Goal: Task Accomplishment & Management: Manage account settings

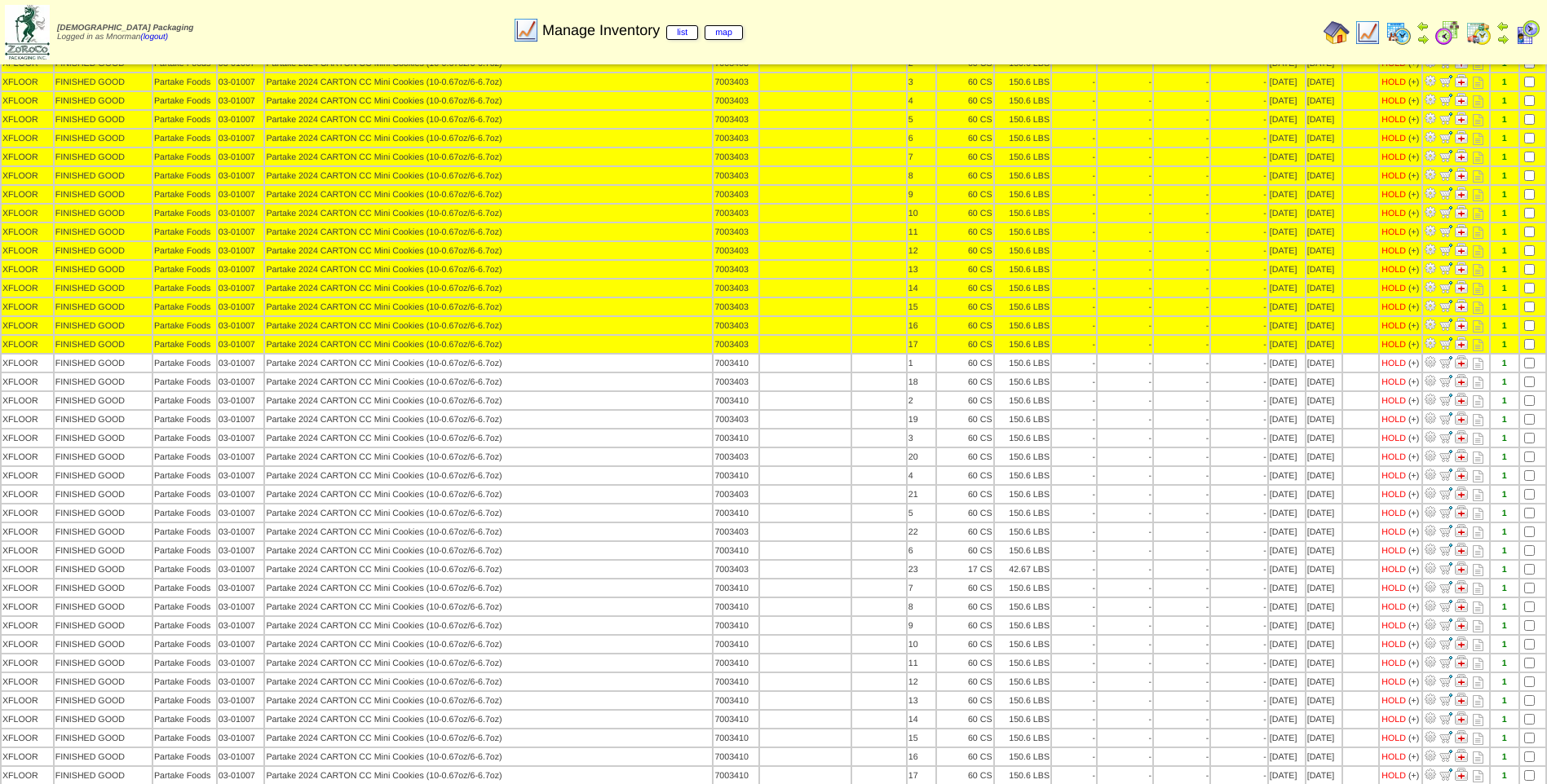
scroll to position [163, 0]
click at [1366, 25] on img at bounding box center [1367, 33] width 26 height 26
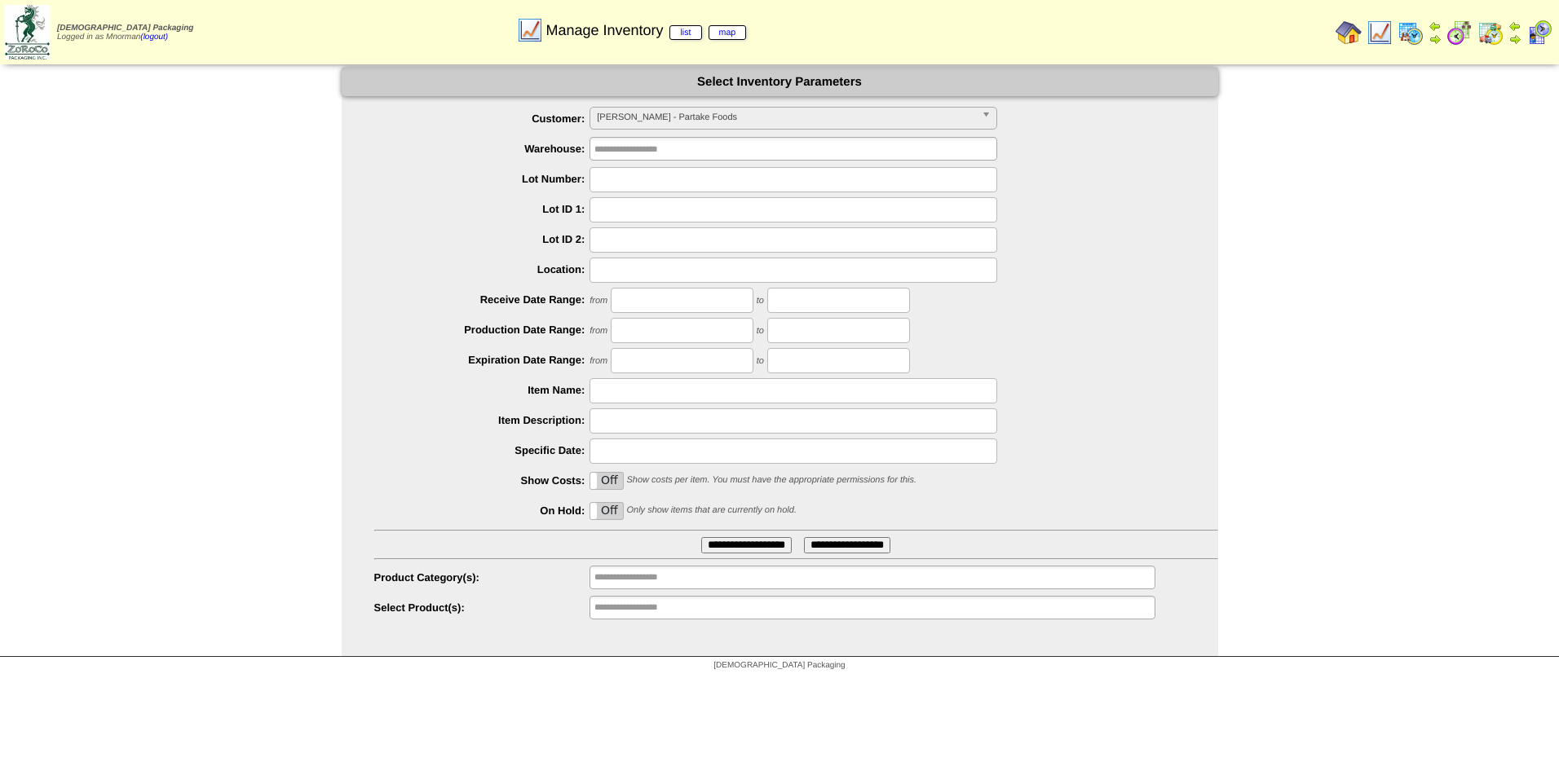
click at [752, 116] on span "PARTAK - Partake Foods" at bounding box center [786, 117] width 378 height 20
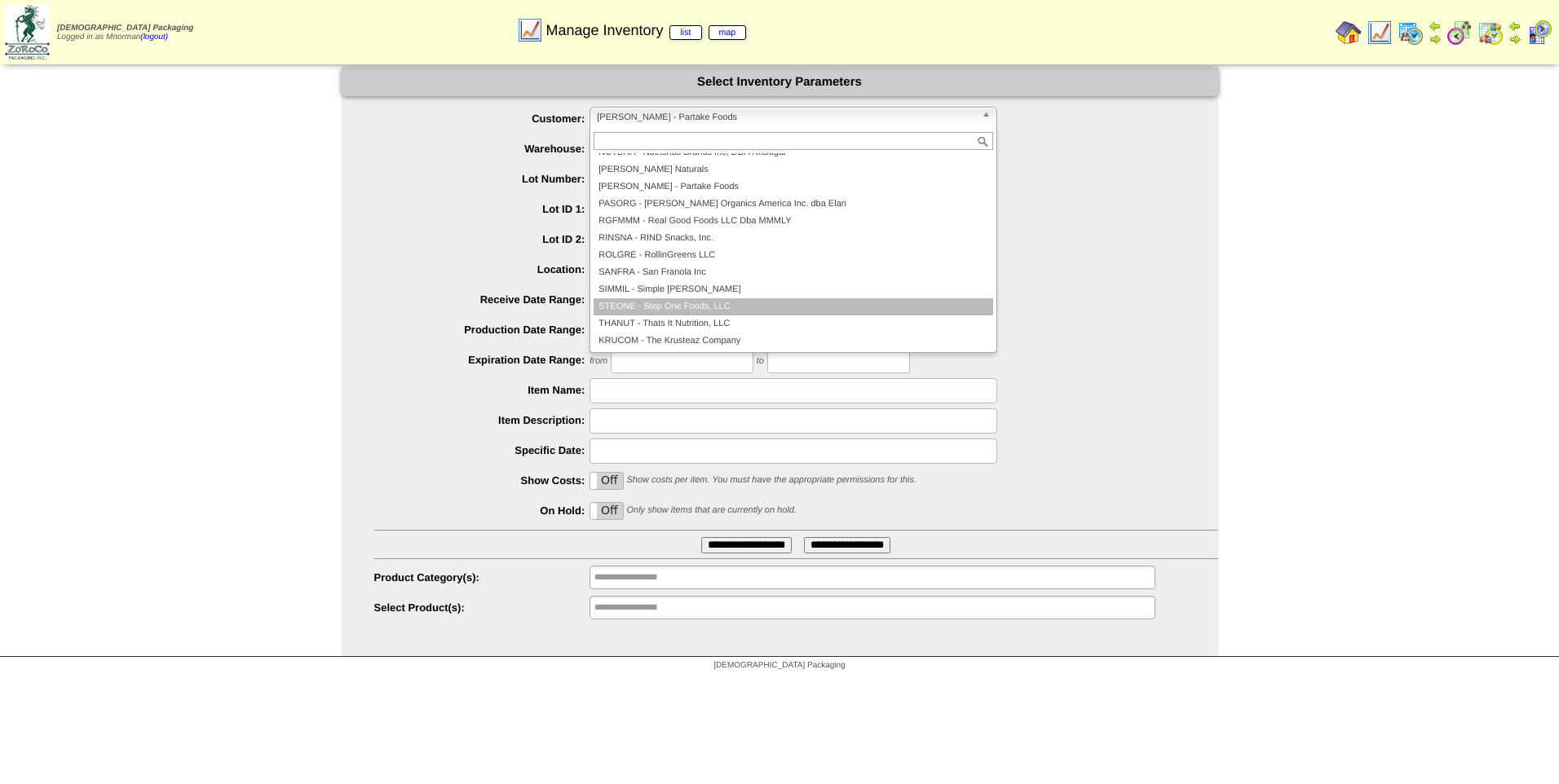
scroll to position [300, 0]
click at [718, 324] on li "THANUT - Thats It Nutrition, LLC" at bounding box center [793, 323] width 400 height 17
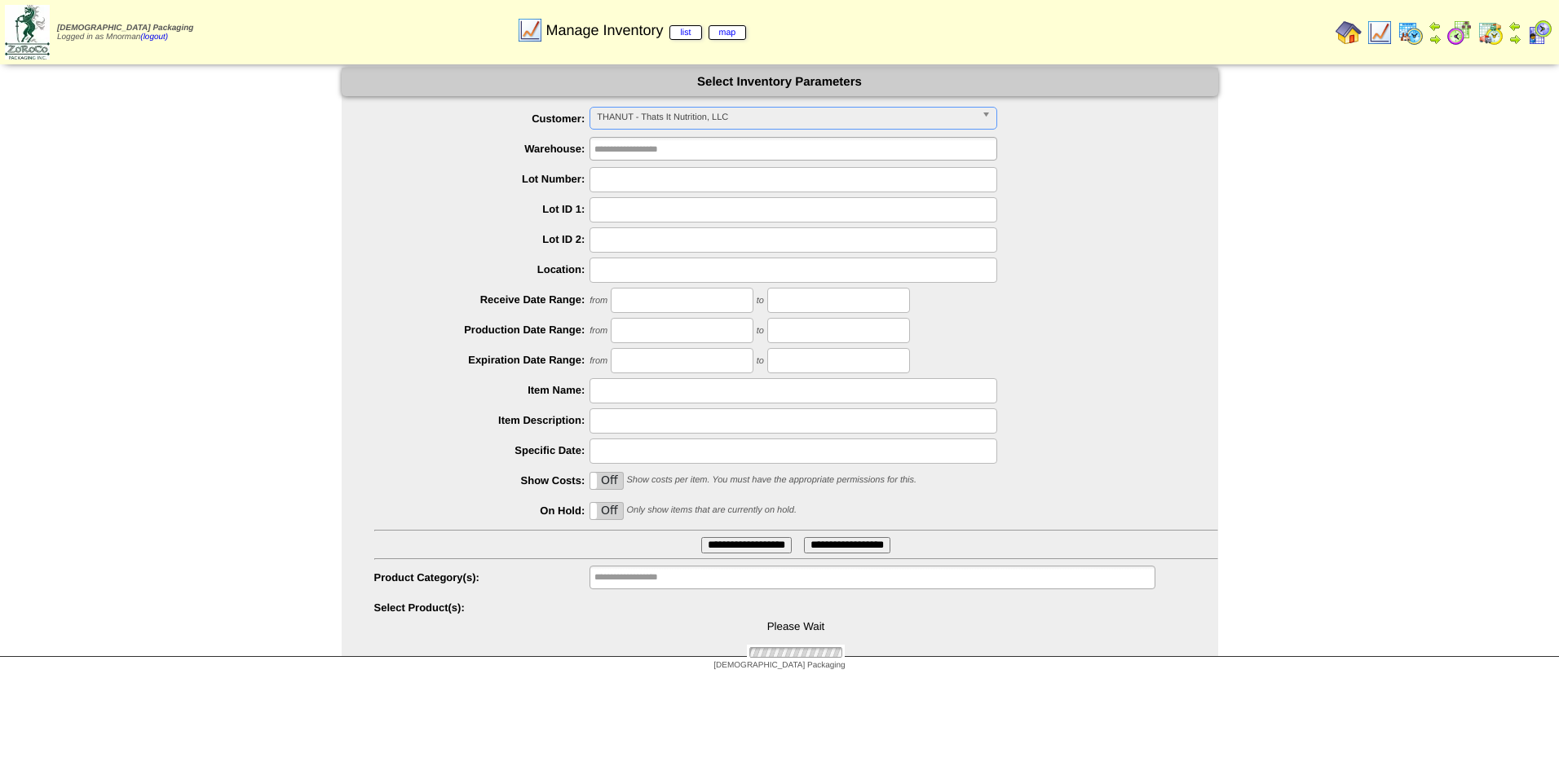
click at [750, 545] on input "**********" at bounding box center [746, 545] width 90 height 16
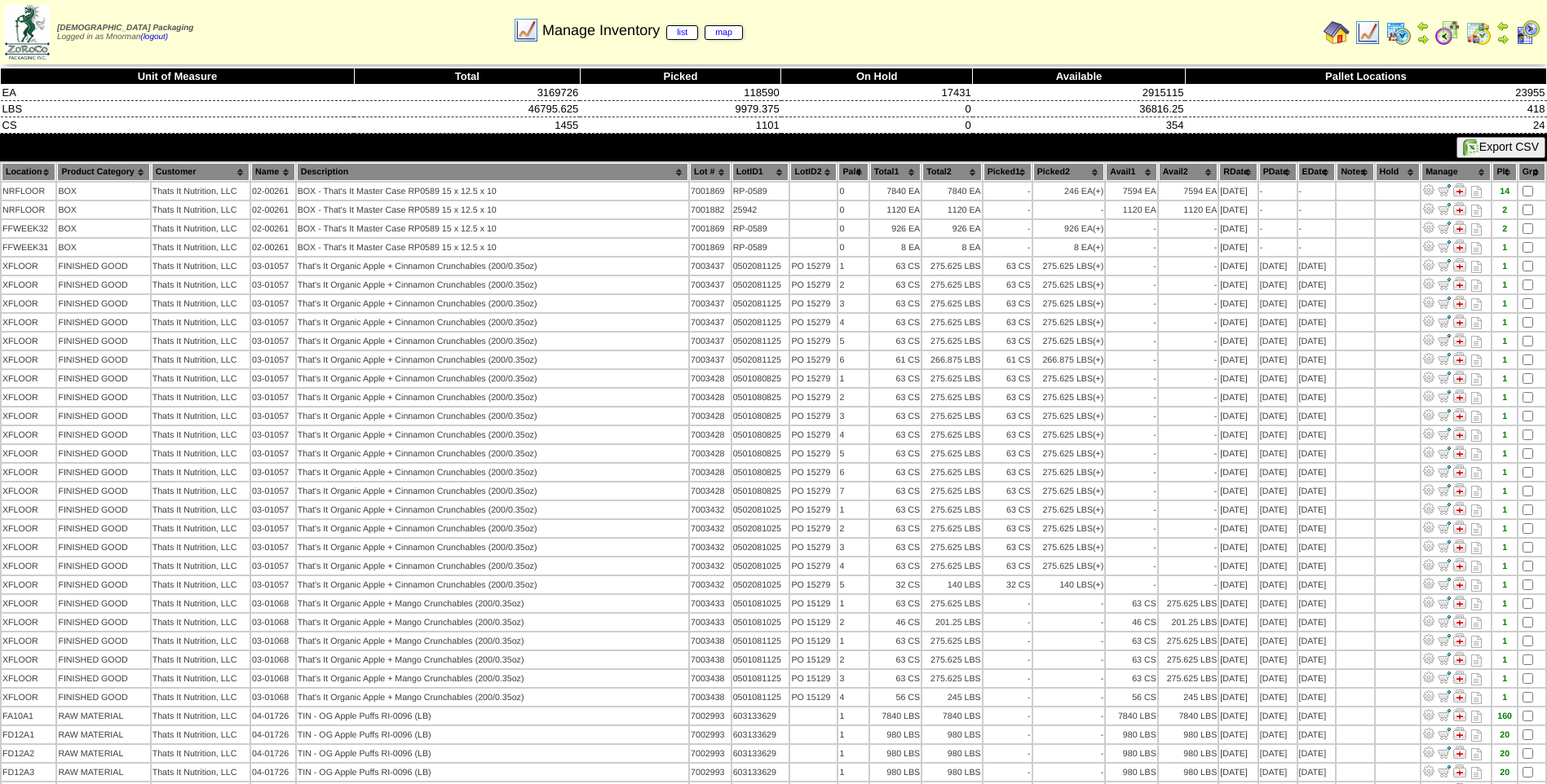
click at [1271, 172] on th "PDate" at bounding box center [1278, 172] width 38 height 18
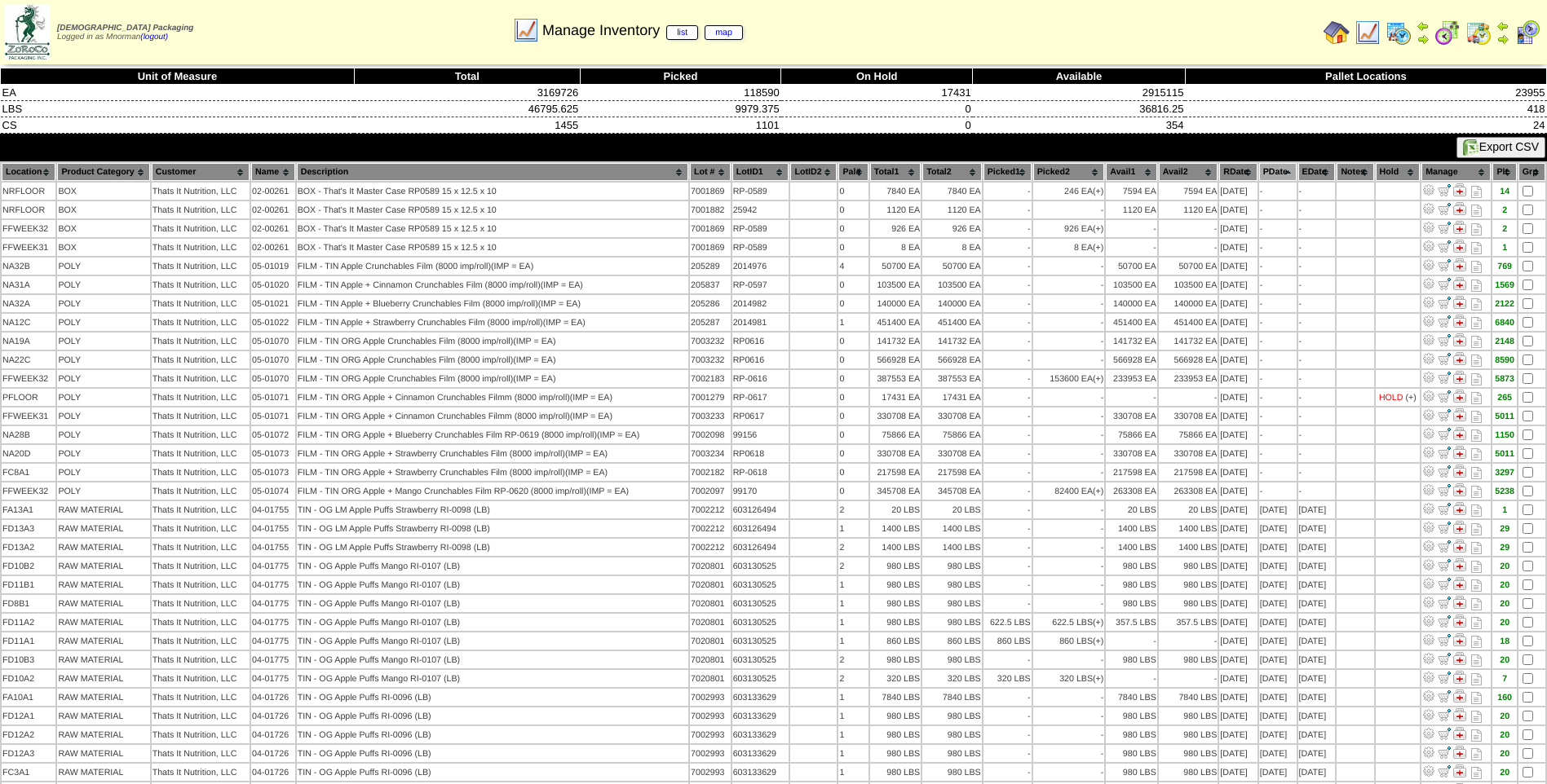
click at [1271, 172] on th "PDate" at bounding box center [1278, 172] width 38 height 18
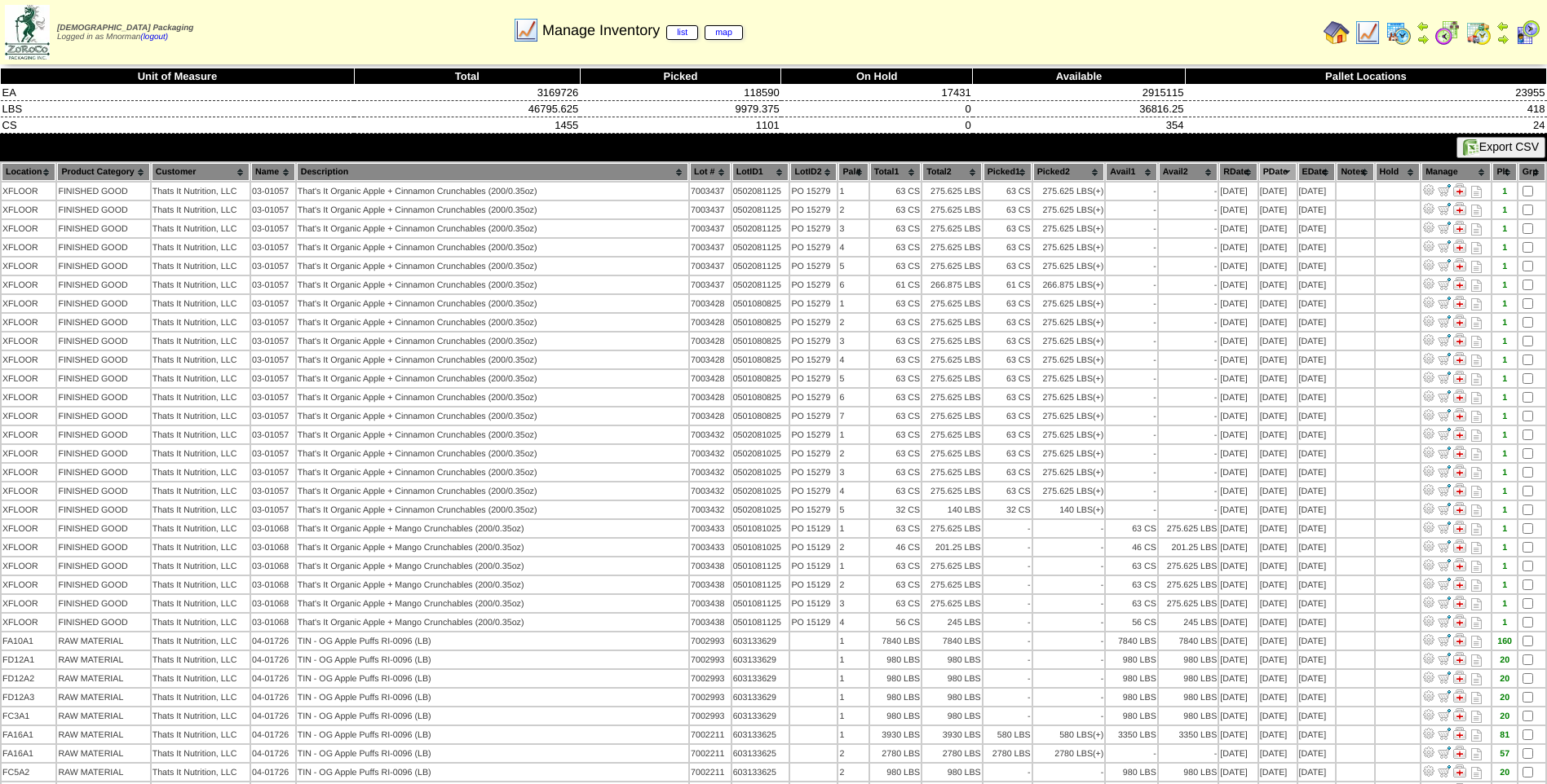
click at [1370, 34] on img at bounding box center [1367, 33] width 26 height 26
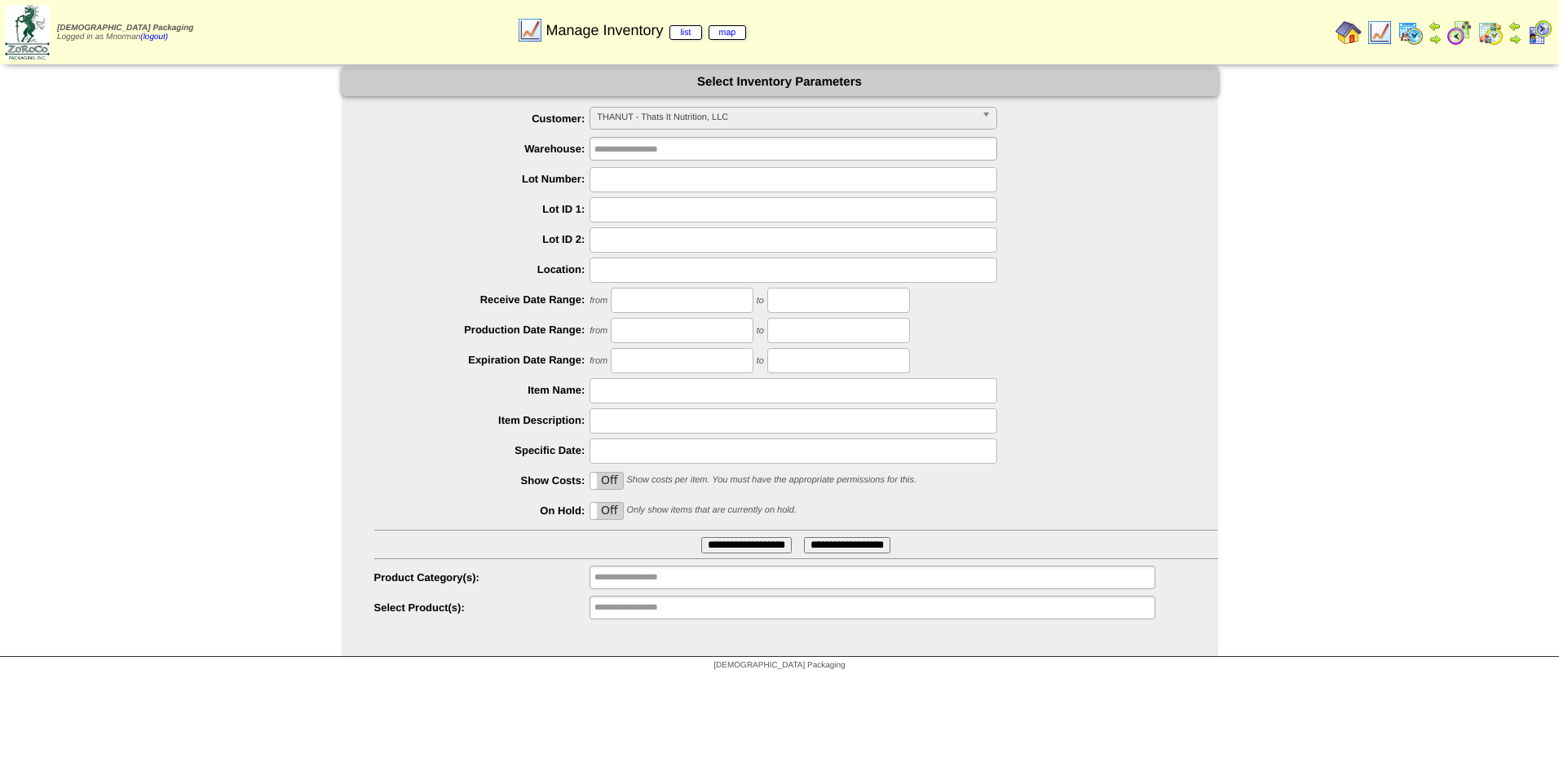
click at [767, 121] on span "THANUT - Thats It Nutrition, LLC" at bounding box center [786, 117] width 378 height 20
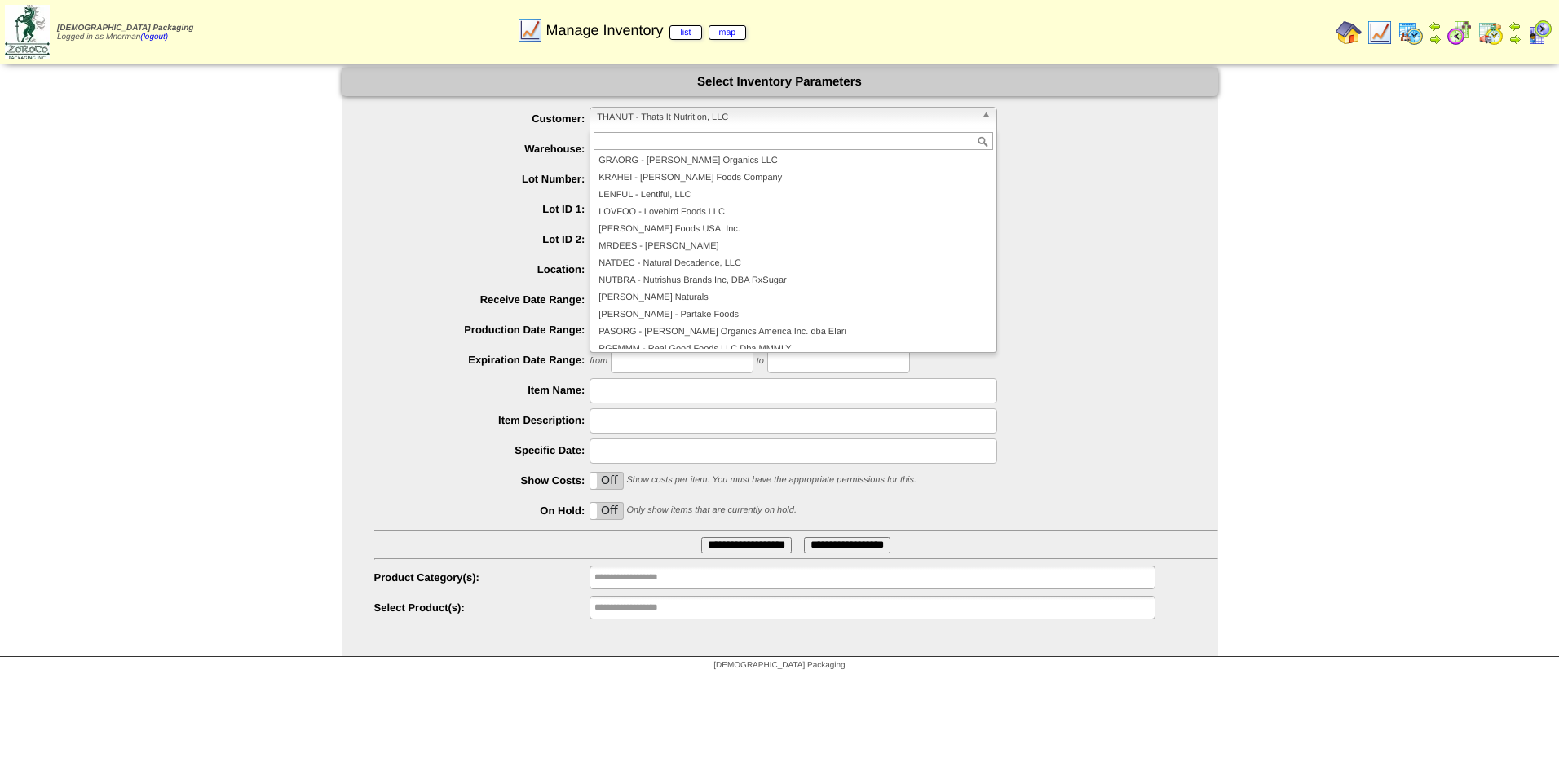
scroll to position [254, 0]
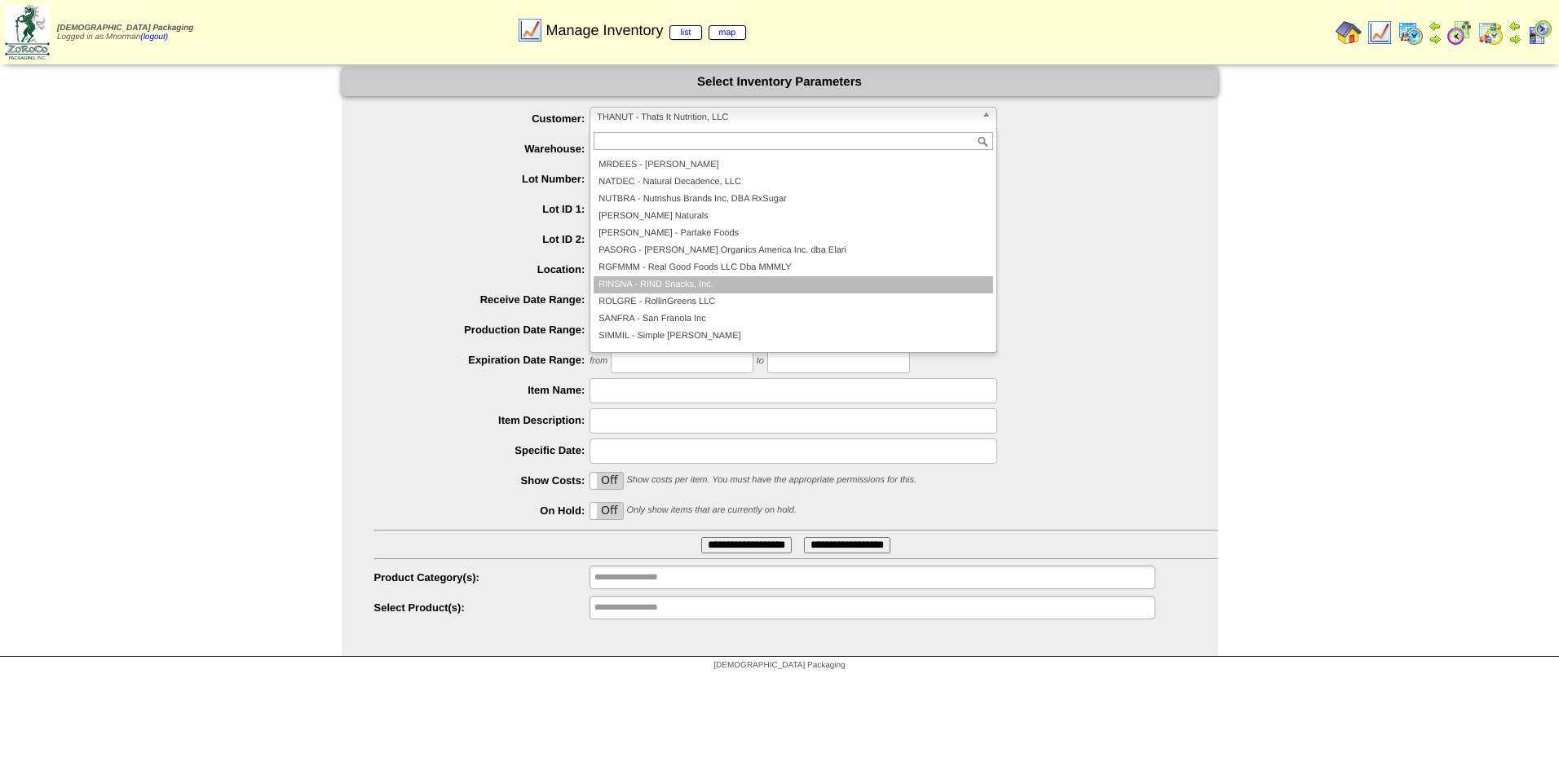
click at [718, 284] on li "RINSNA - RIND Snacks, Inc." at bounding box center [793, 285] width 400 height 17
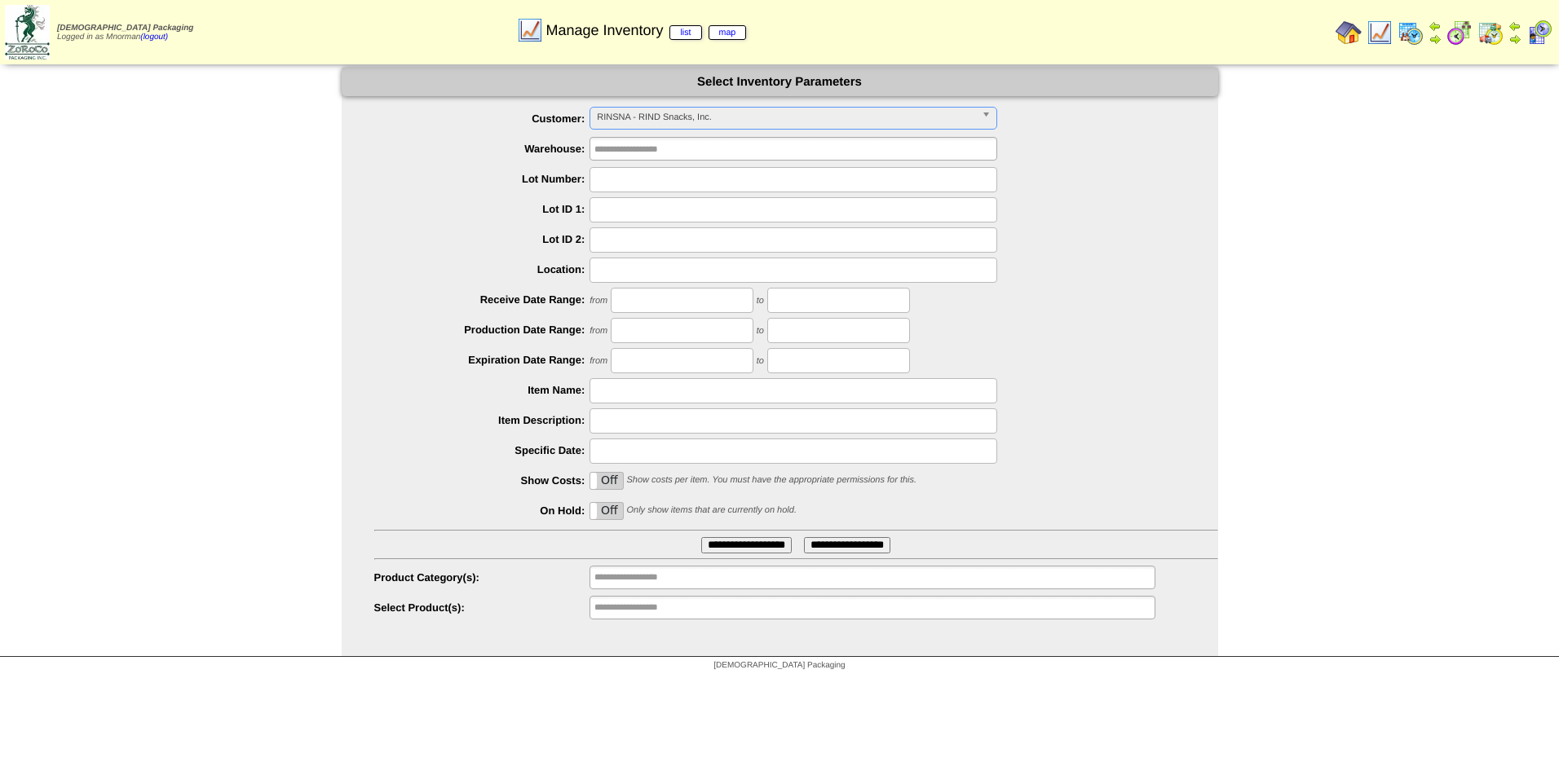
click at [599, 510] on label "Off" at bounding box center [607, 511] width 33 height 16
click at [728, 549] on input "**********" at bounding box center [746, 545] width 90 height 16
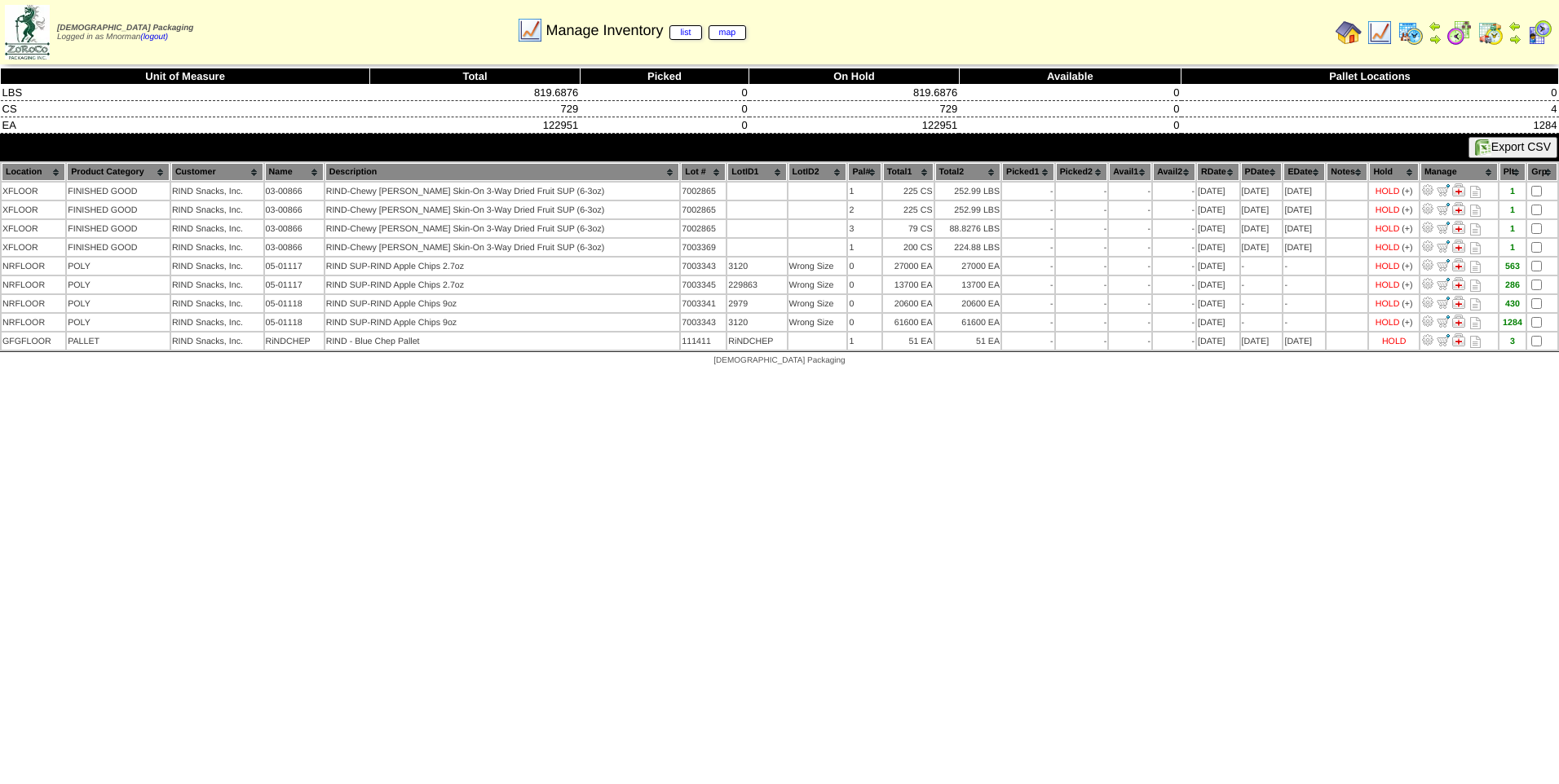
click at [1377, 33] on img at bounding box center [1379, 33] width 26 height 26
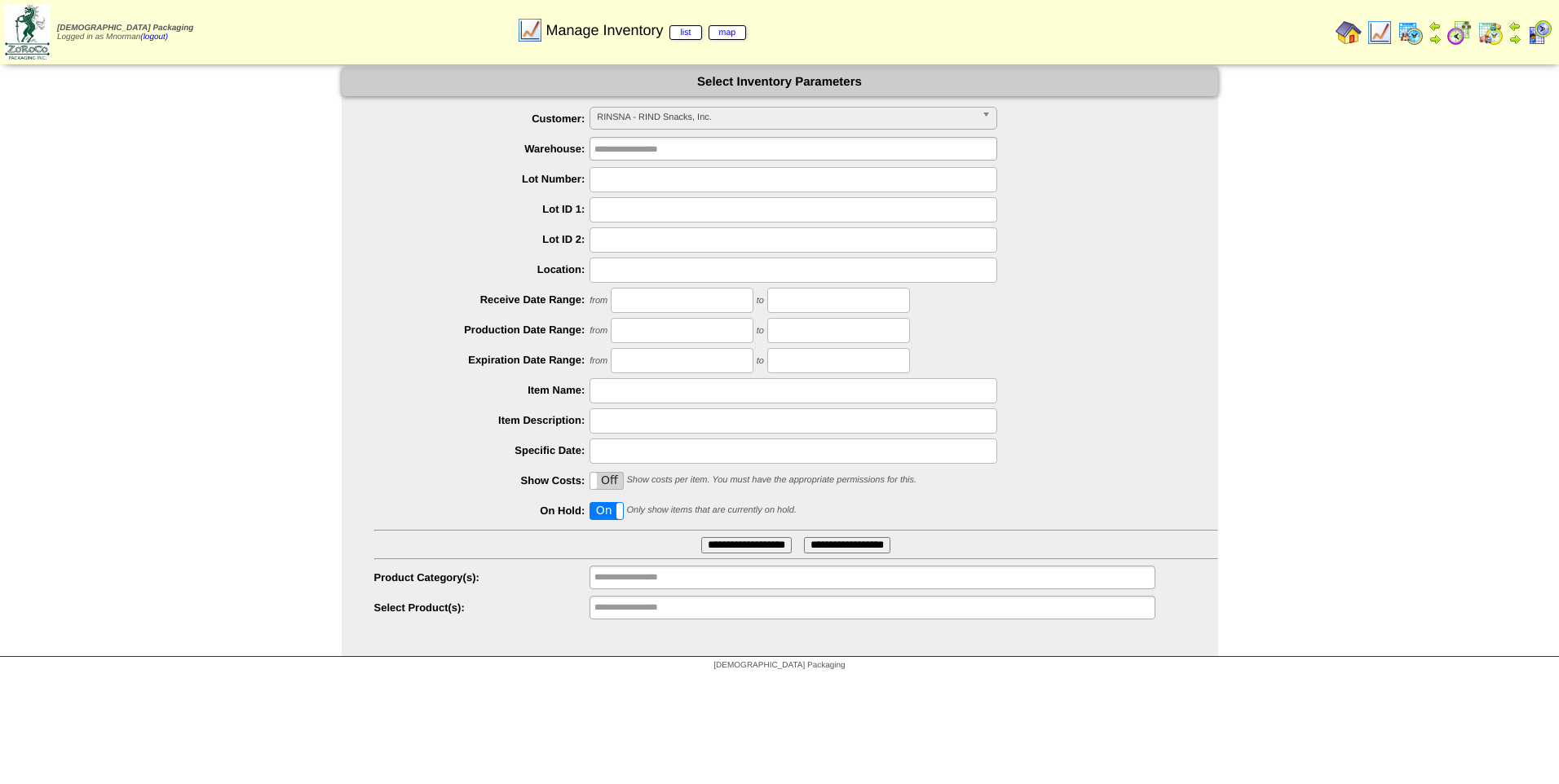
click at [733, 117] on span "RINSNA - RIND Snacks, Inc." at bounding box center [786, 117] width 378 height 20
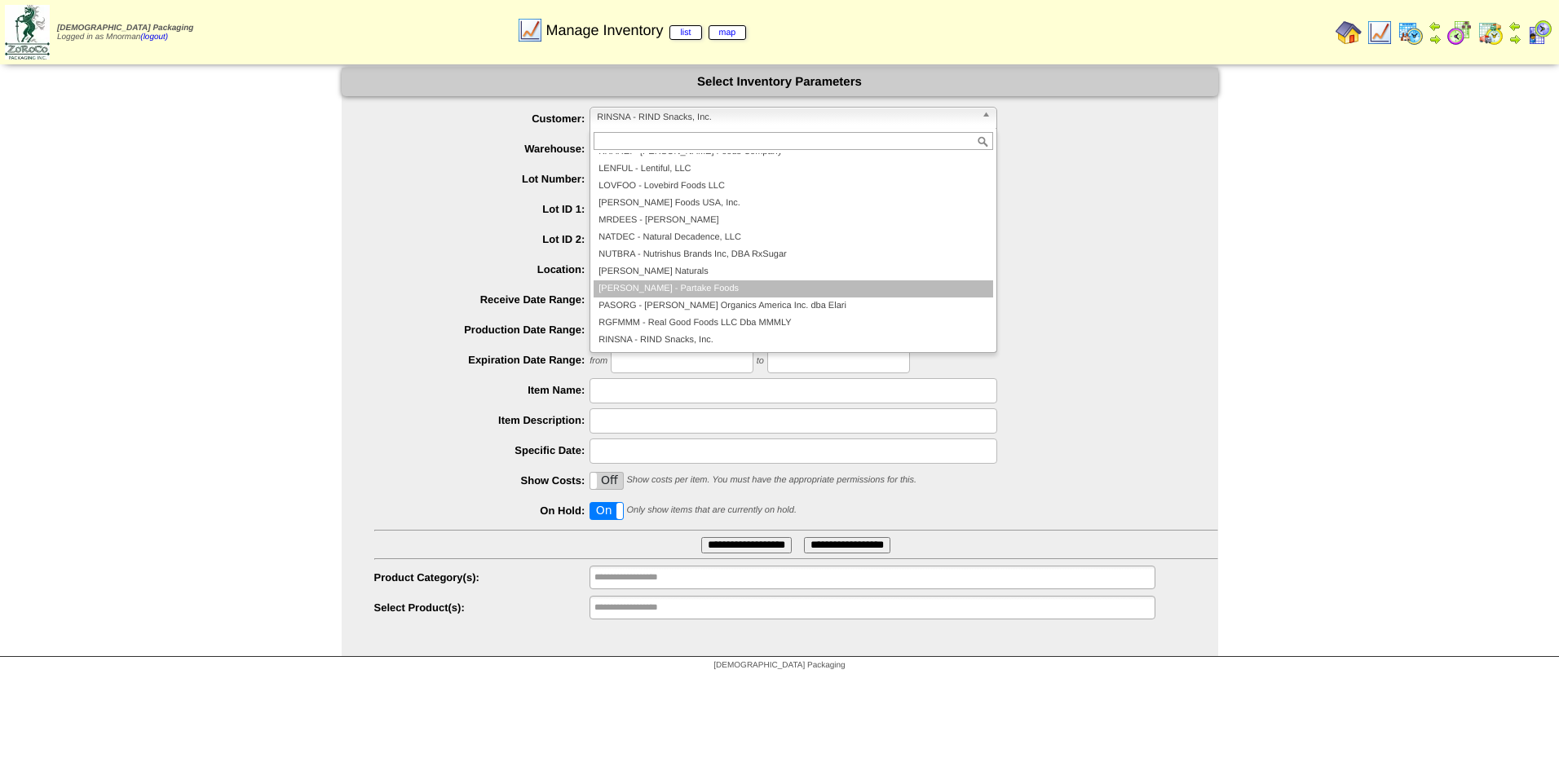
click at [738, 292] on li "PARTAK - Partake Foods" at bounding box center [793, 289] width 400 height 17
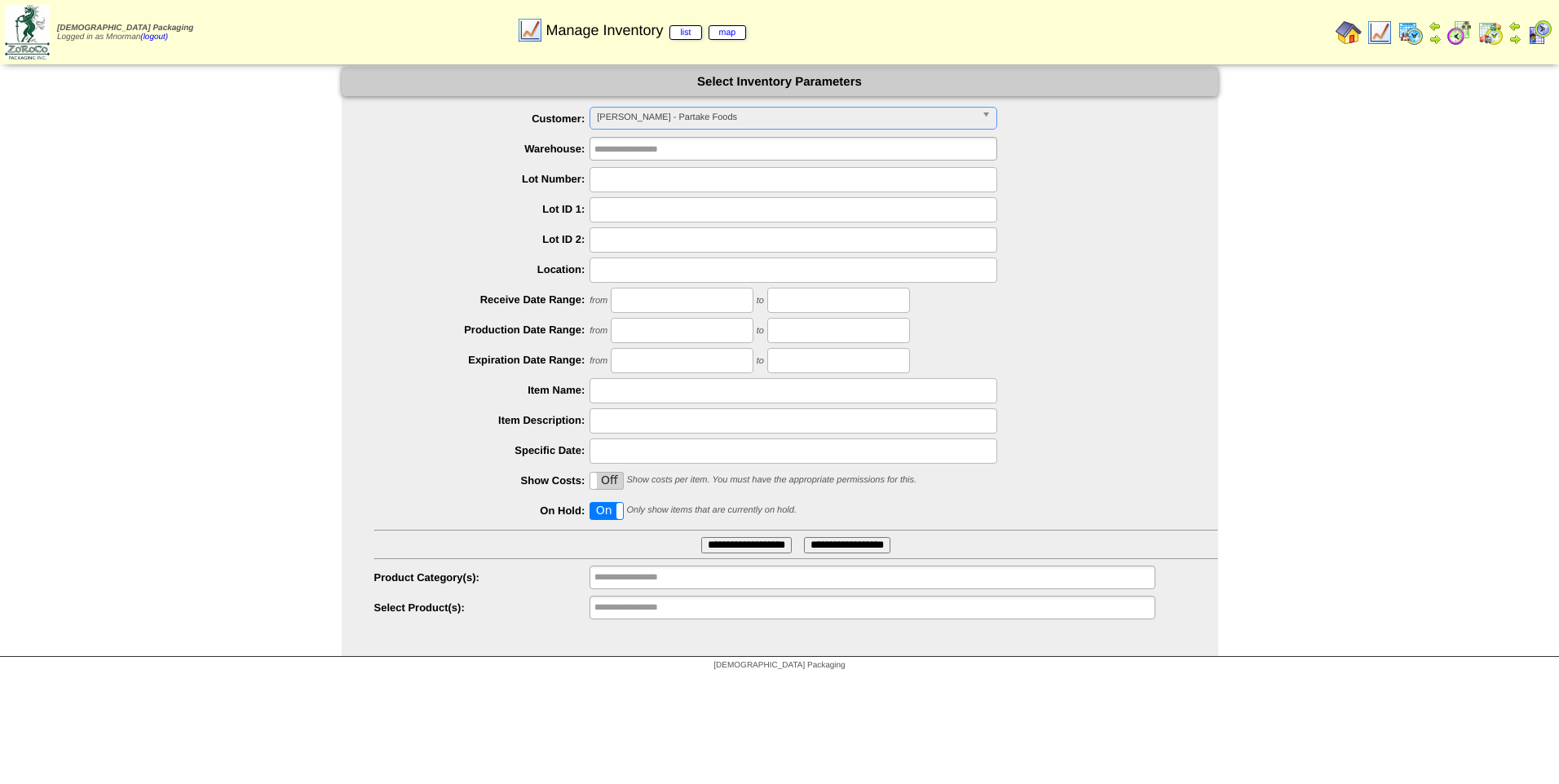
click at [748, 542] on input "**********" at bounding box center [746, 545] width 90 height 16
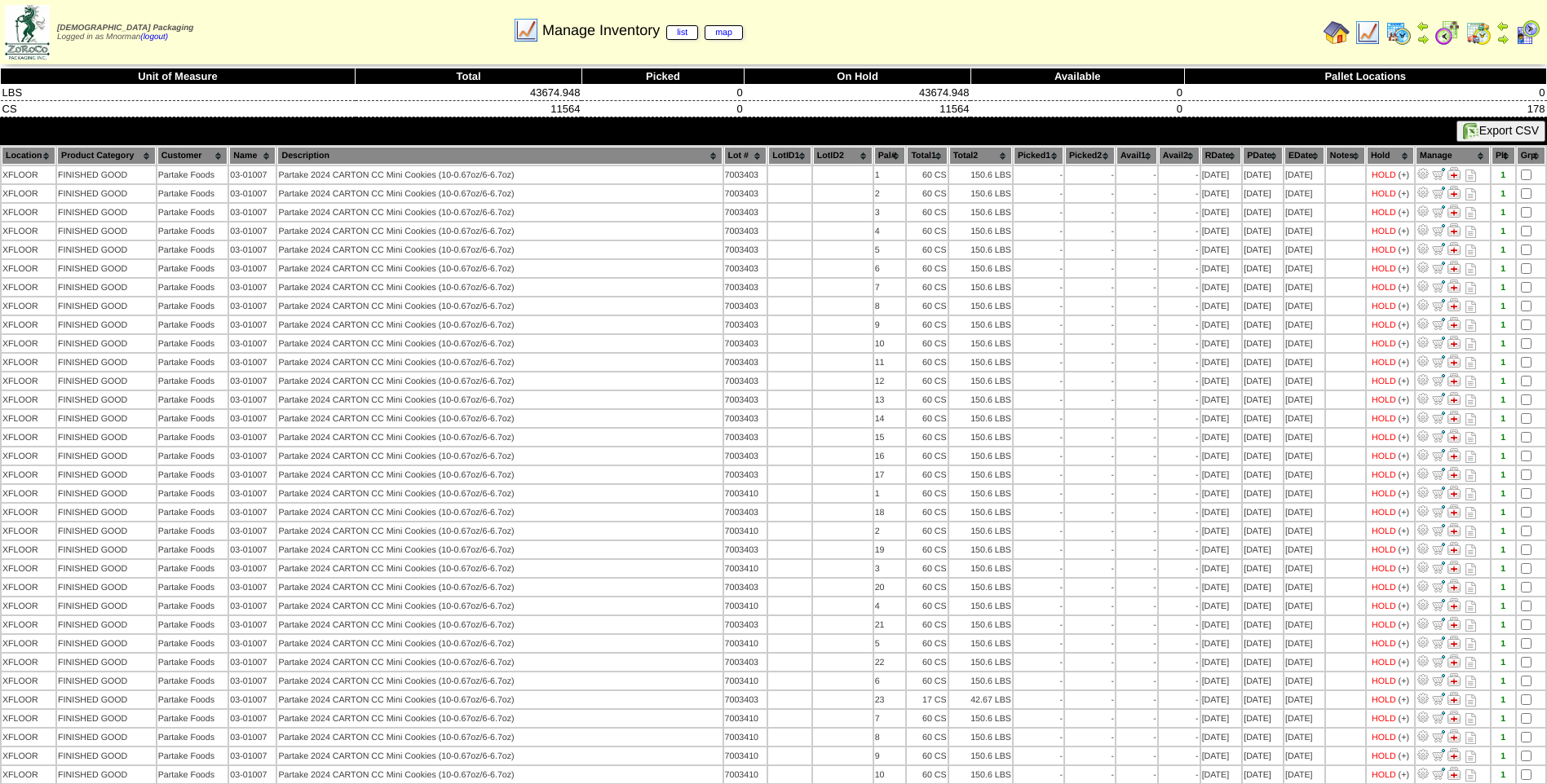
click at [1246, 156] on th "PDate" at bounding box center [1262, 156] width 40 height 18
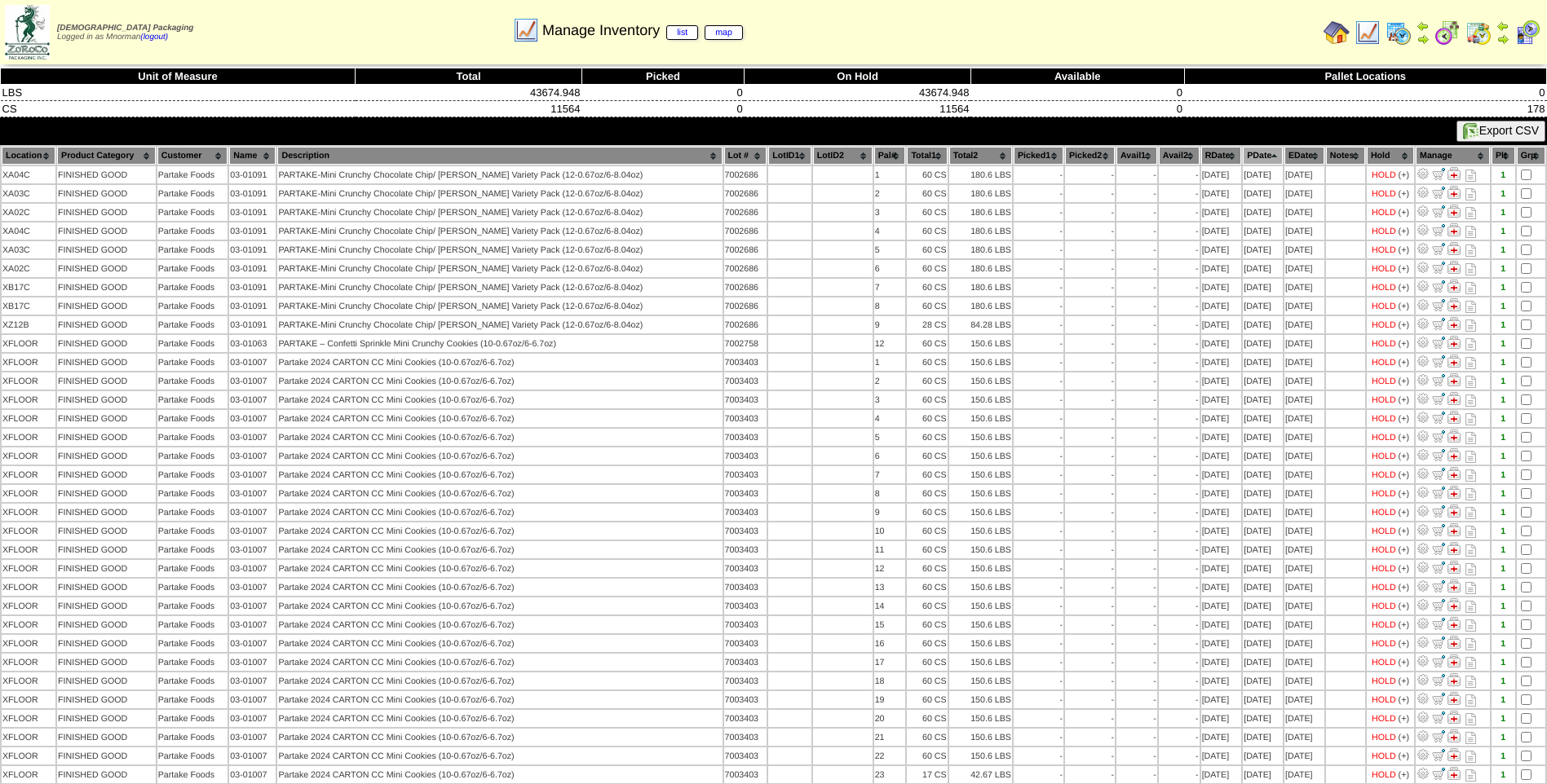
click at [1246, 154] on th "PDate" at bounding box center [1262, 156] width 40 height 18
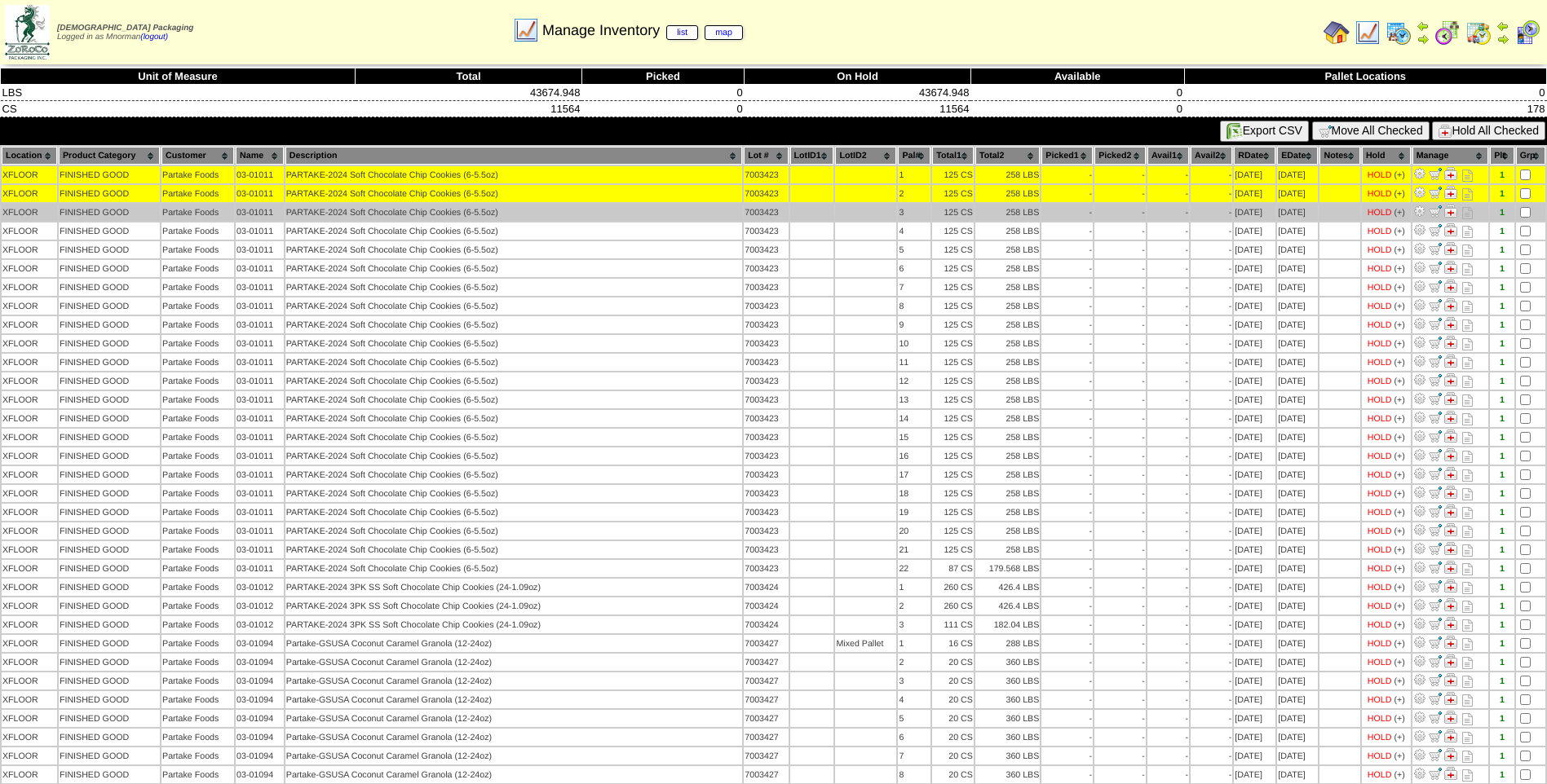
click at [1530, 214] on td at bounding box center [1531, 212] width 30 height 17
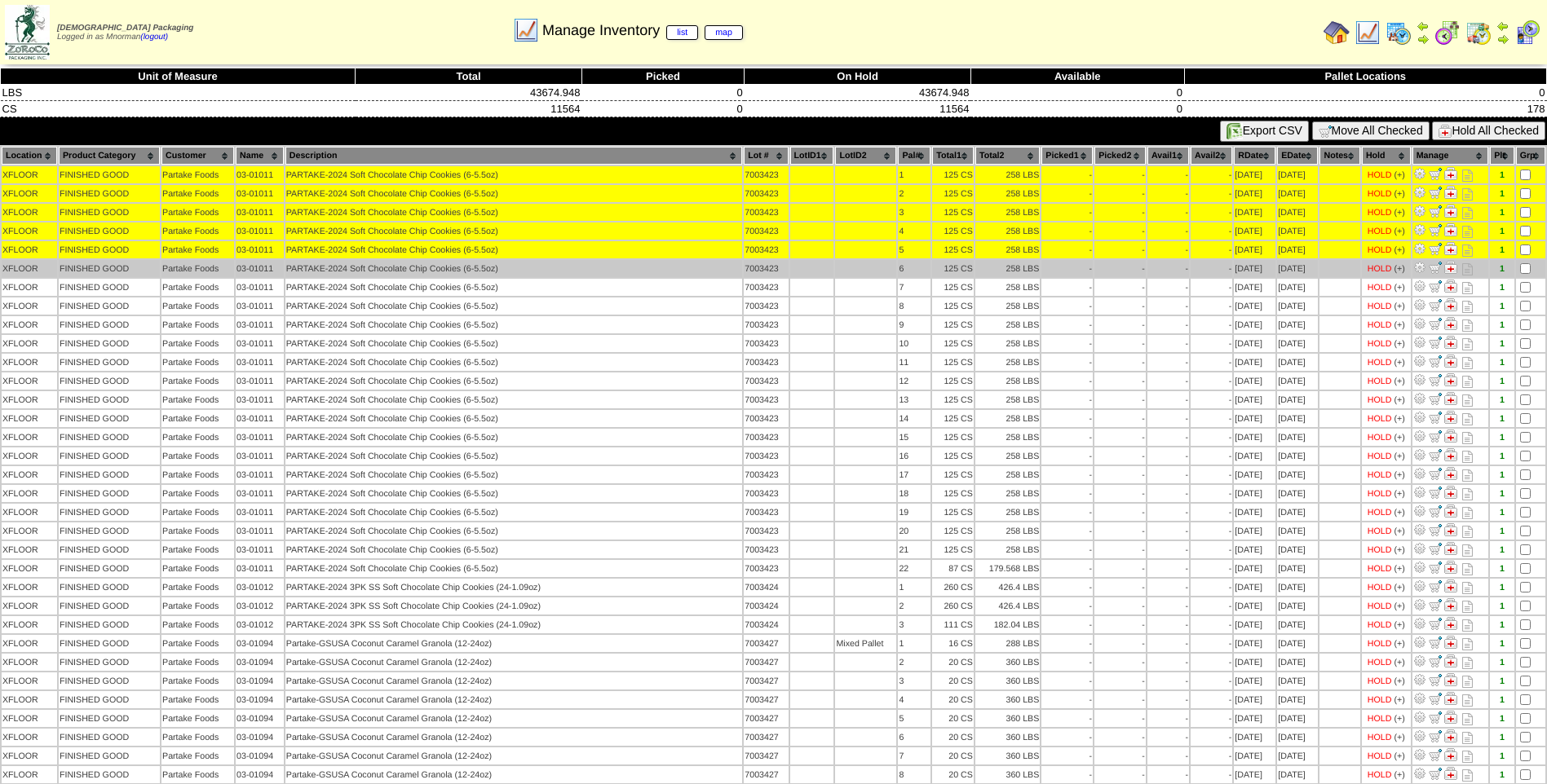
click at [1523, 274] on td at bounding box center [1531, 268] width 30 height 17
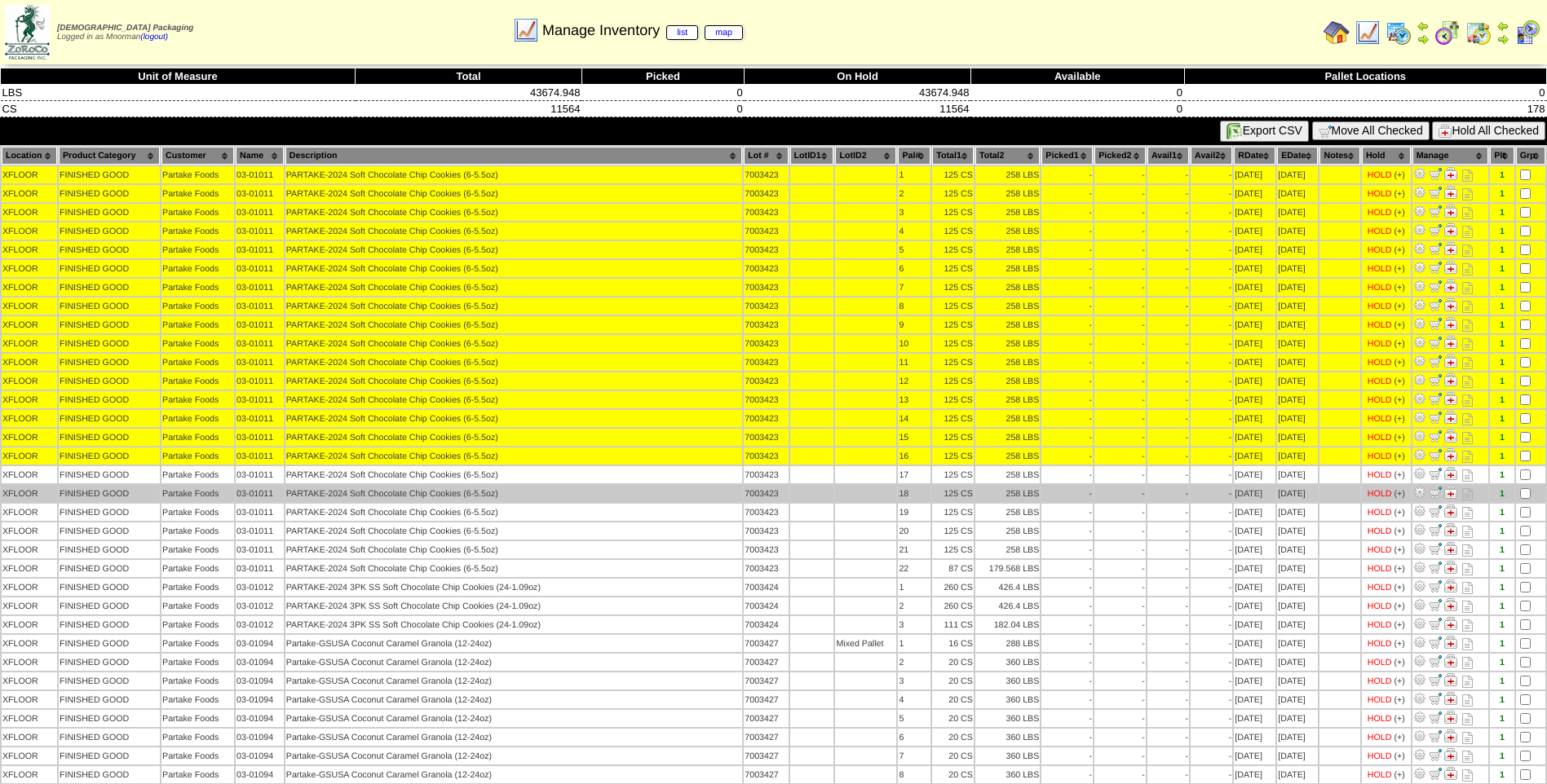
click at [1522, 485] on td at bounding box center [1531, 493] width 30 height 17
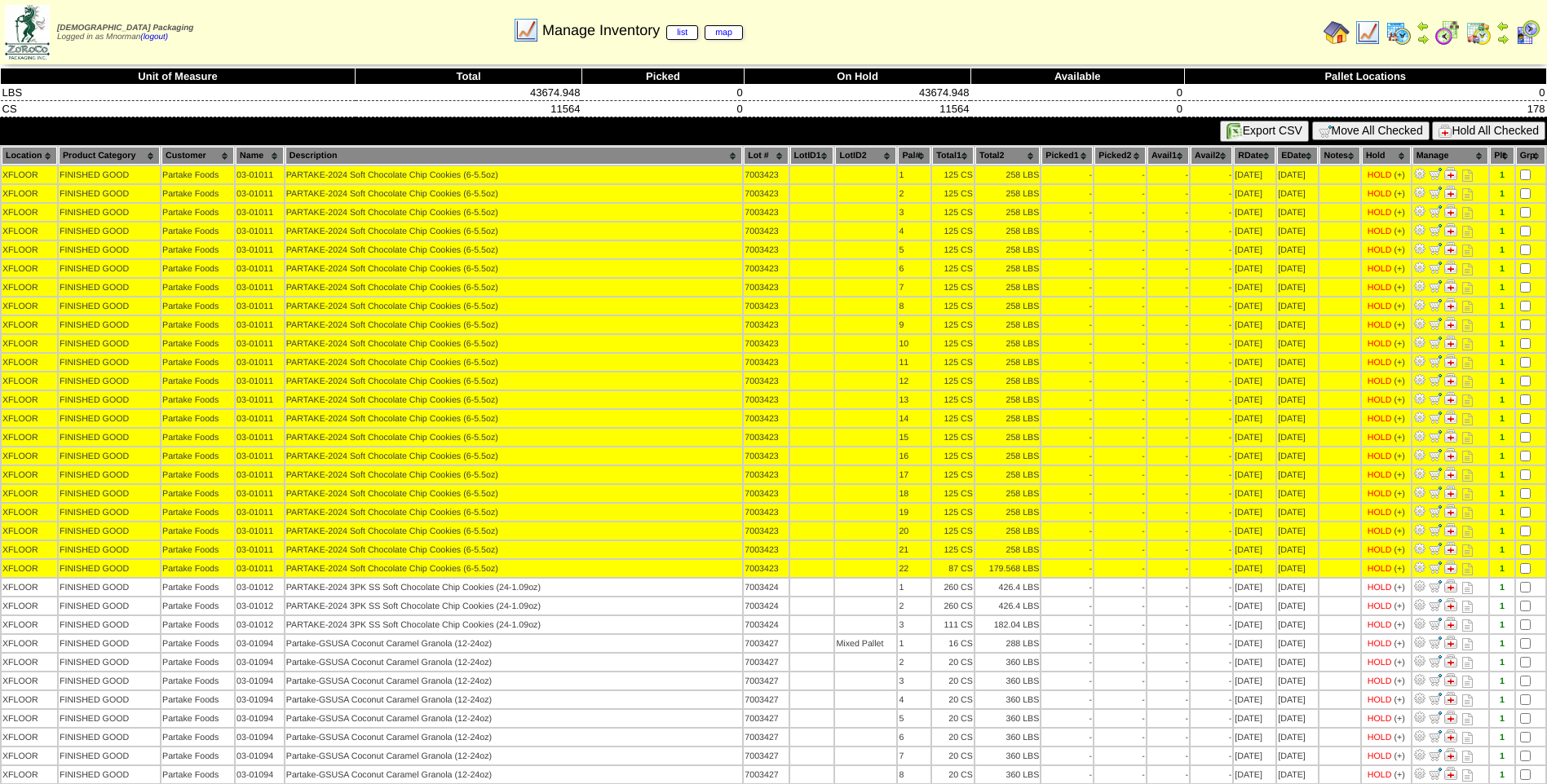
click at [1456, 126] on button "Hold All Checked" at bounding box center [1489, 131] width 113 height 19
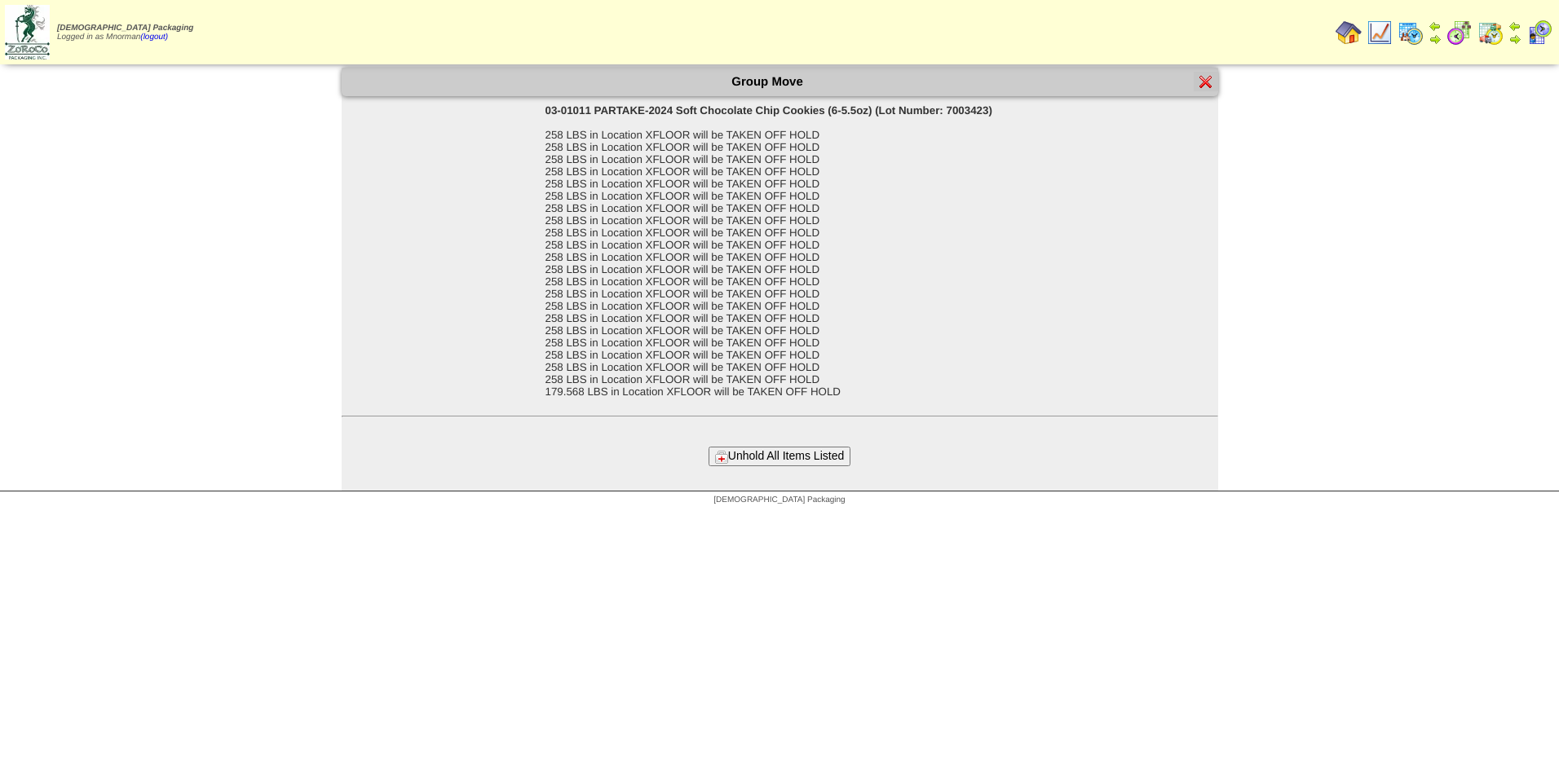
click at [813, 456] on button "Unhold All Items Listed" at bounding box center [779, 456] width 142 height 19
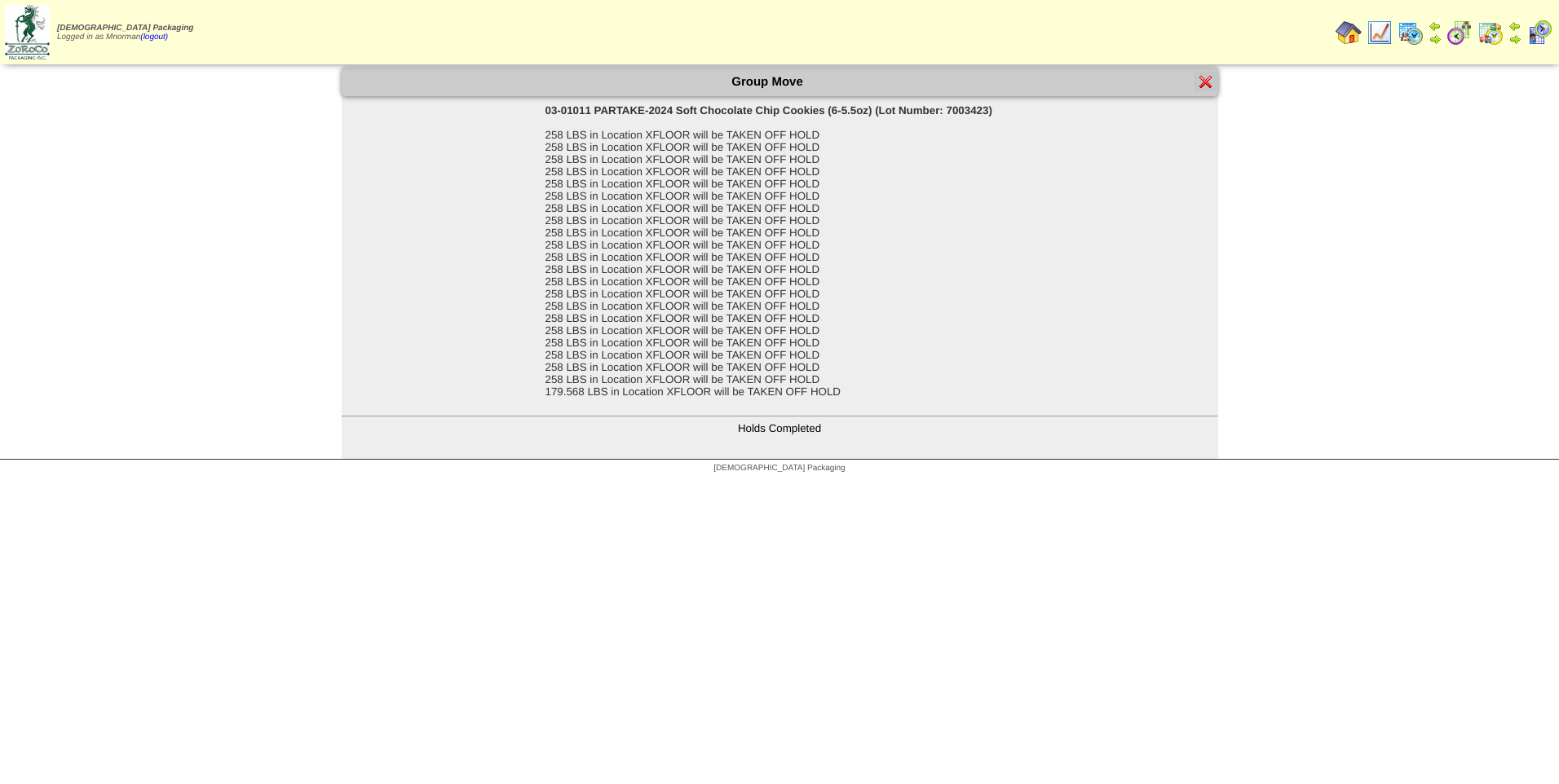
click at [1203, 80] on img at bounding box center [1206, 81] width 13 height 13
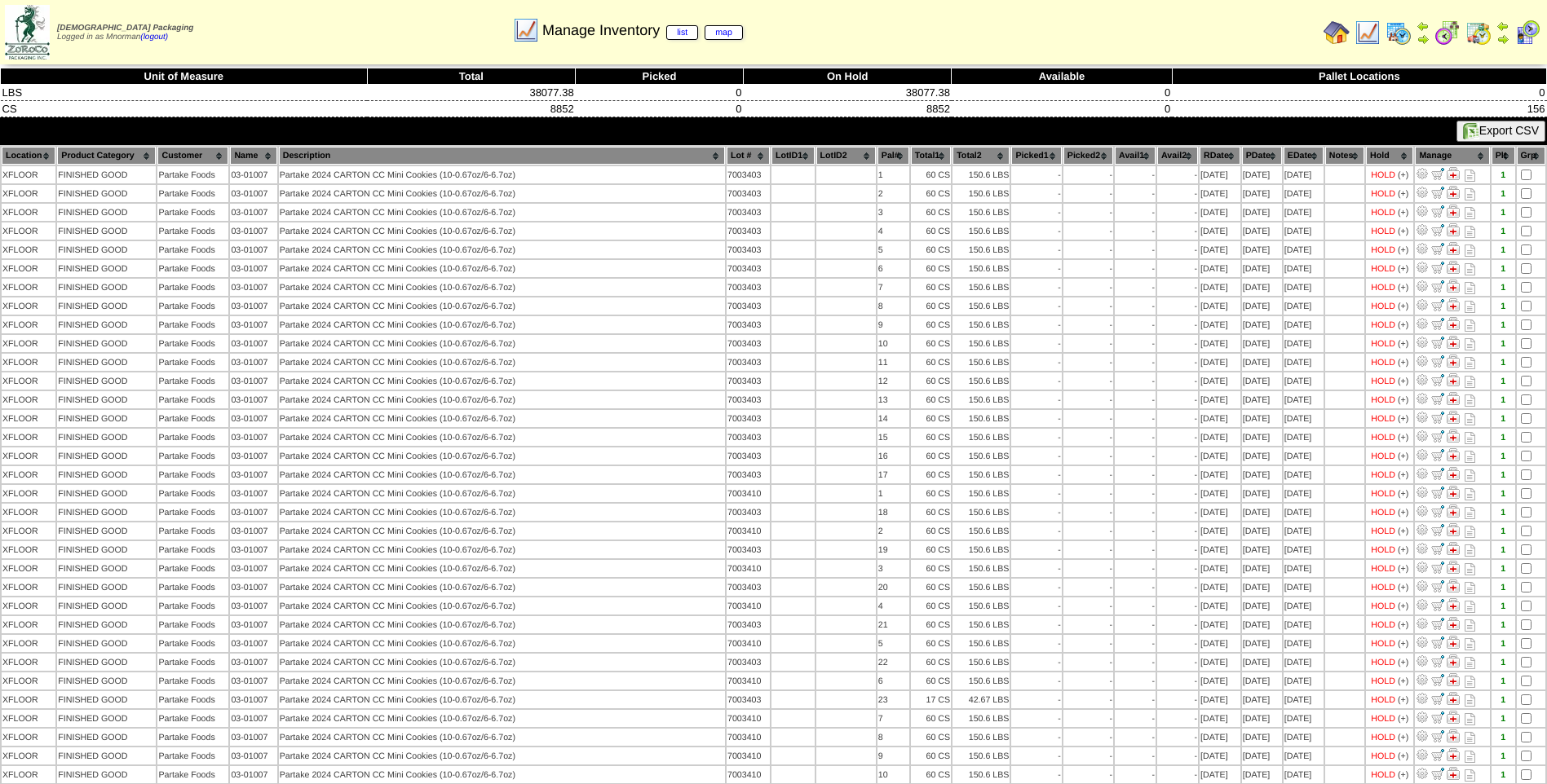
click at [1242, 151] on th "PDate" at bounding box center [1261, 156] width 40 height 18
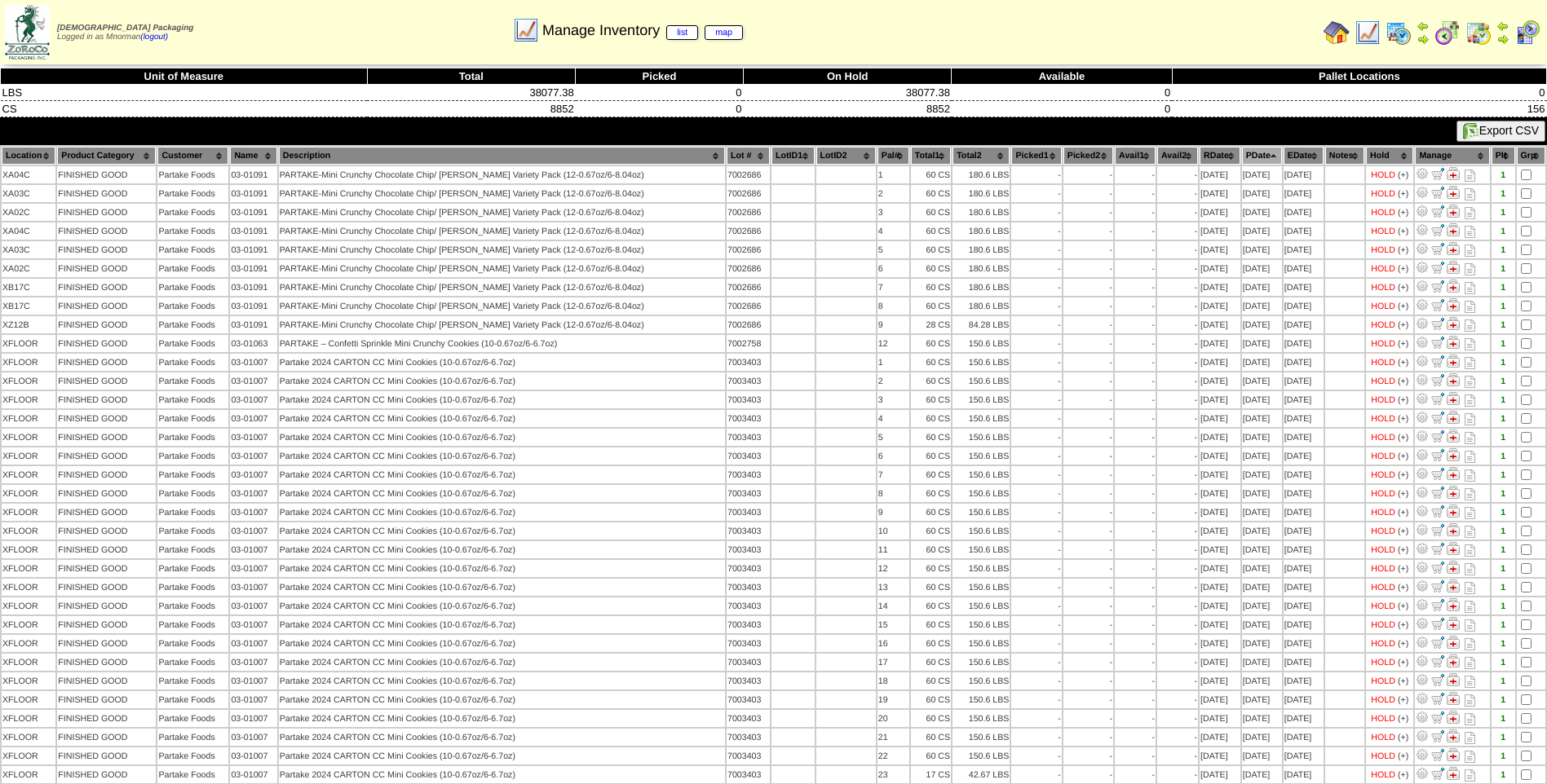
click at [1245, 149] on th "PDate" at bounding box center [1261, 156] width 40 height 18
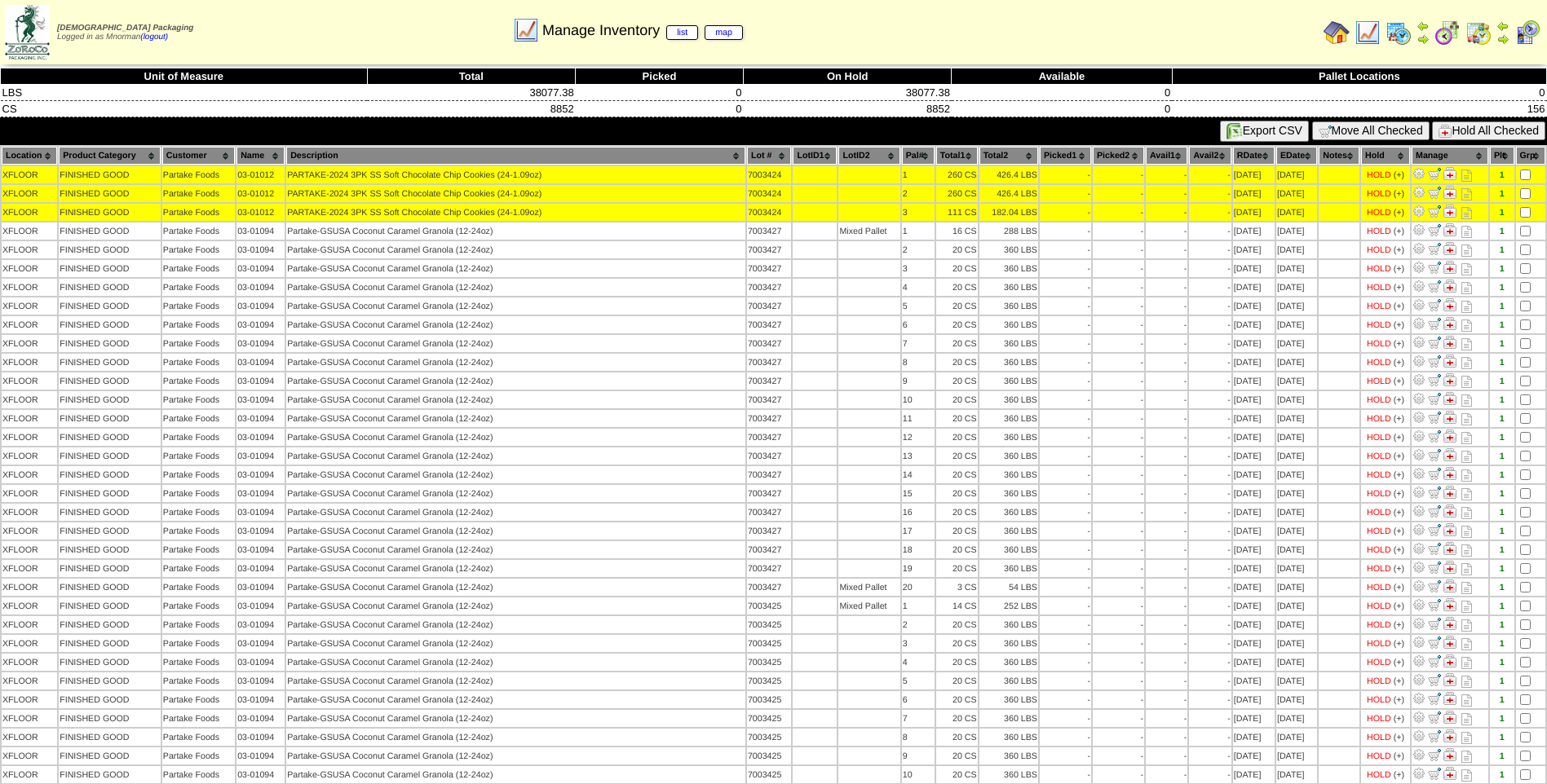
click at [1462, 131] on button "Hold All Checked" at bounding box center [1489, 131] width 113 height 19
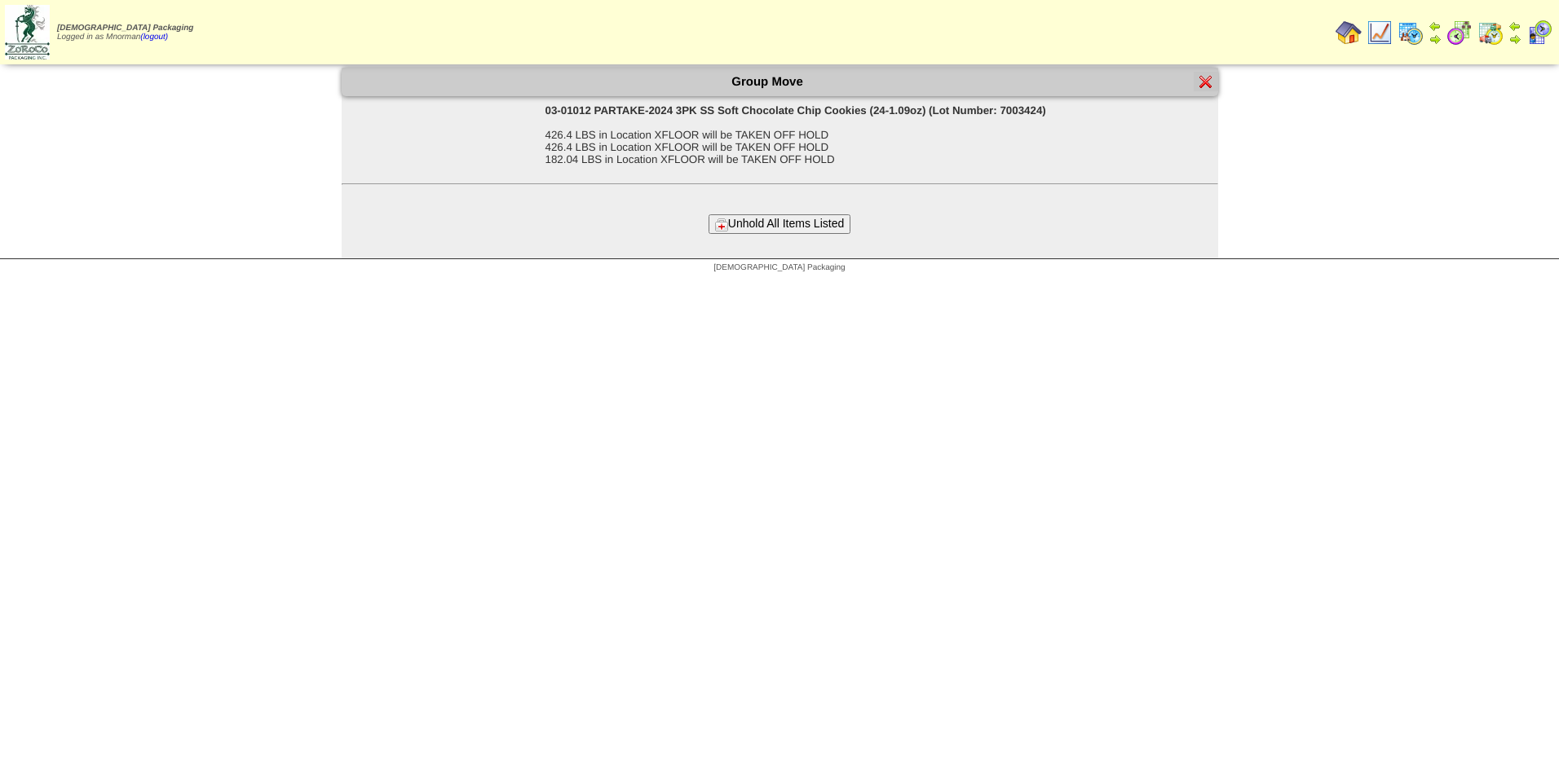
click at [786, 225] on button "Unhold All Items Listed" at bounding box center [779, 223] width 142 height 19
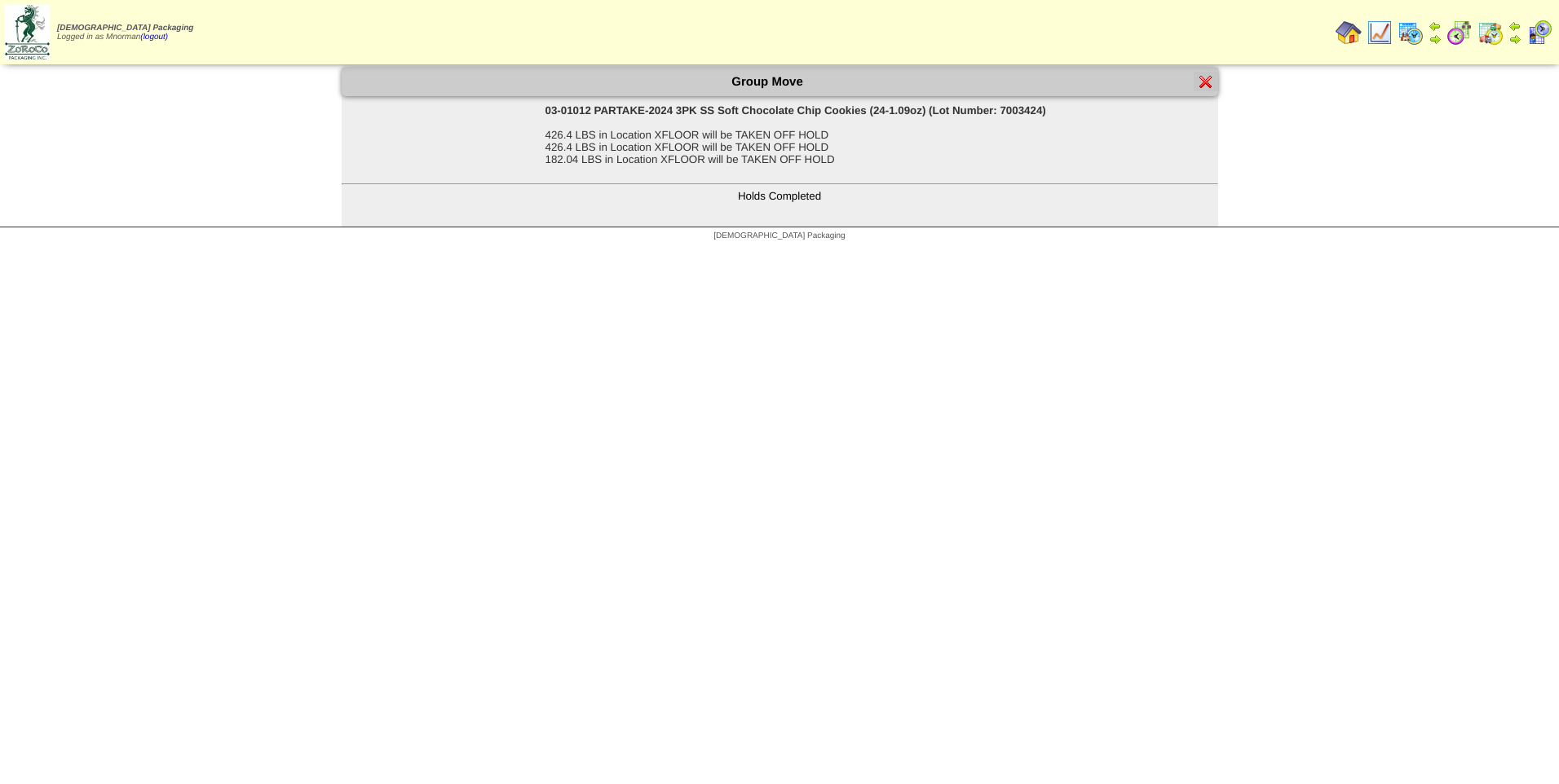
click at [1199, 80] on img at bounding box center [1206, 81] width 13 height 13
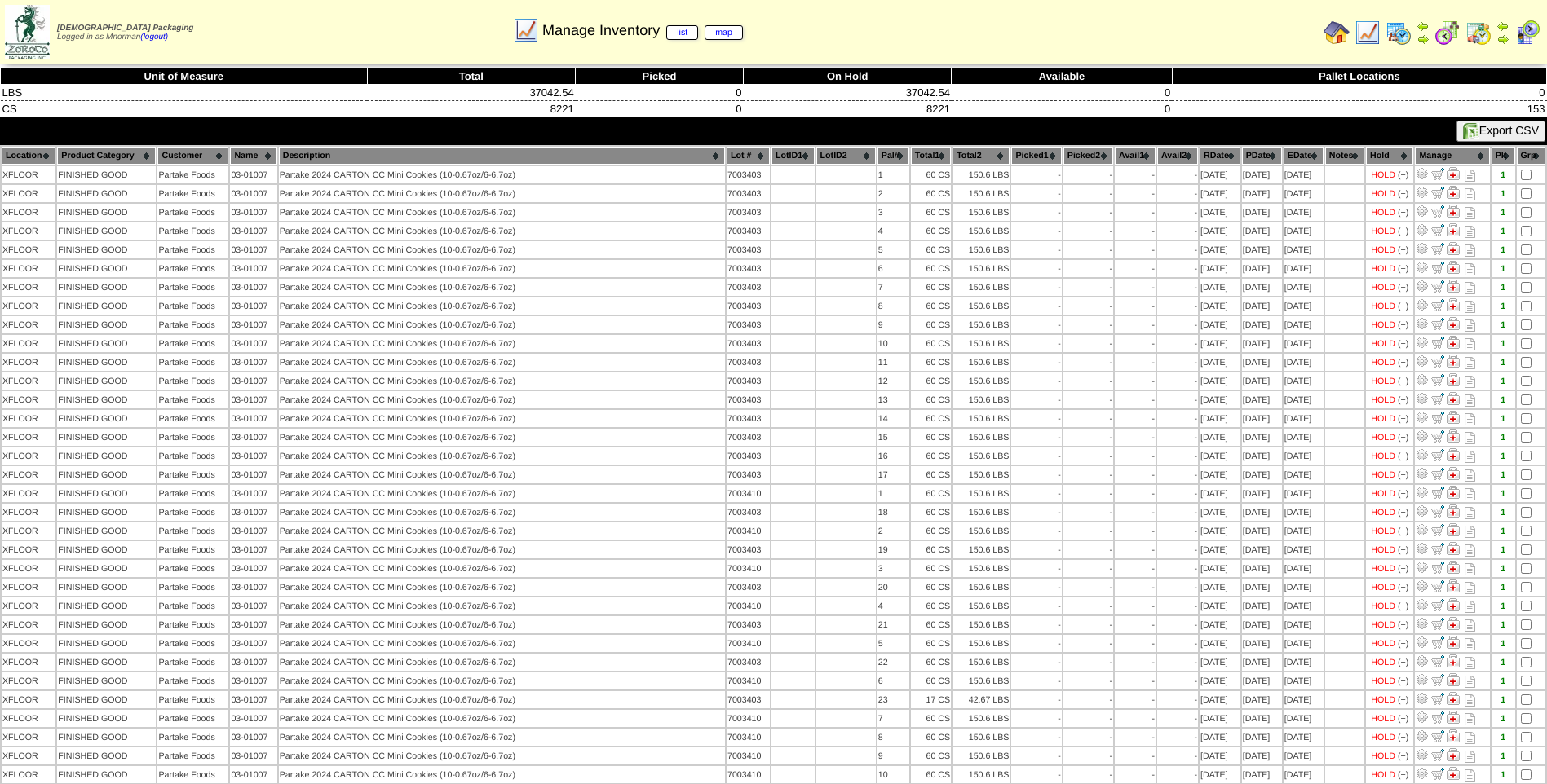
click at [1255, 158] on th "PDate" at bounding box center [1261, 156] width 40 height 18
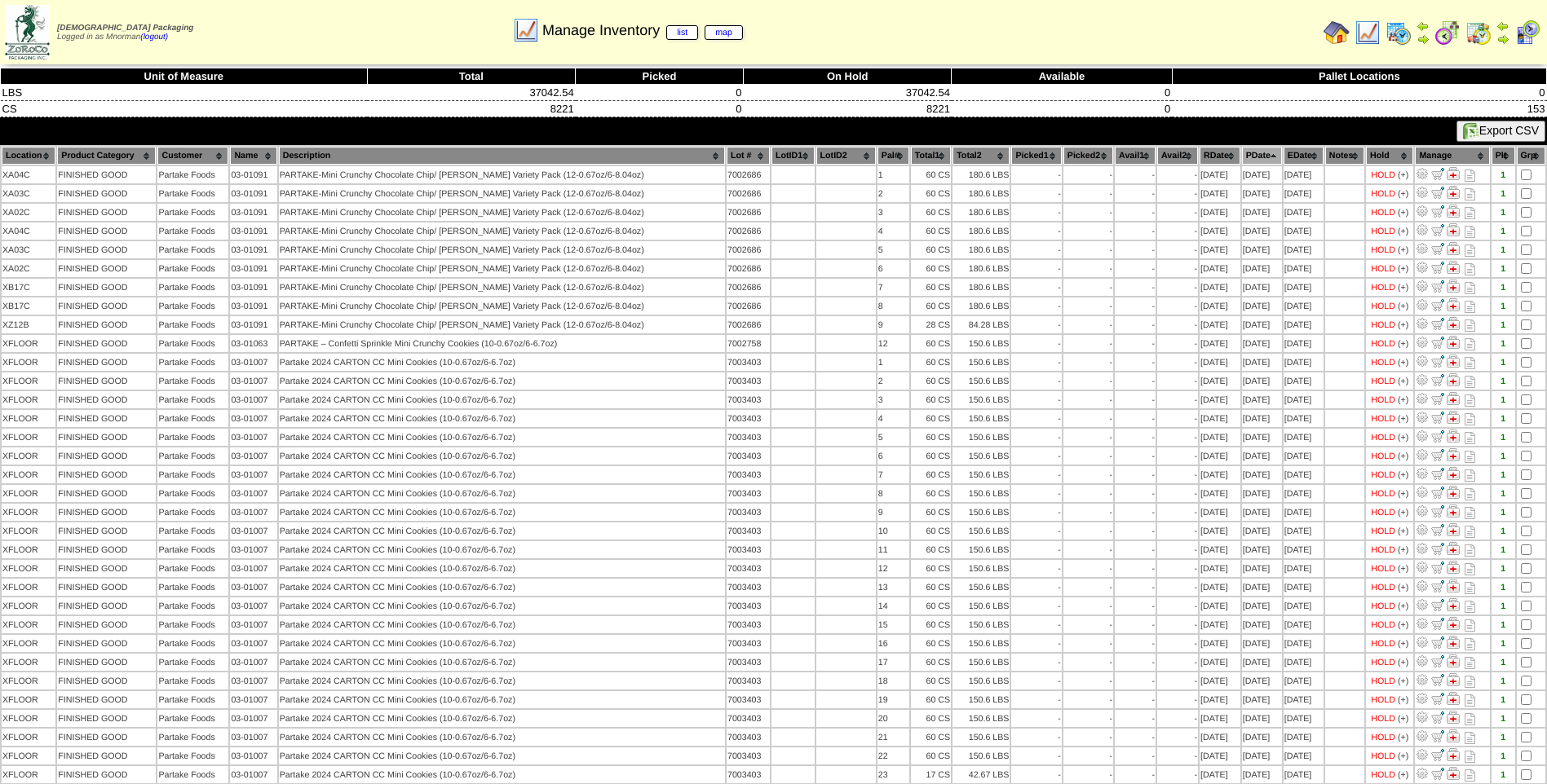
click at [1256, 157] on th "PDate" at bounding box center [1261, 156] width 40 height 18
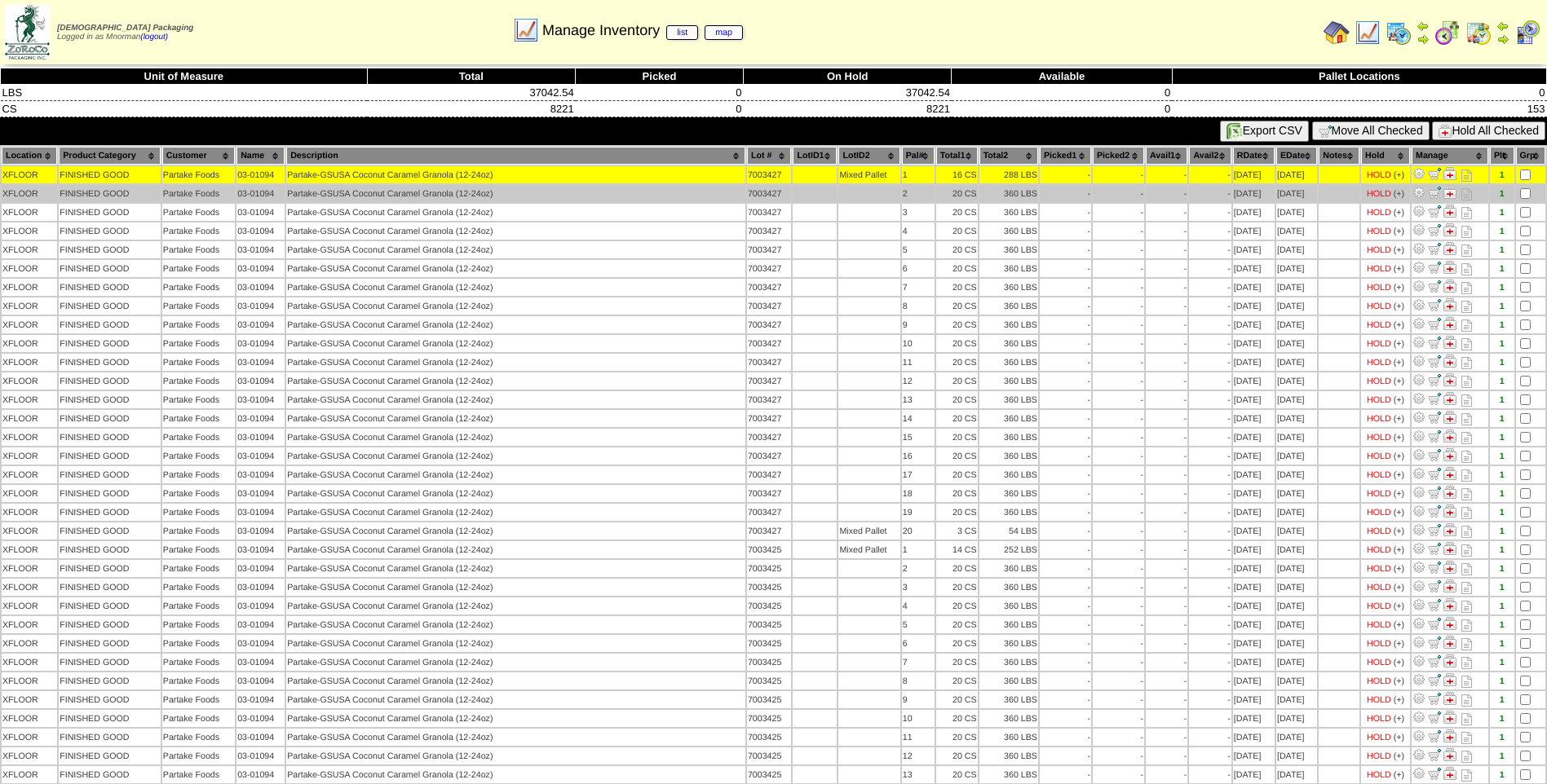
click at [1530, 188] on td at bounding box center [1531, 193] width 30 height 17
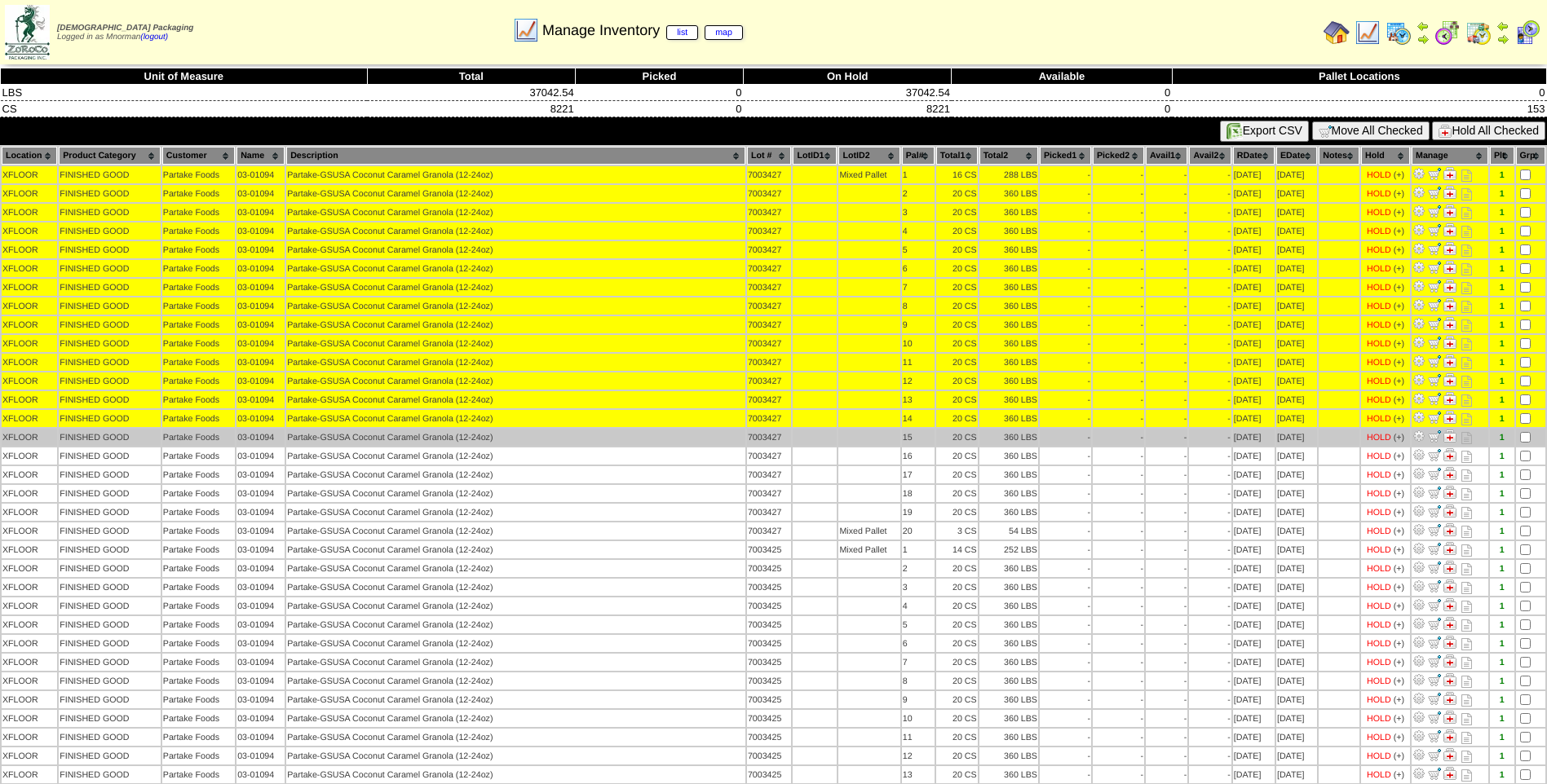
click at [1526, 431] on td at bounding box center [1531, 437] width 30 height 17
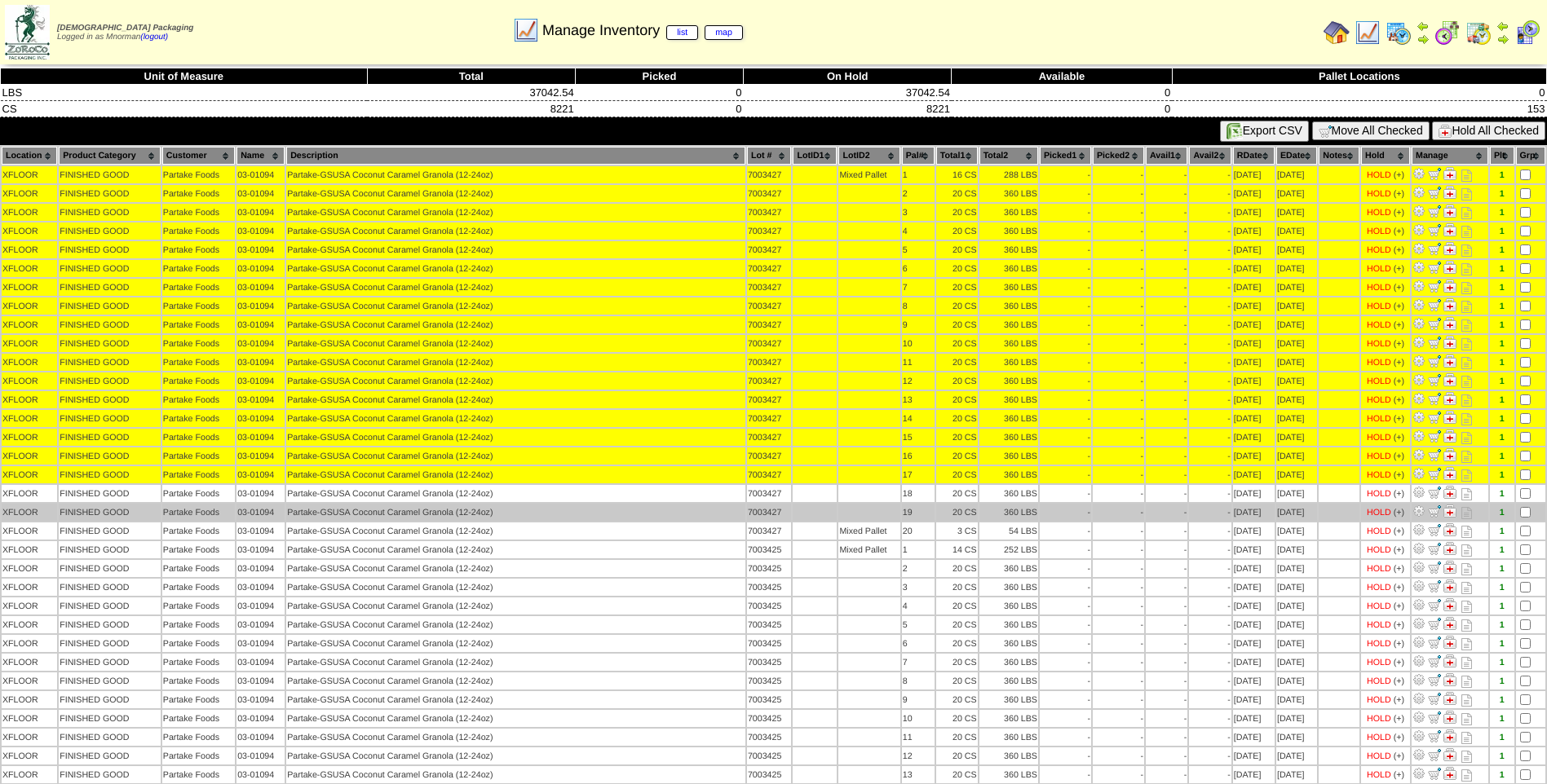
click at [1521, 501] on td at bounding box center [1531, 493] width 30 height 17
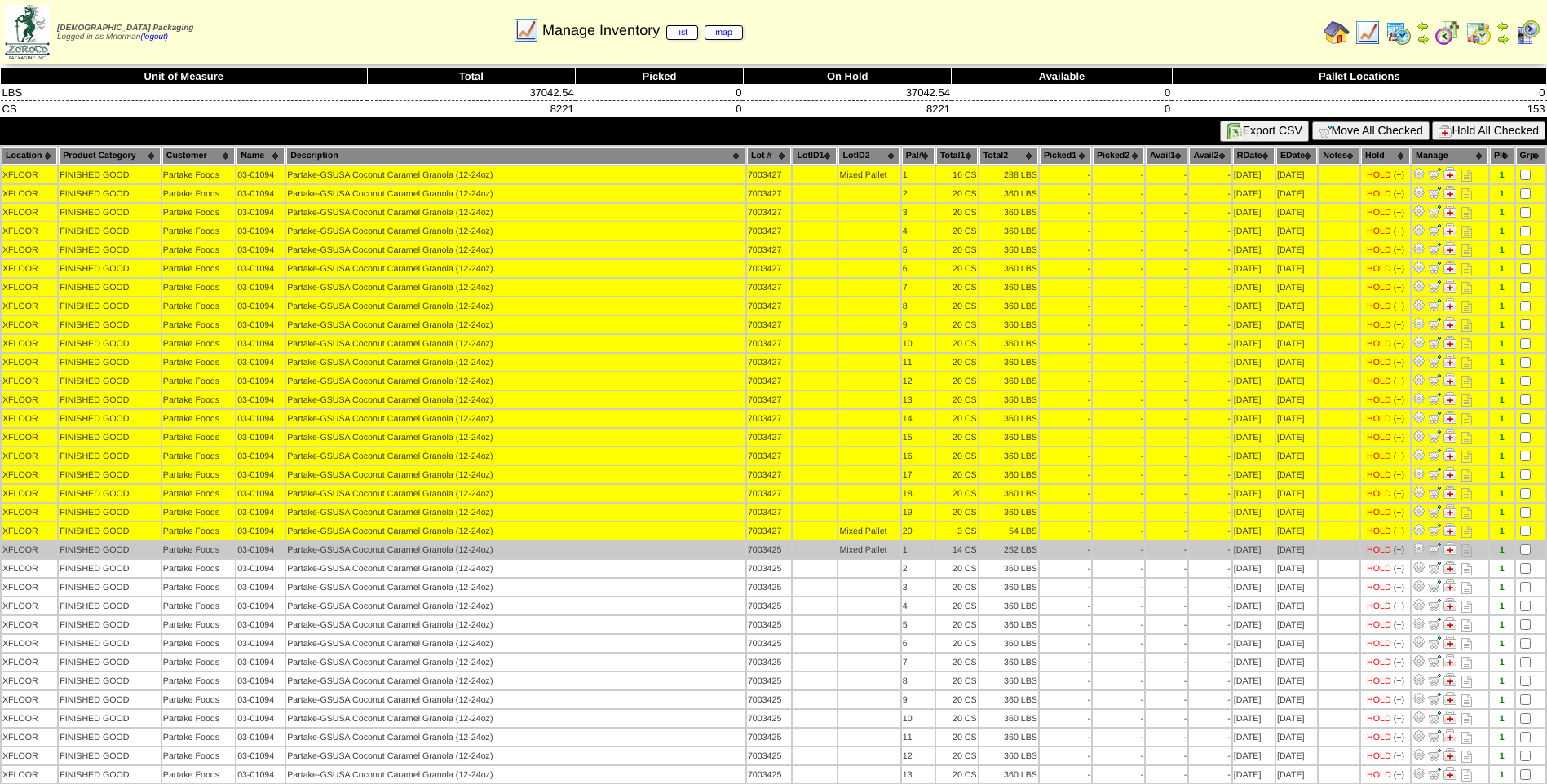
click at [1526, 557] on td at bounding box center [1531, 549] width 30 height 17
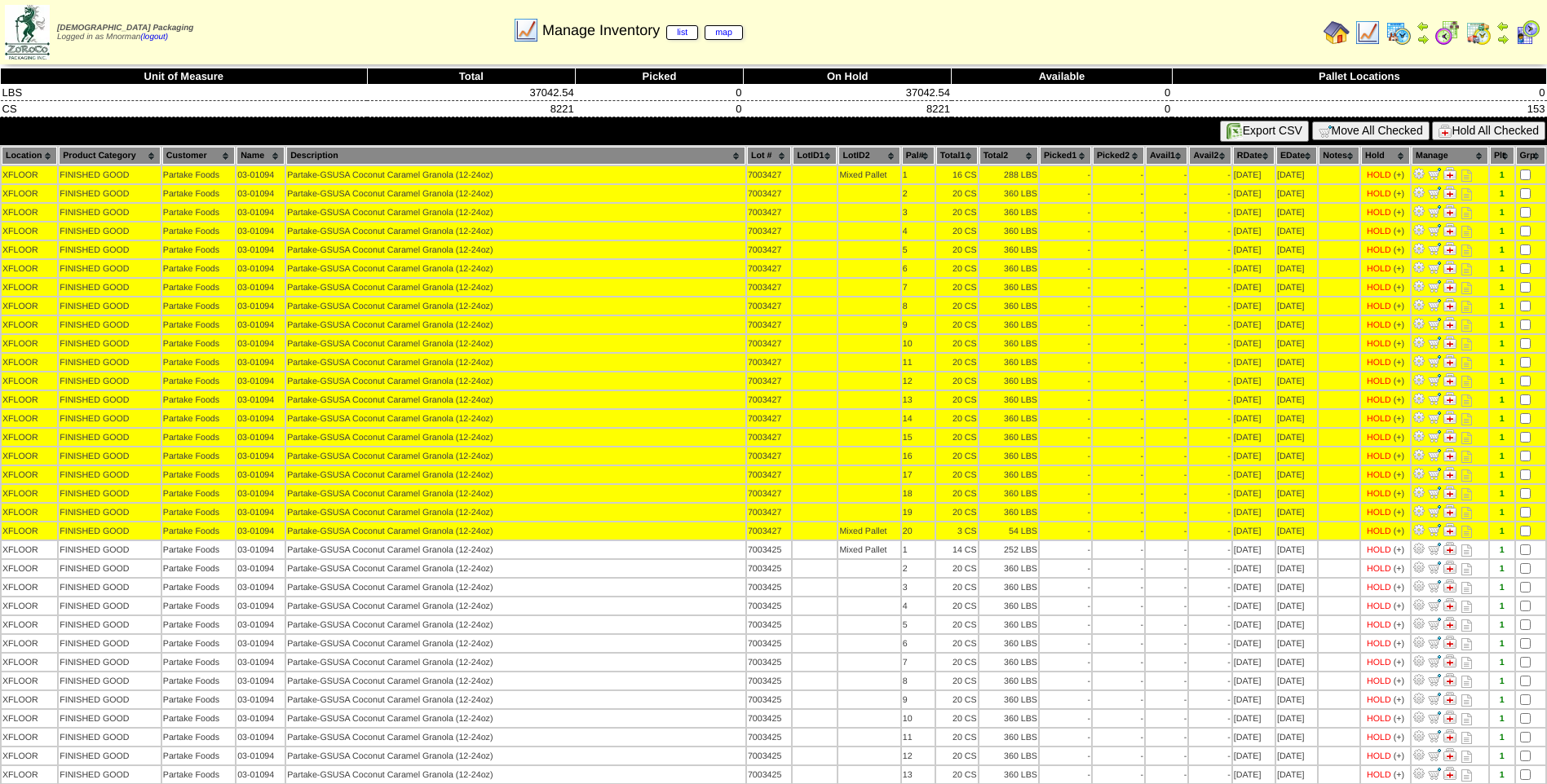
click at [1484, 135] on button "Hold All Checked" at bounding box center [1489, 131] width 113 height 19
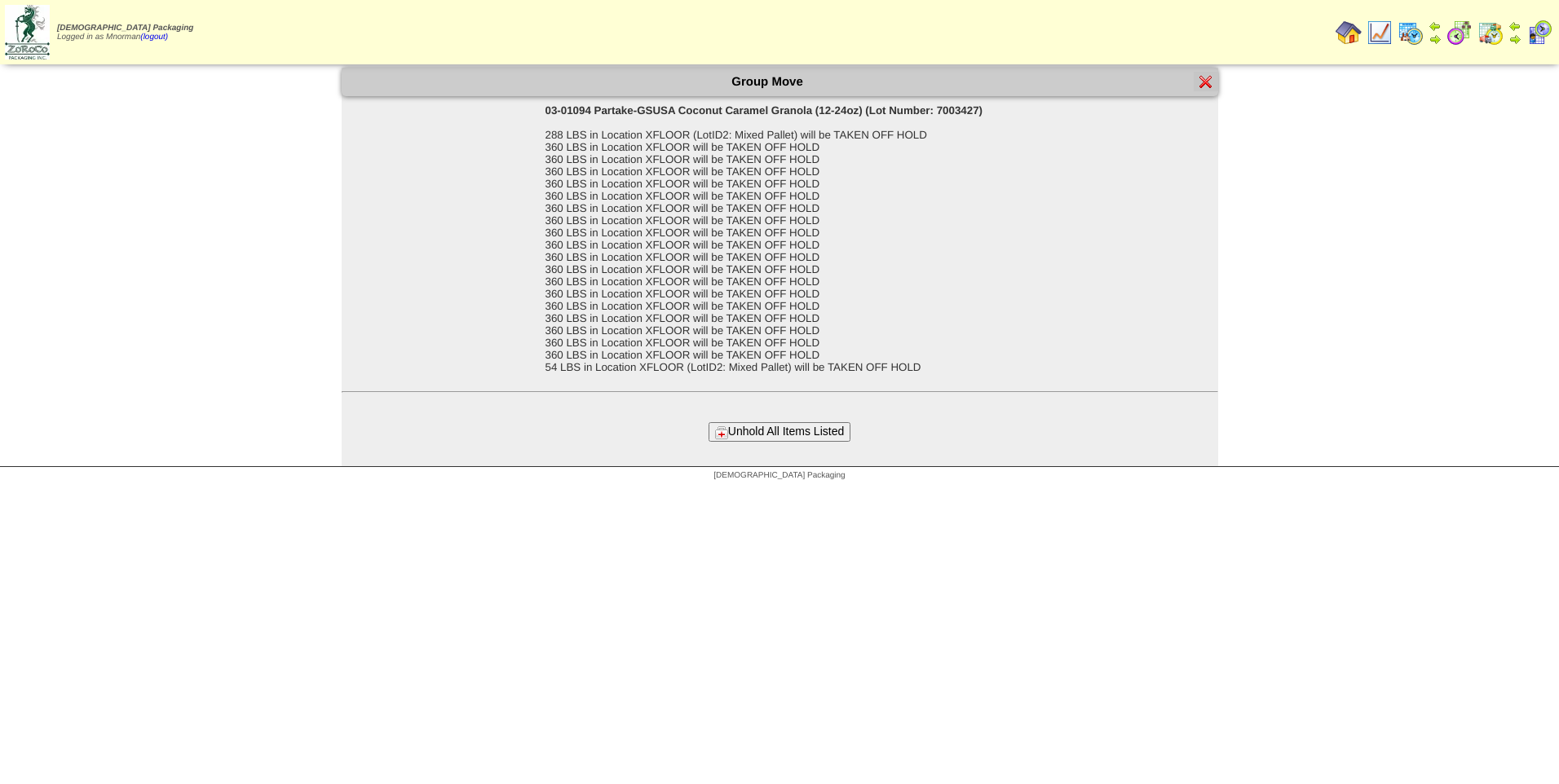
click at [785, 435] on button "Unhold All Items Listed" at bounding box center [779, 431] width 142 height 19
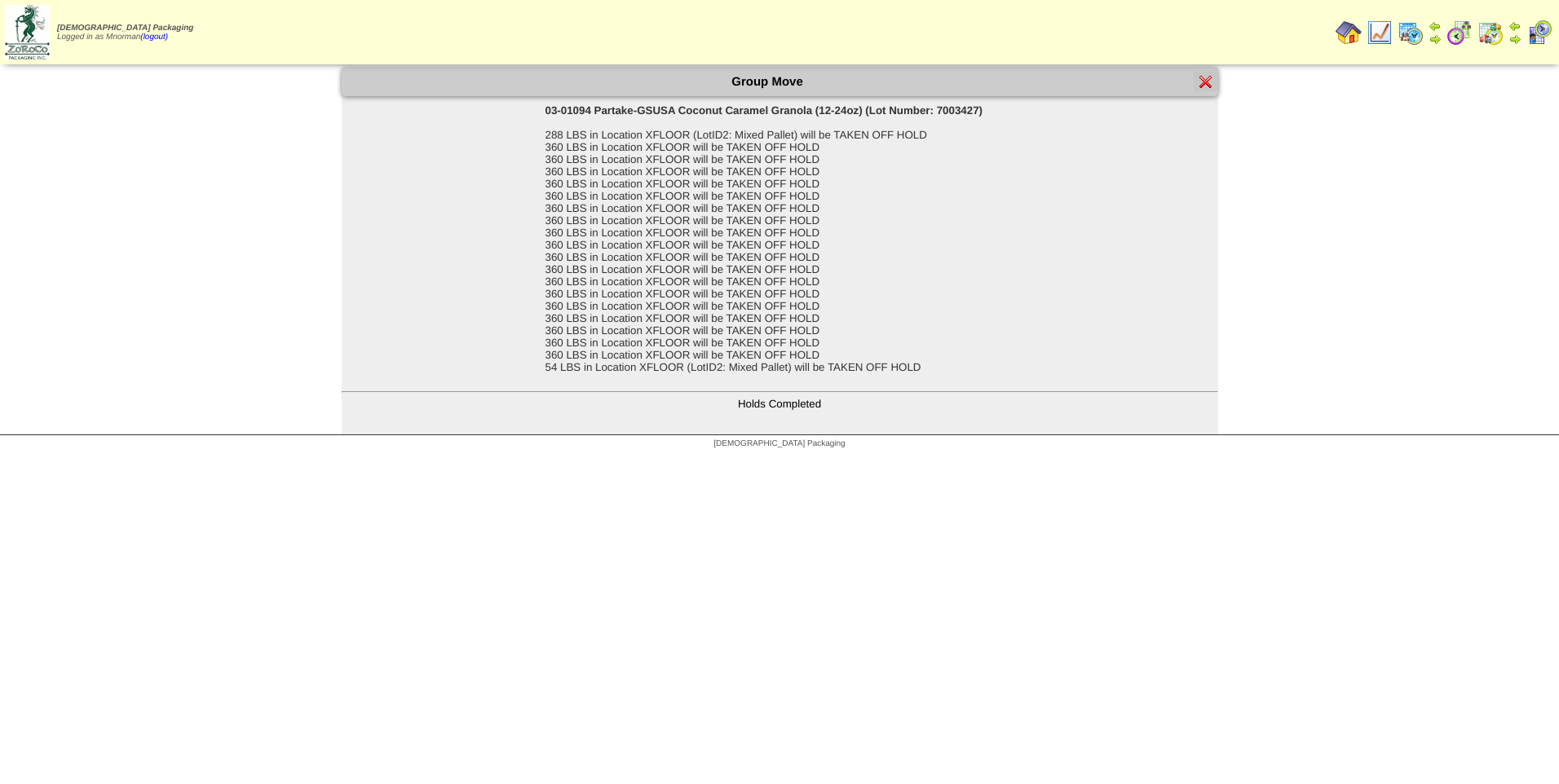
click at [1212, 79] on div at bounding box center [1206, 81] width 25 height 20
click at [1208, 79] on img at bounding box center [1206, 81] width 13 height 13
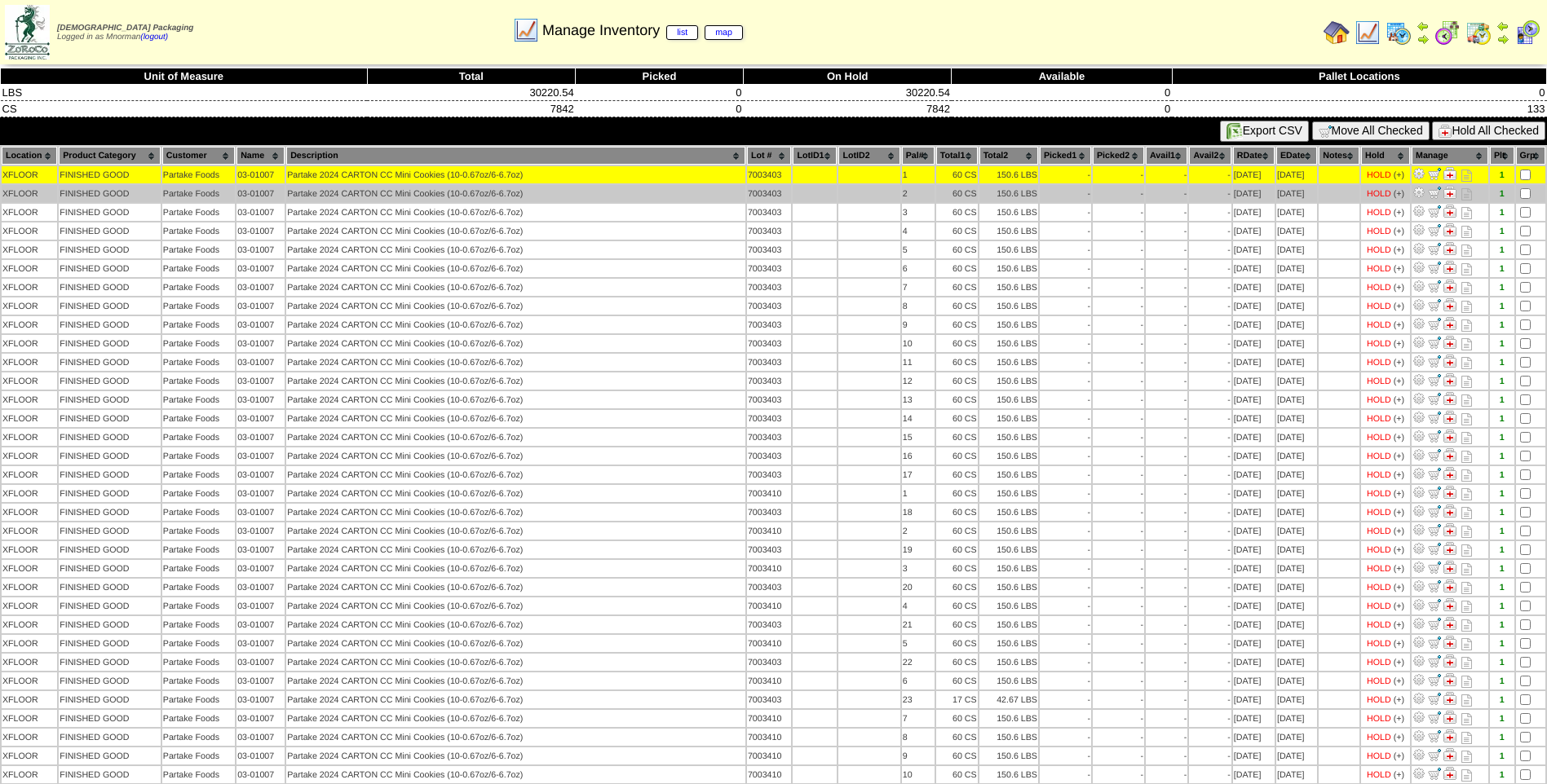
click at [1526, 186] on td at bounding box center [1531, 193] width 30 height 17
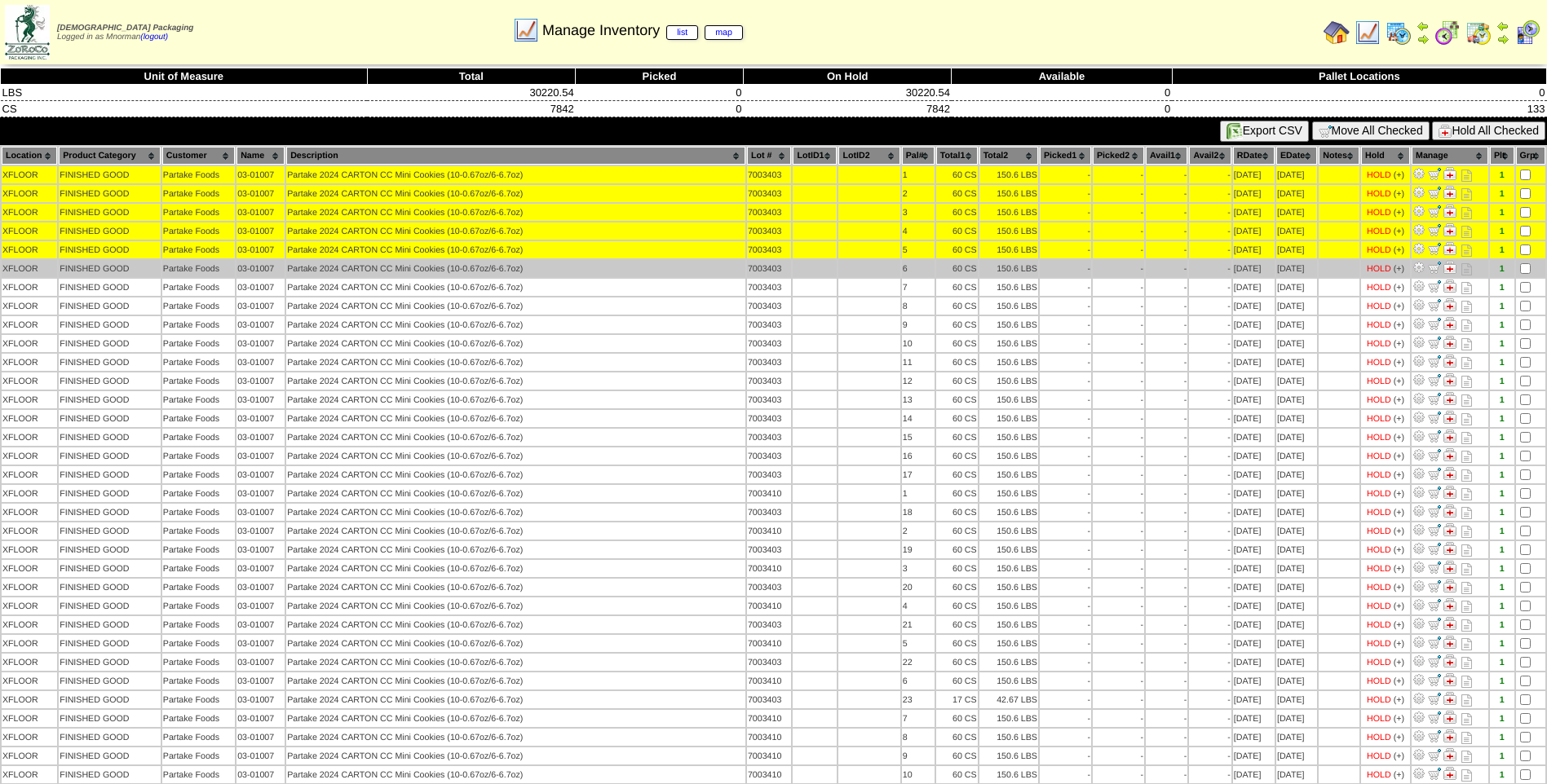
click at [1522, 263] on td at bounding box center [1531, 268] width 30 height 17
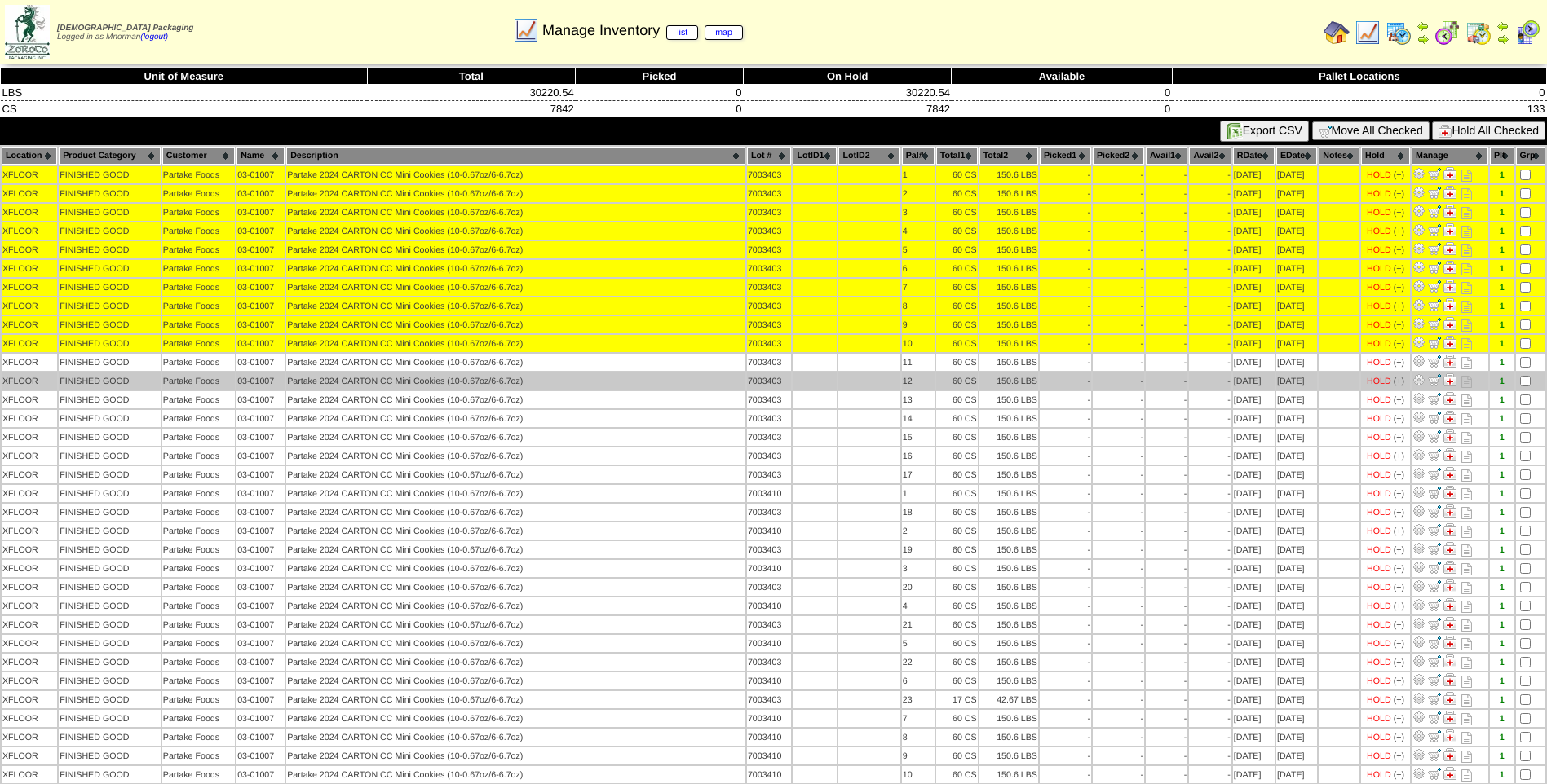
click at [1527, 375] on td at bounding box center [1531, 381] width 30 height 17
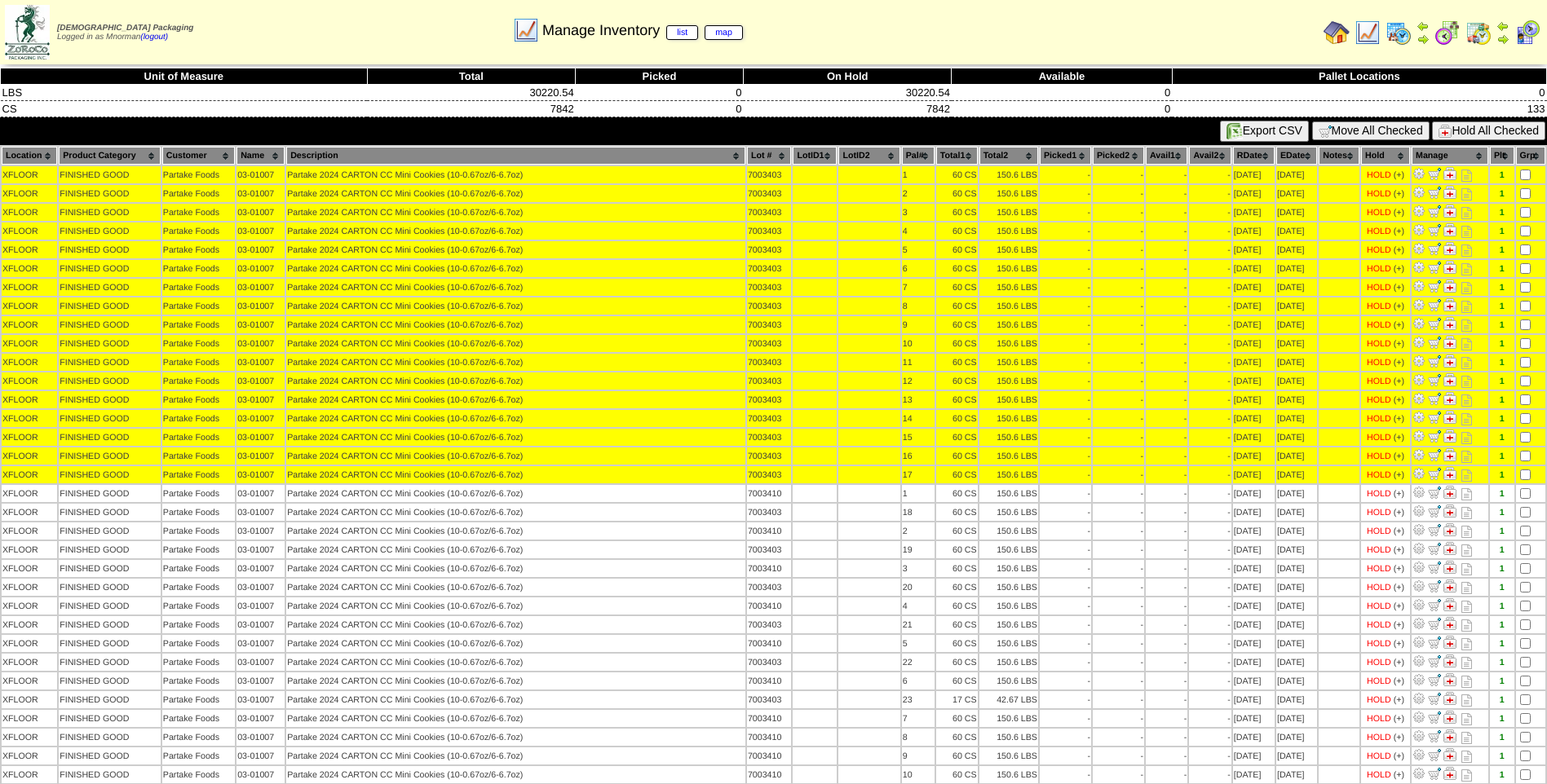
drag, startPoint x: 1457, startPoint y: 132, endPoint x: 1449, endPoint y: 141, distance: 12.0
click at [1457, 132] on button "Hold All Checked" at bounding box center [1489, 131] width 113 height 19
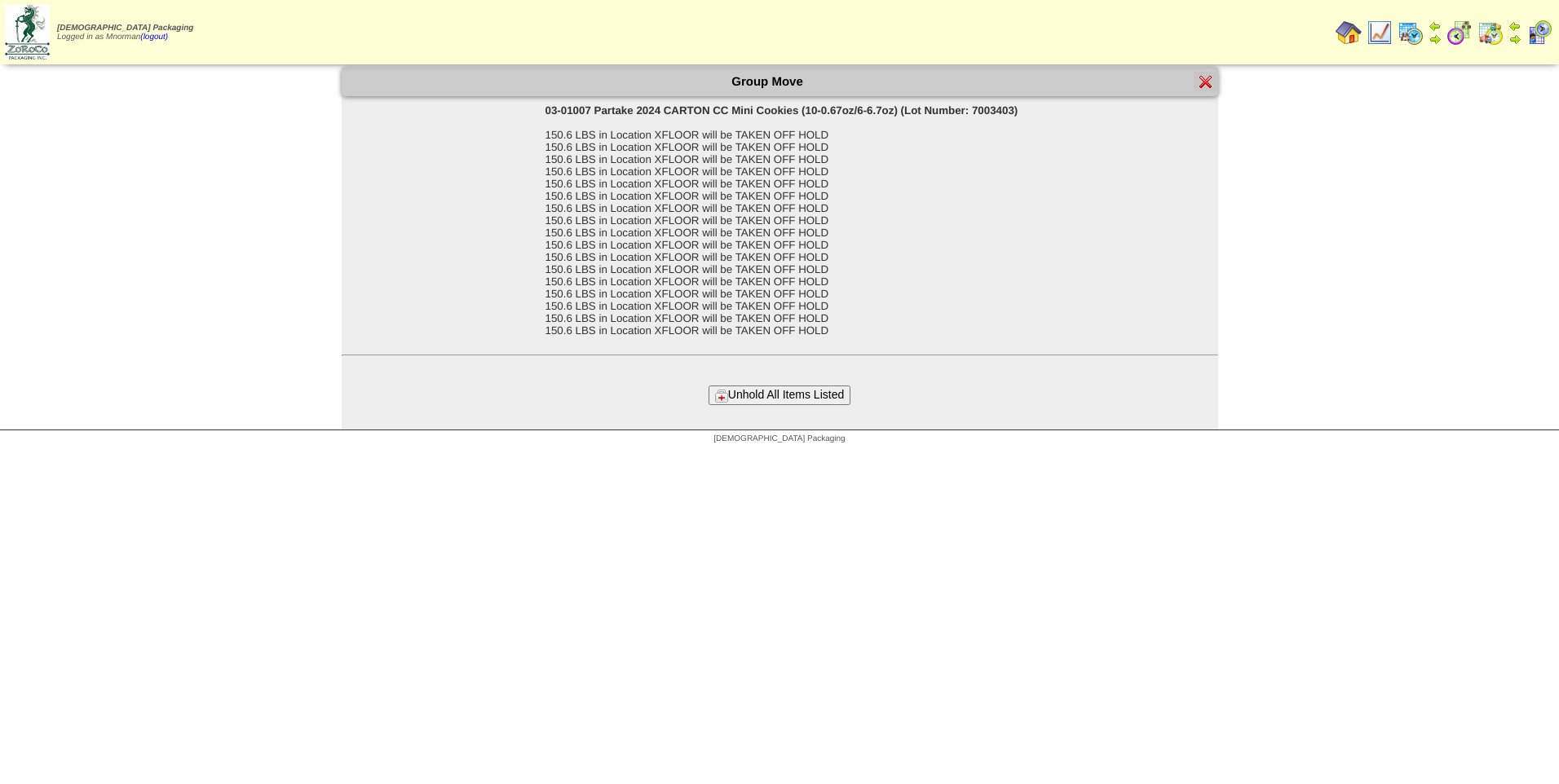
click at [796, 397] on button "Unhold All Items Listed" at bounding box center [779, 395] width 142 height 19
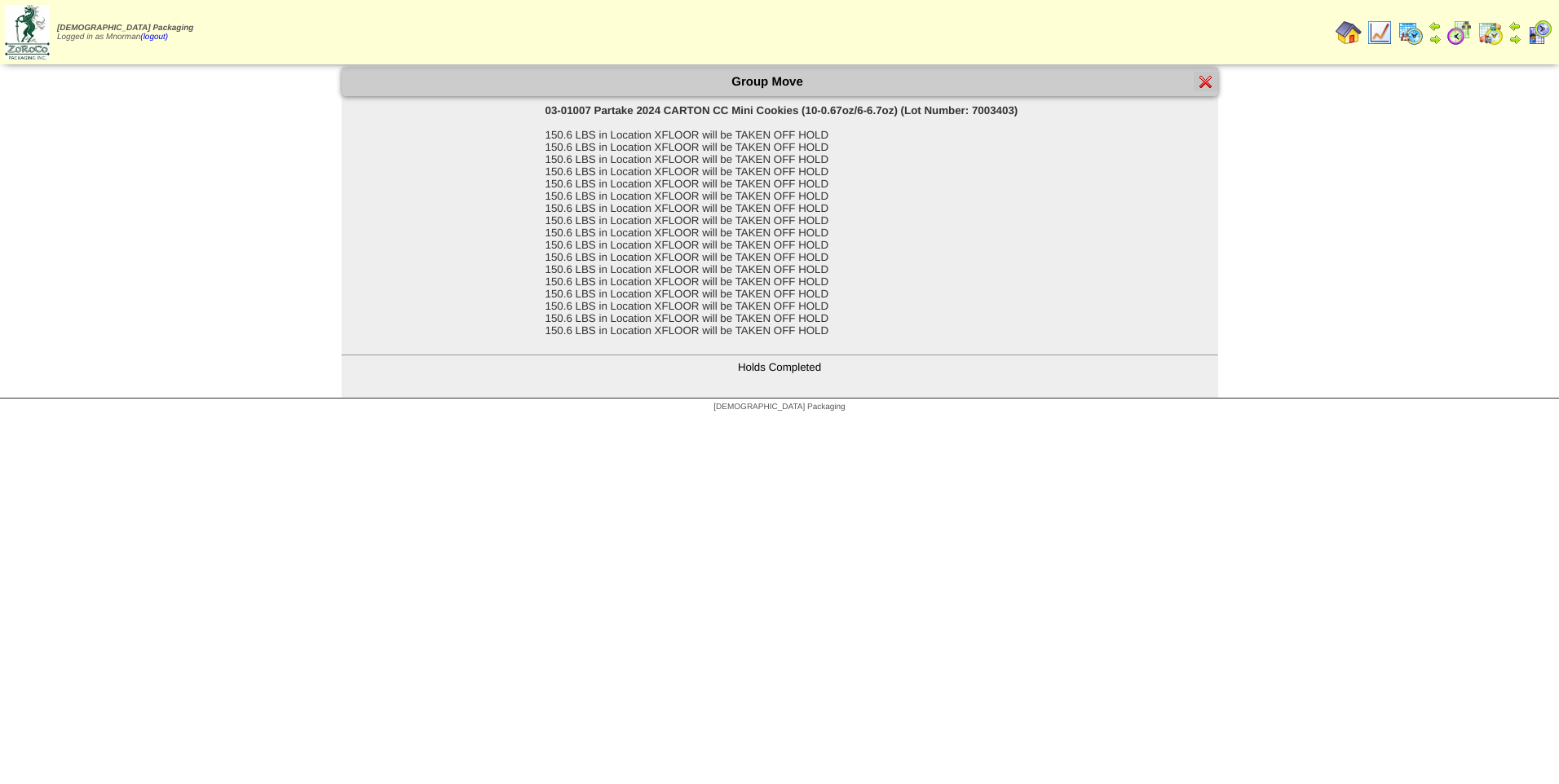
click at [1206, 83] on img at bounding box center [1206, 81] width 13 height 13
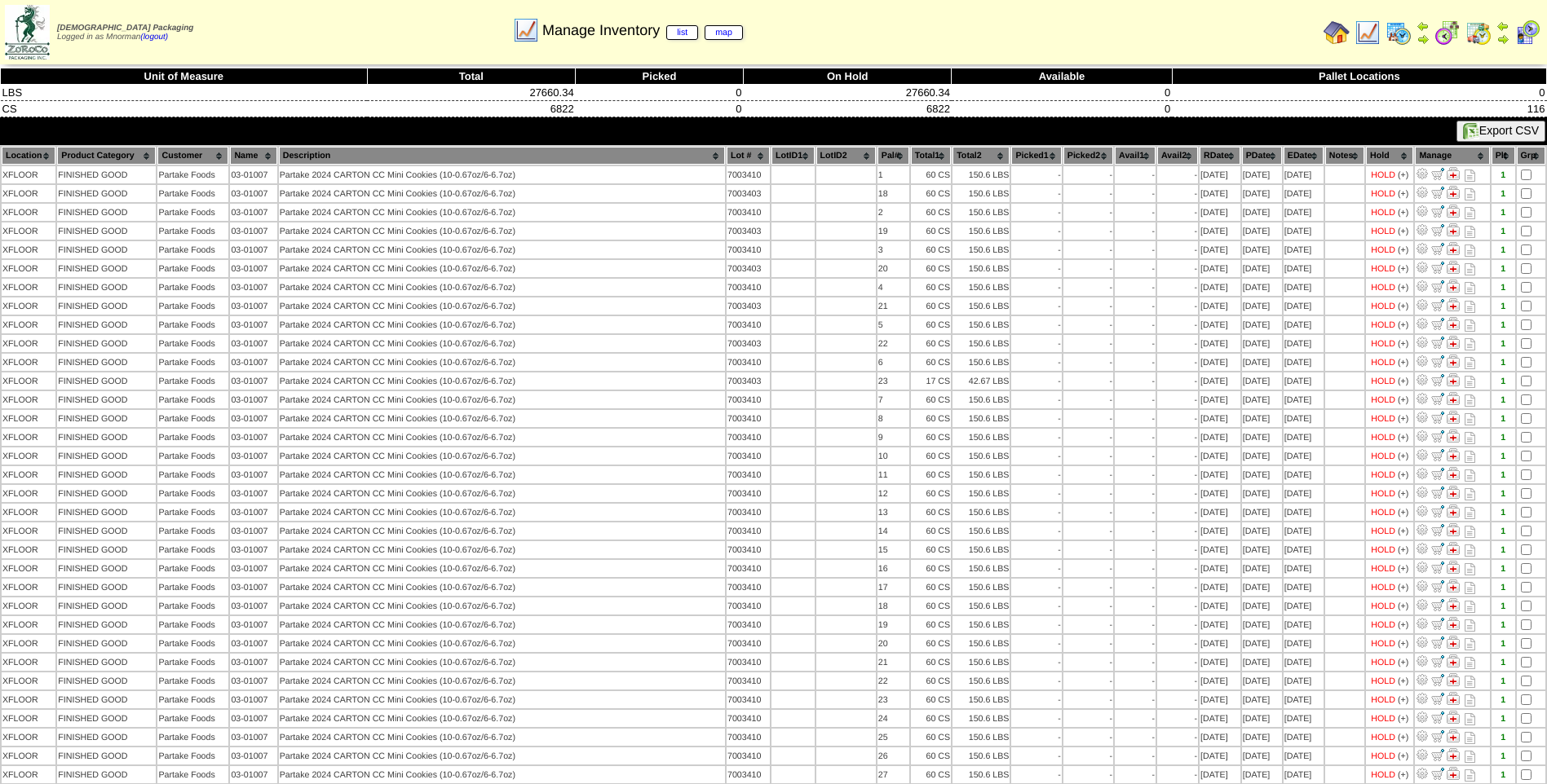
click at [1246, 164] on th "PDate" at bounding box center [1261, 156] width 40 height 18
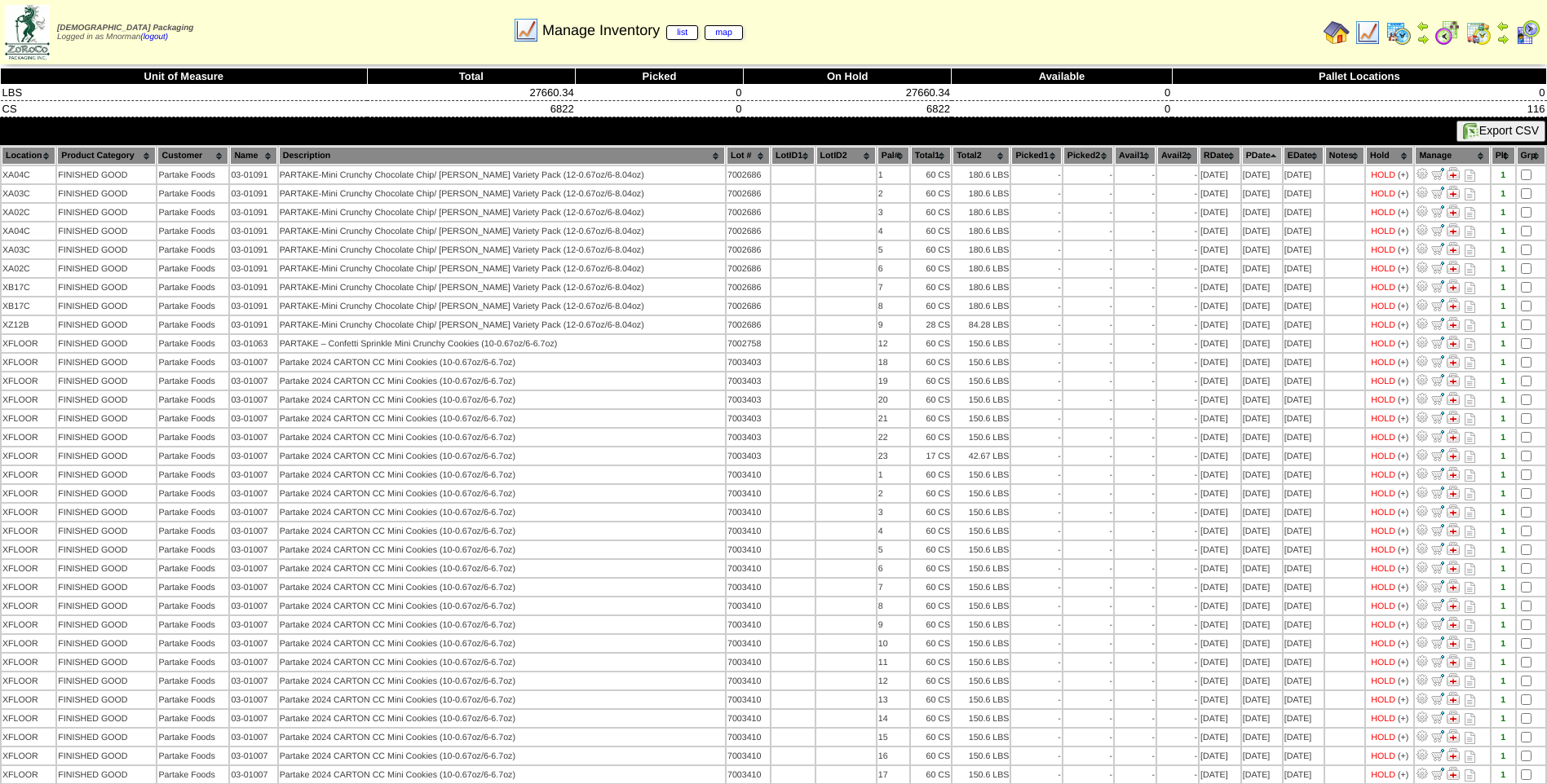
click at [1249, 154] on th "PDate" at bounding box center [1261, 156] width 40 height 18
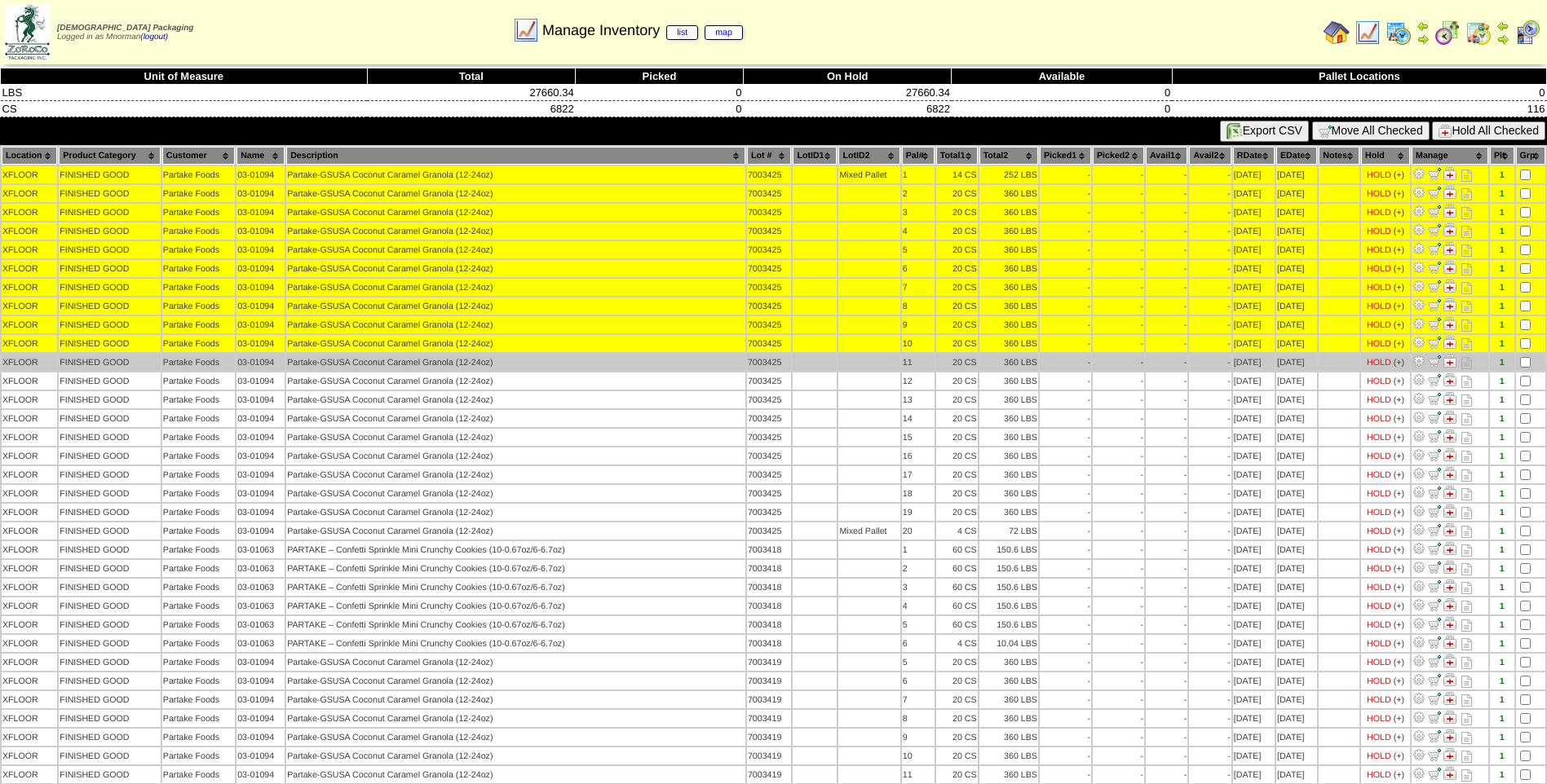
click at [1524, 368] on td at bounding box center [1531, 362] width 30 height 17
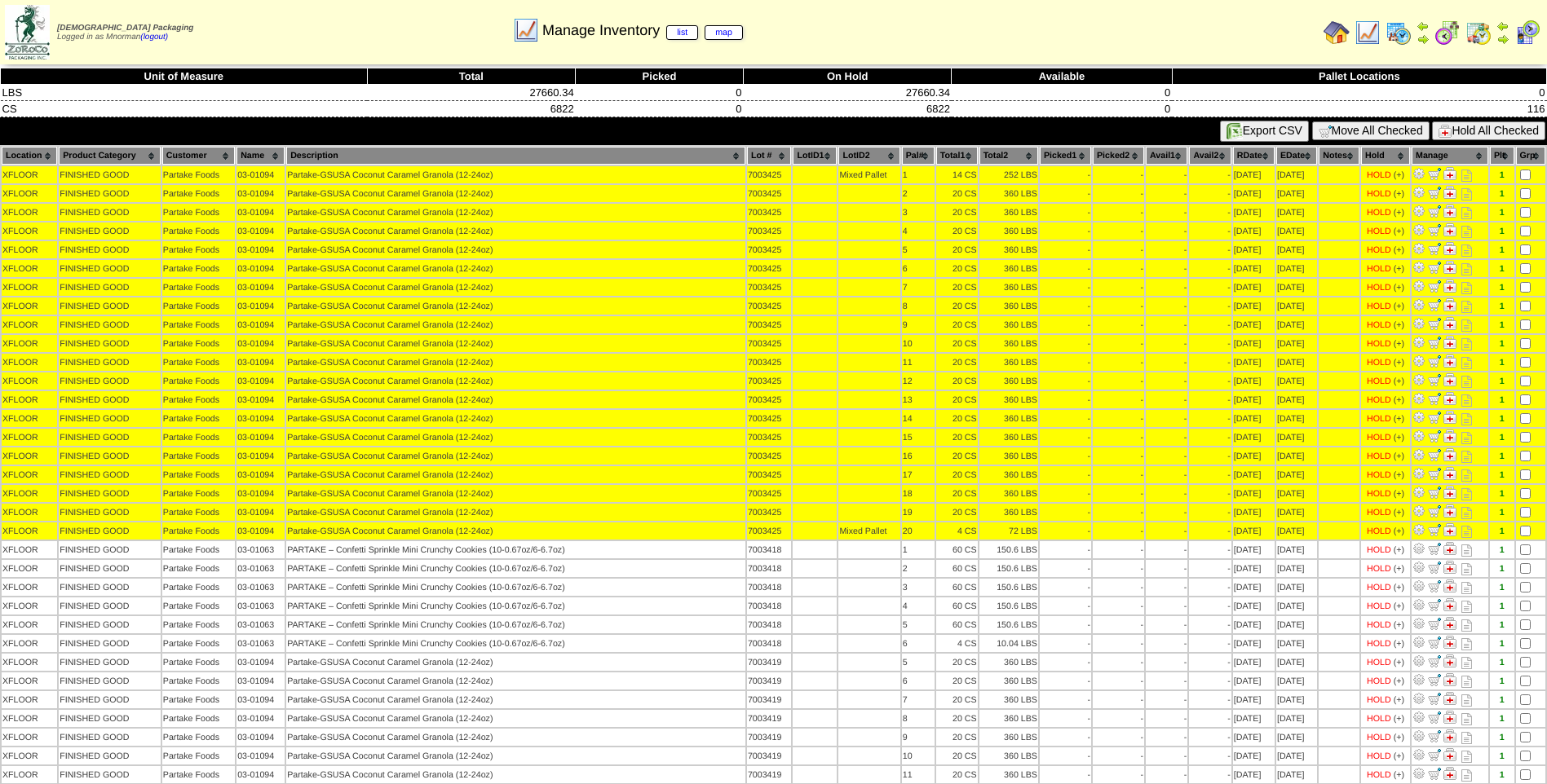
click at [1476, 129] on button "Hold All Checked" at bounding box center [1489, 131] width 113 height 19
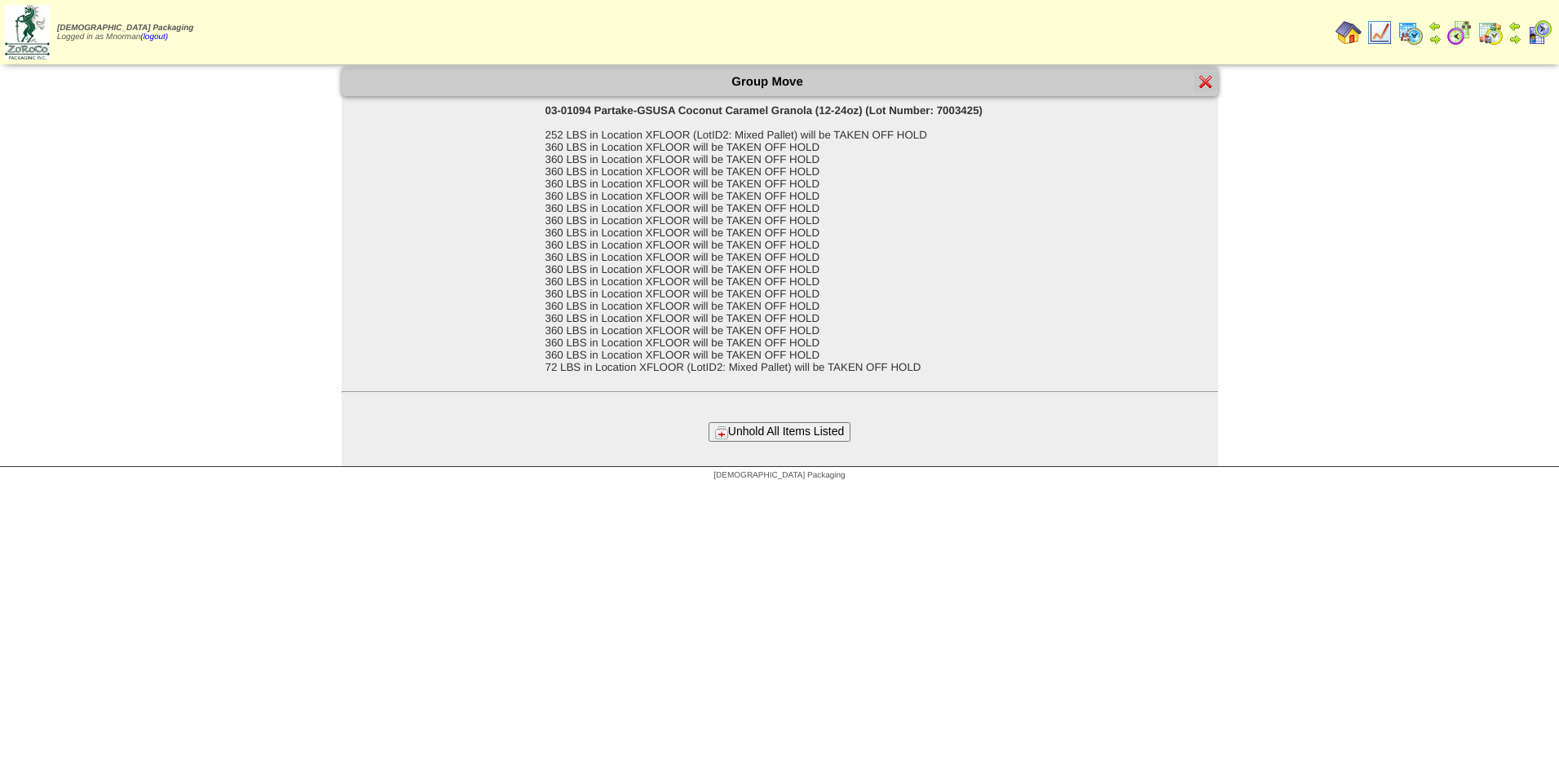
click at [784, 435] on button "Unhold All Items Listed" at bounding box center [779, 431] width 142 height 19
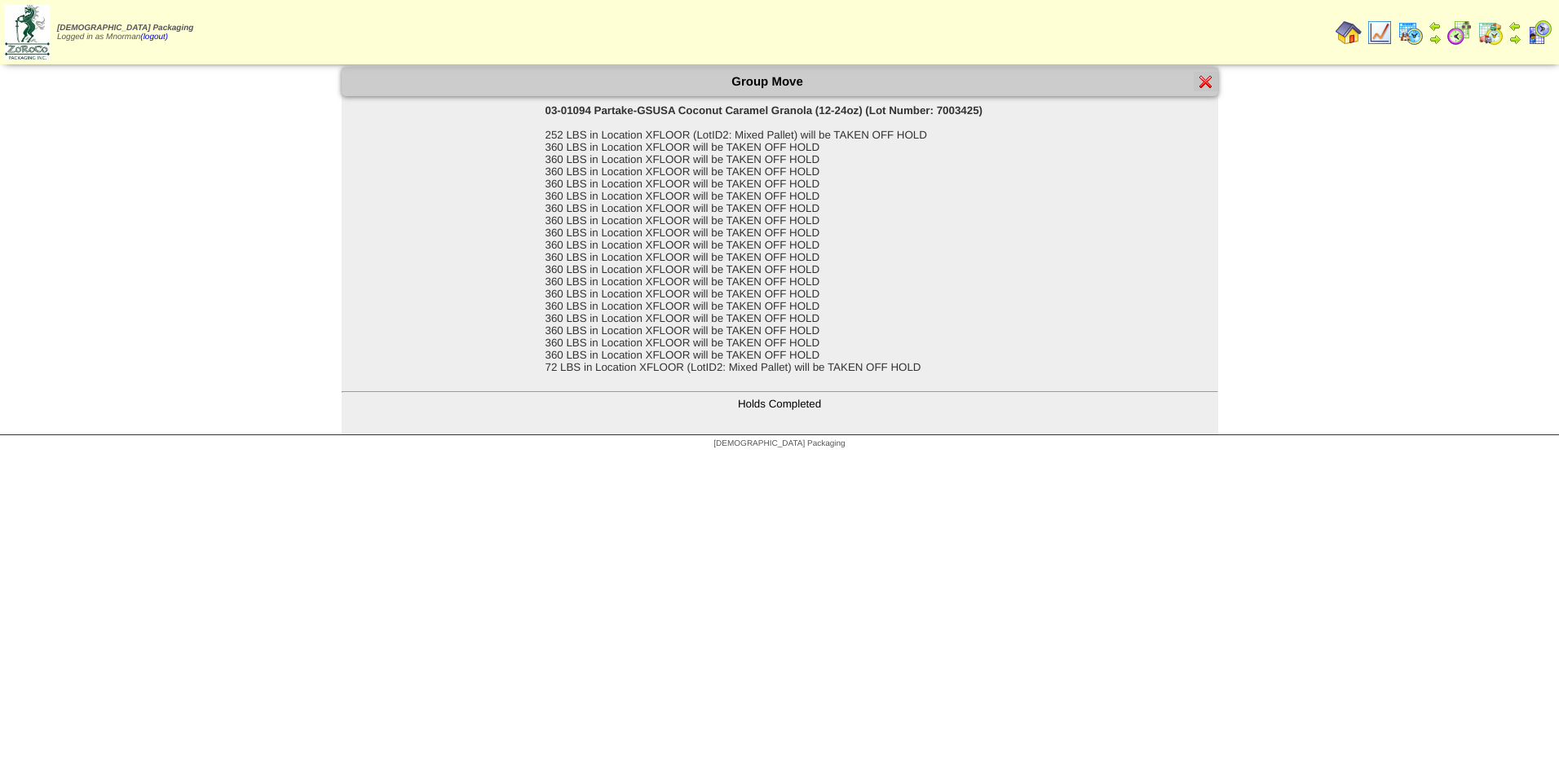
click at [1213, 85] on div at bounding box center [1206, 81] width 25 height 20
click at [1210, 85] on img at bounding box center [1206, 81] width 13 height 13
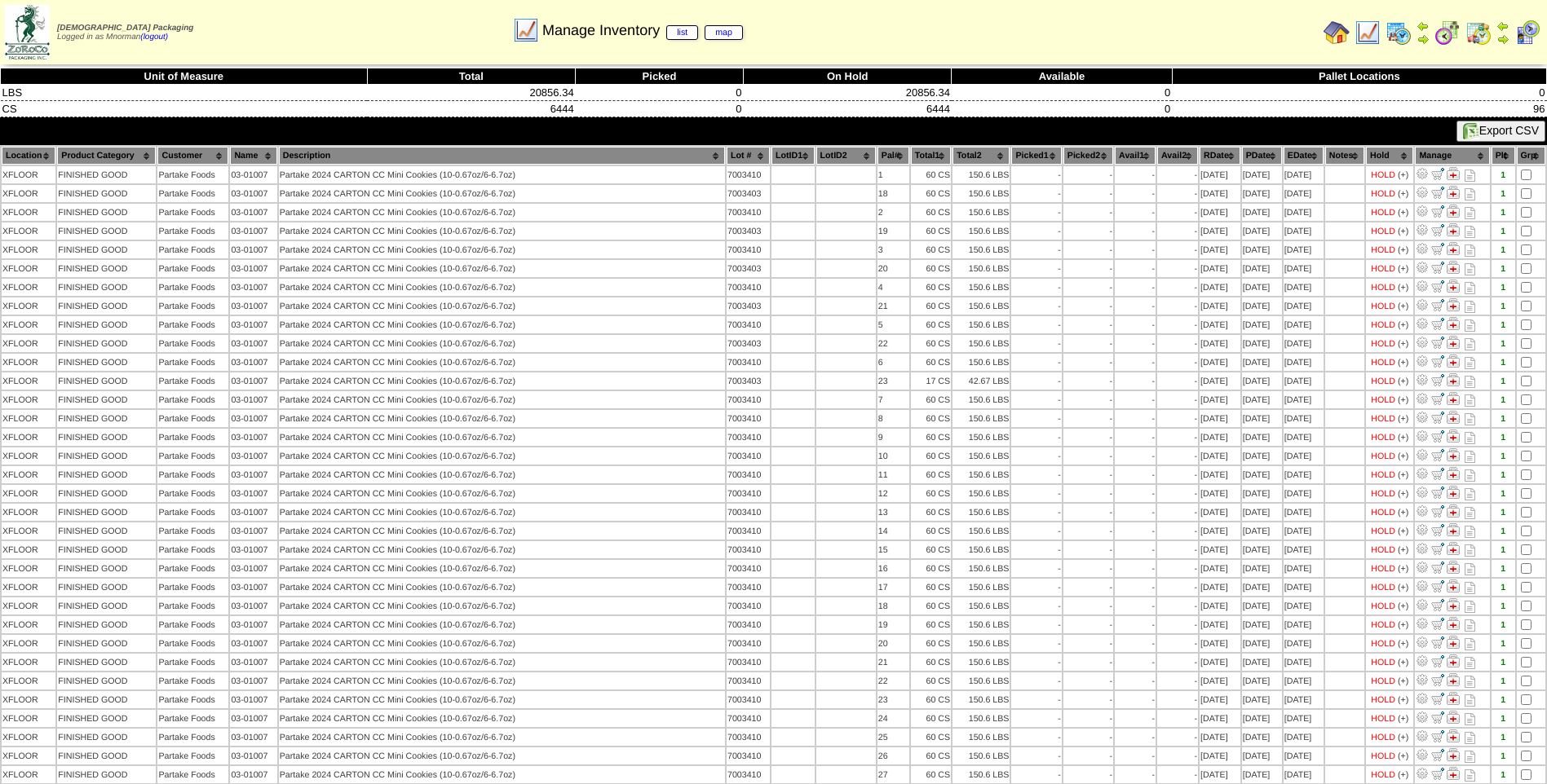
click at [1250, 157] on th "PDate" at bounding box center [1261, 156] width 40 height 18
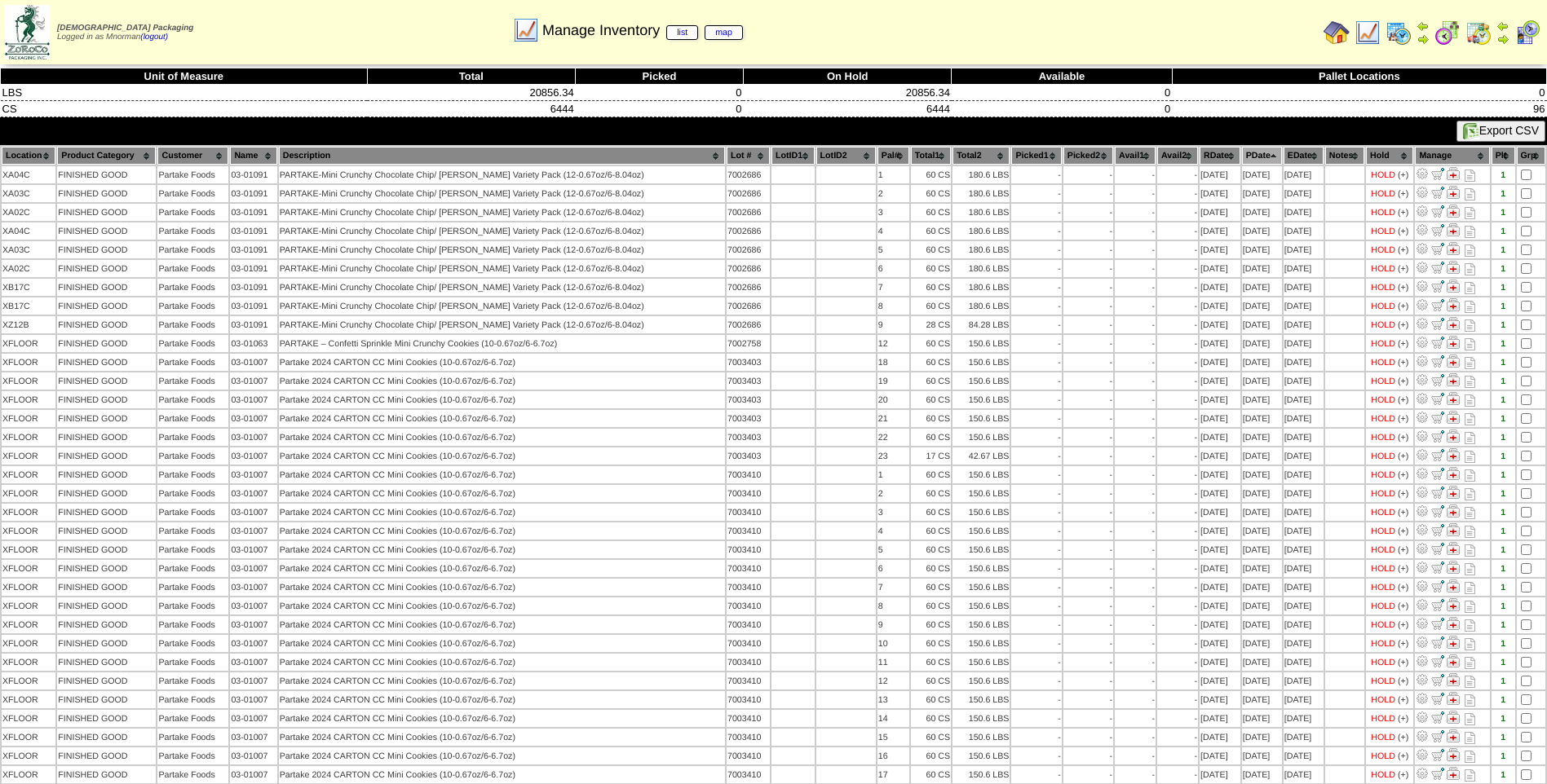
click at [1250, 157] on th "PDate" at bounding box center [1261, 156] width 40 height 18
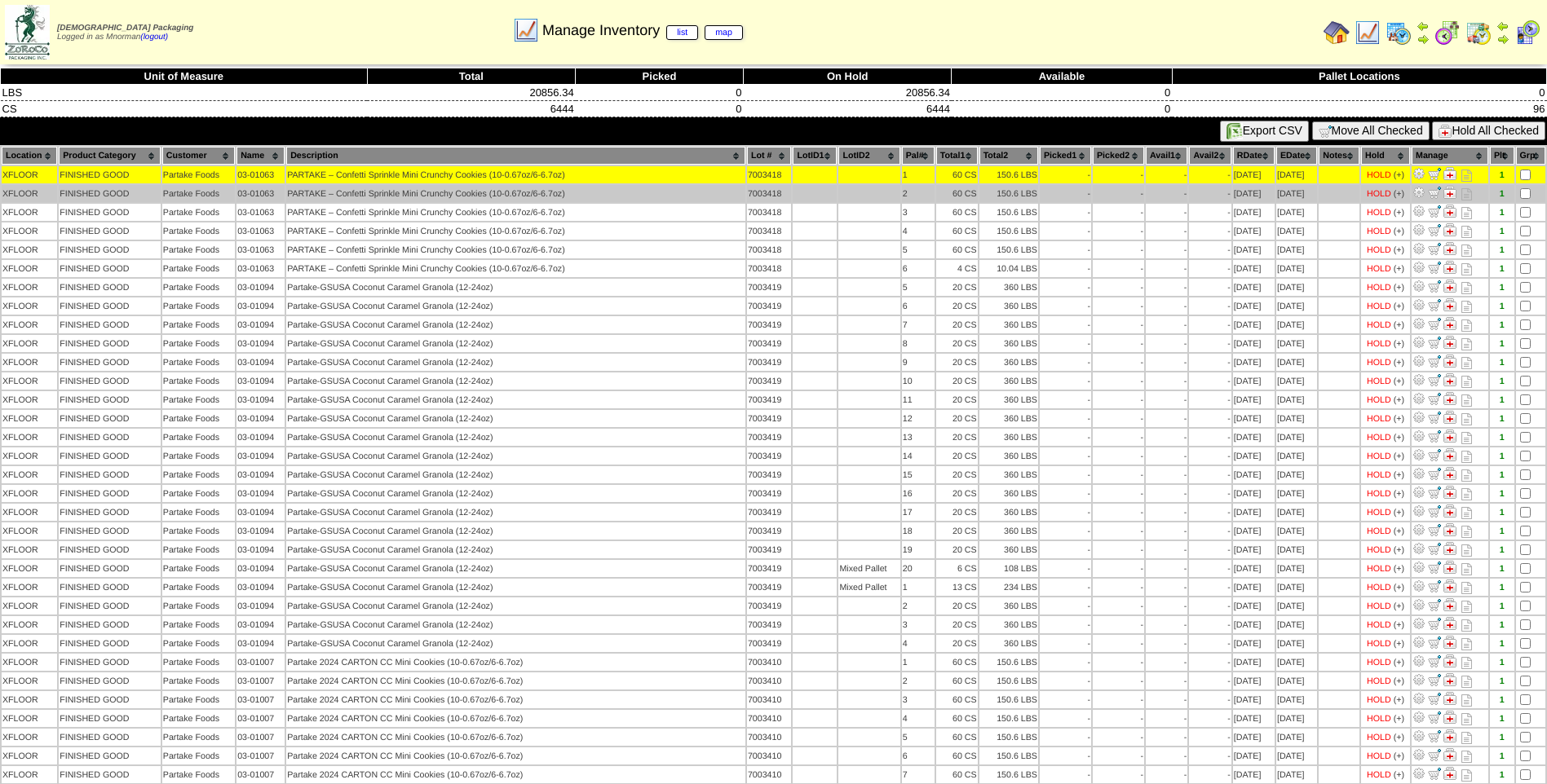
click at [1522, 188] on td at bounding box center [1531, 193] width 30 height 17
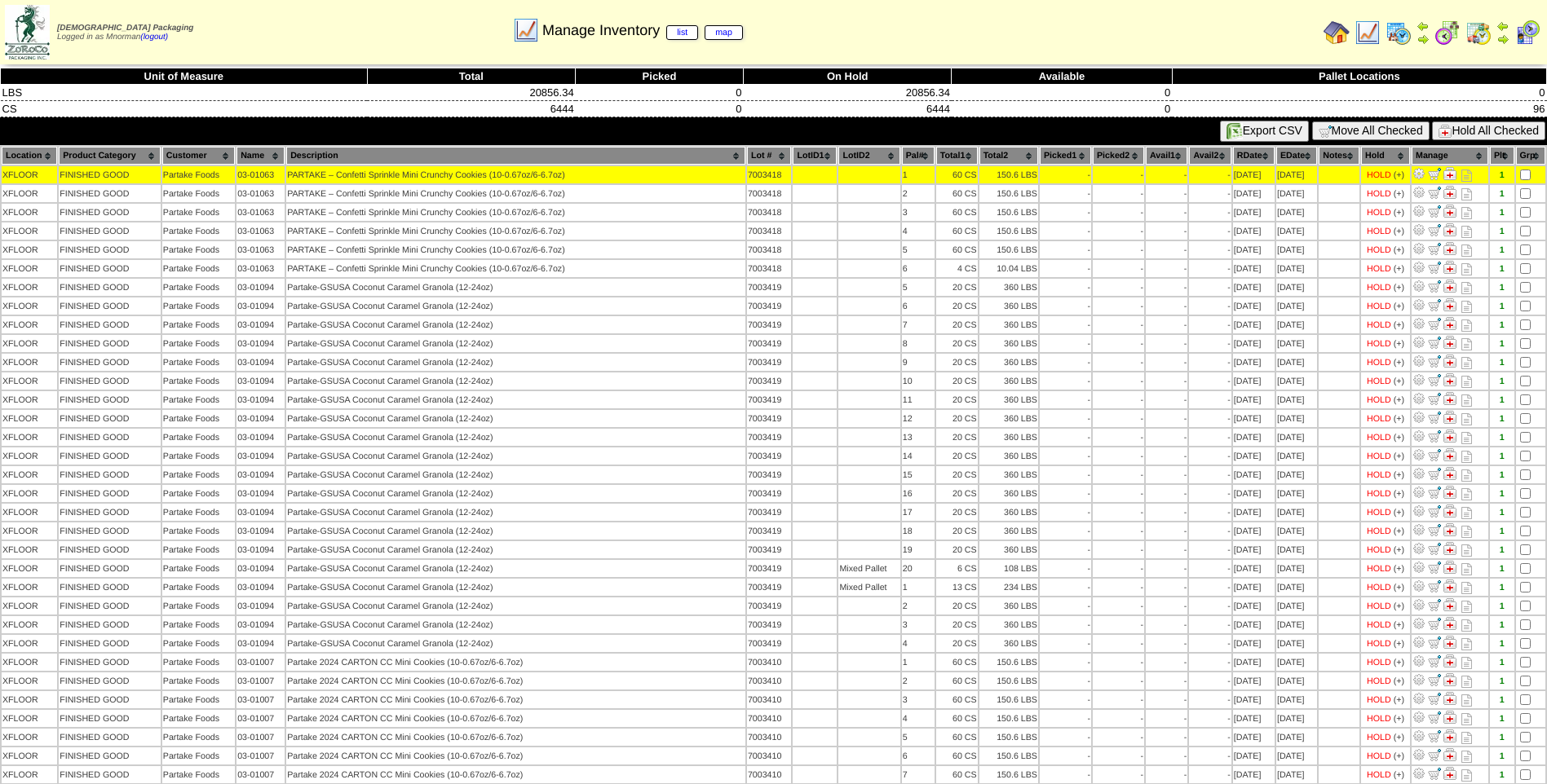
drag, startPoint x: 1522, startPoint y: 187, endPoint x: 1522, endPoint y: 203, distance: 16.0
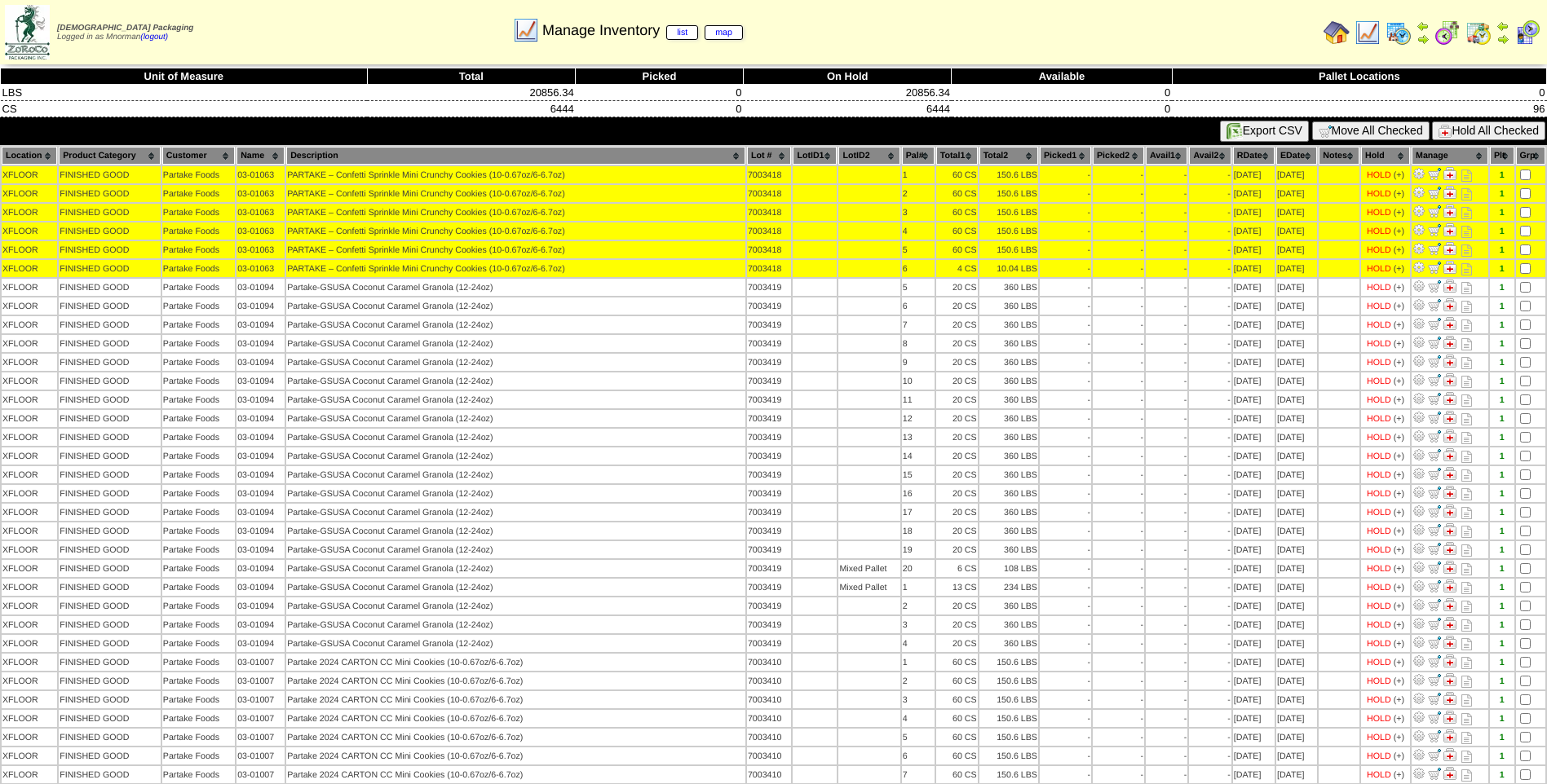
click at [1477, 126] on button "Hold All Checked" at bounding box center [1489, 131] width 113 height 19
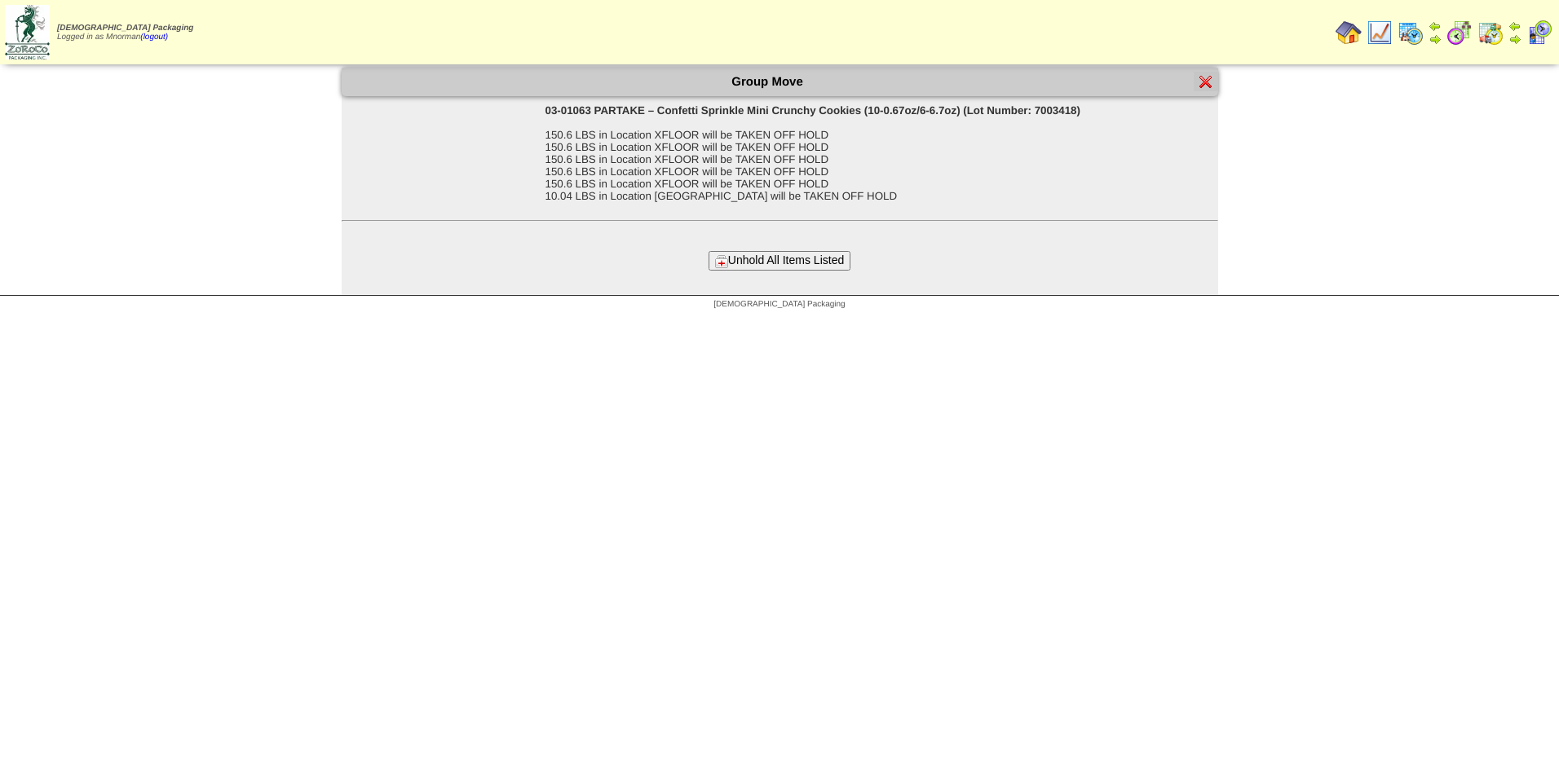
click at [772, 253] on button "Unhold All Items Listed" at bounding box center [779, 260] width 142 height 19
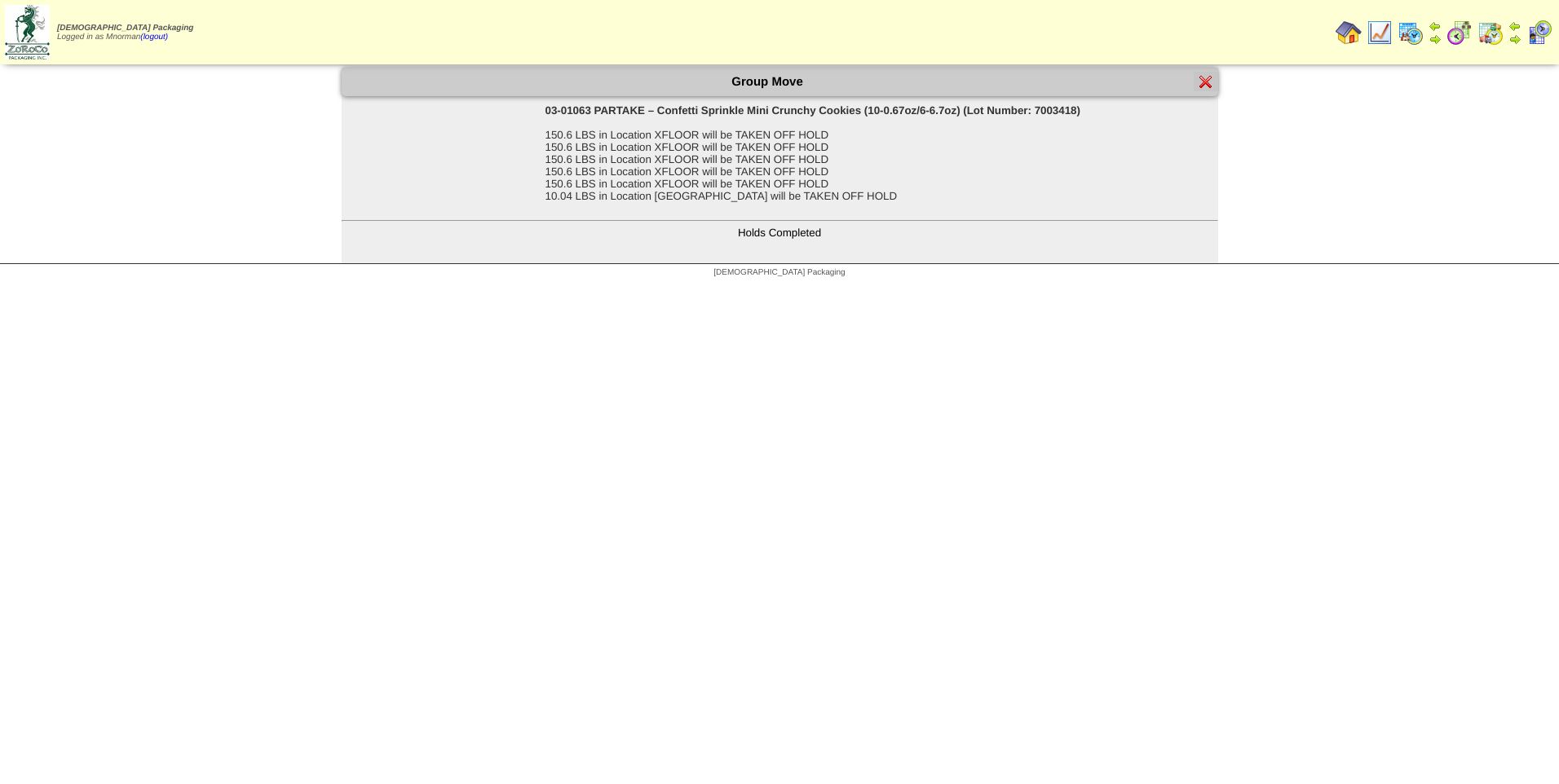
click at [1199, 89] on link at bounding box center [1206, 84] width 13 height 14
click at [1204, 82] on img at bounding box center [1206, 81] width 13 height 13
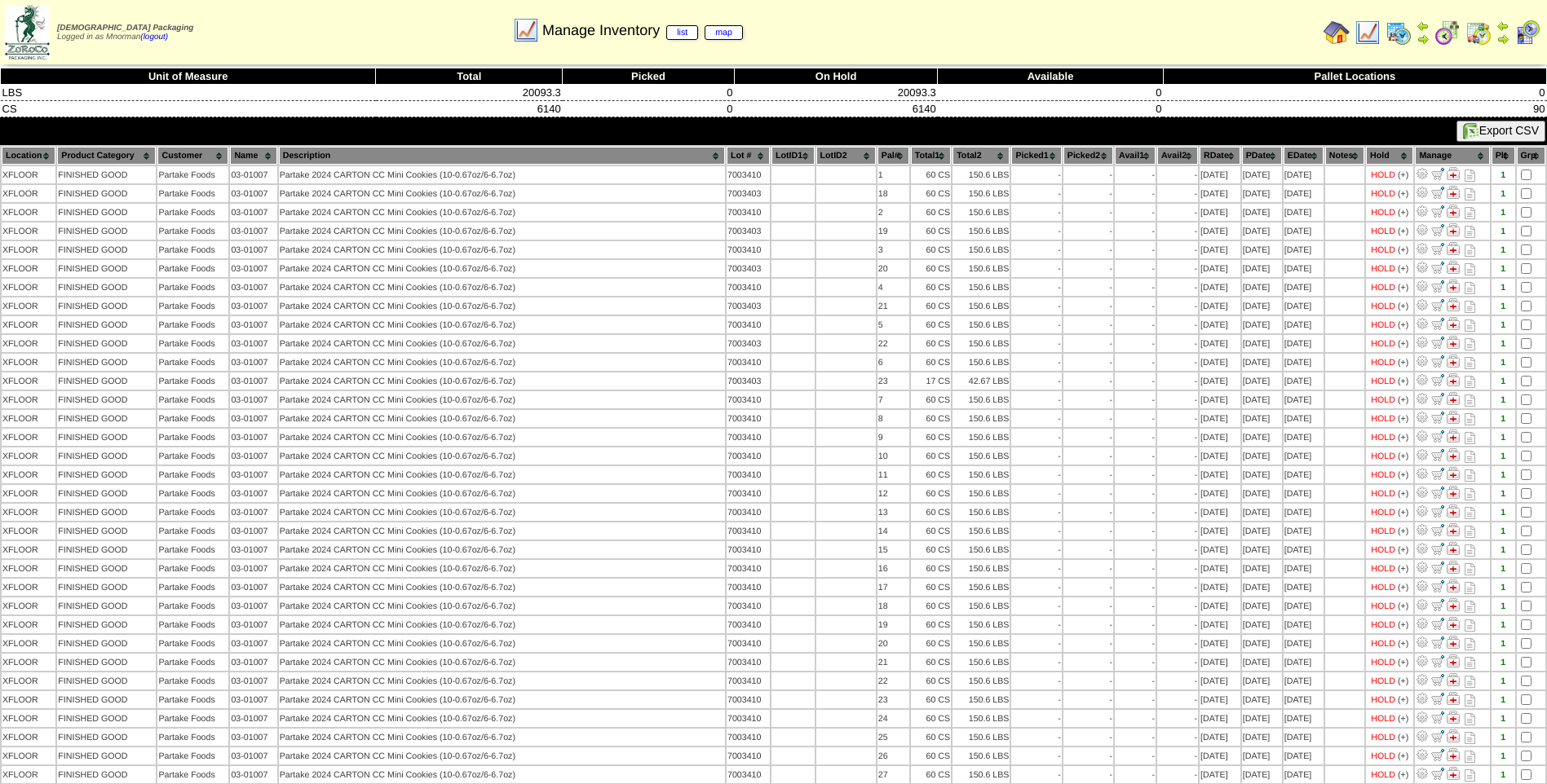
click at [1249, 154] on th "PDate" at bounding box center [1261, 156] width 40 height 18
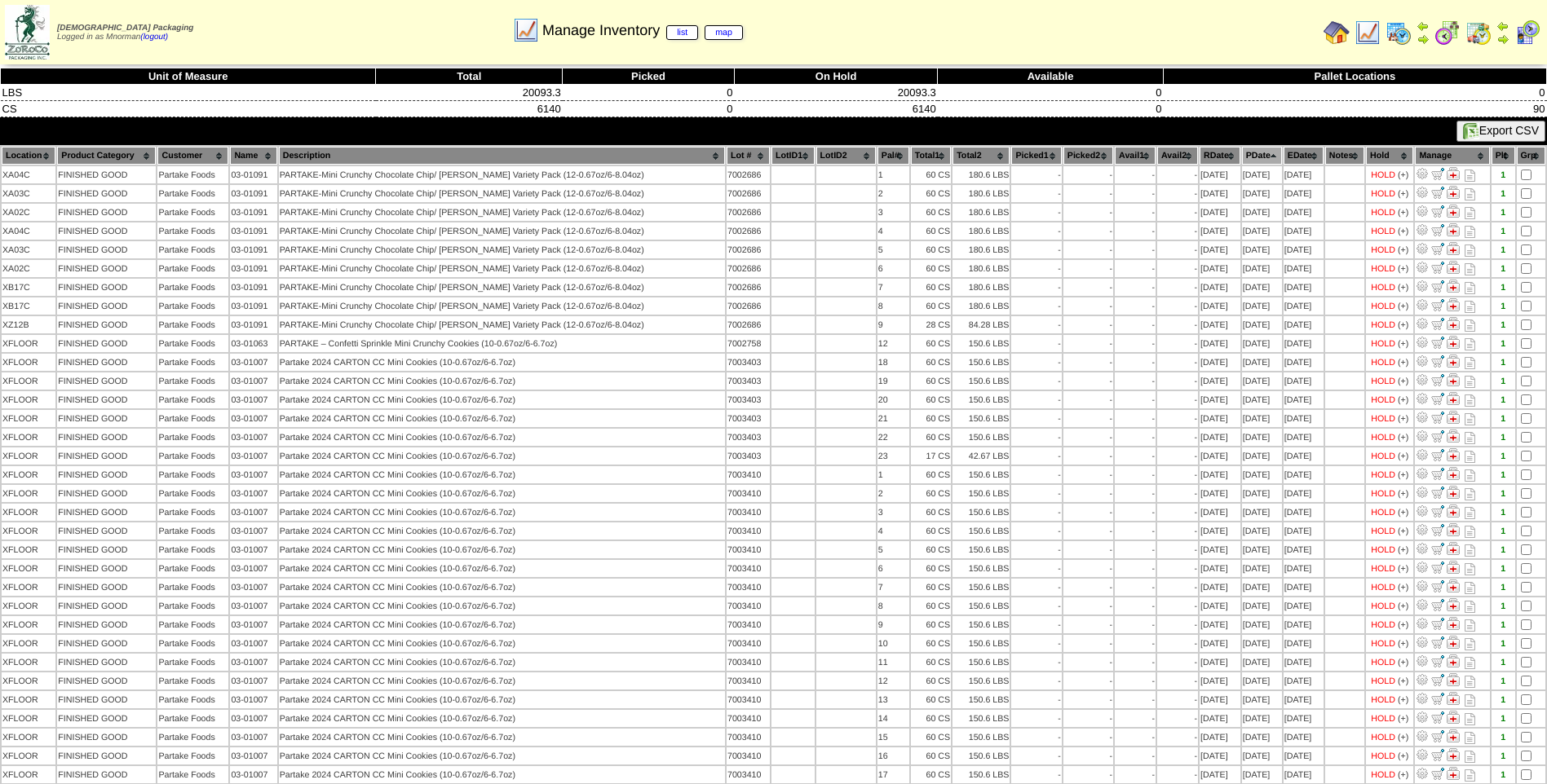
click at [1249, 154] on th "PDate" at bounding box center [1261, 156] width 40 height 18
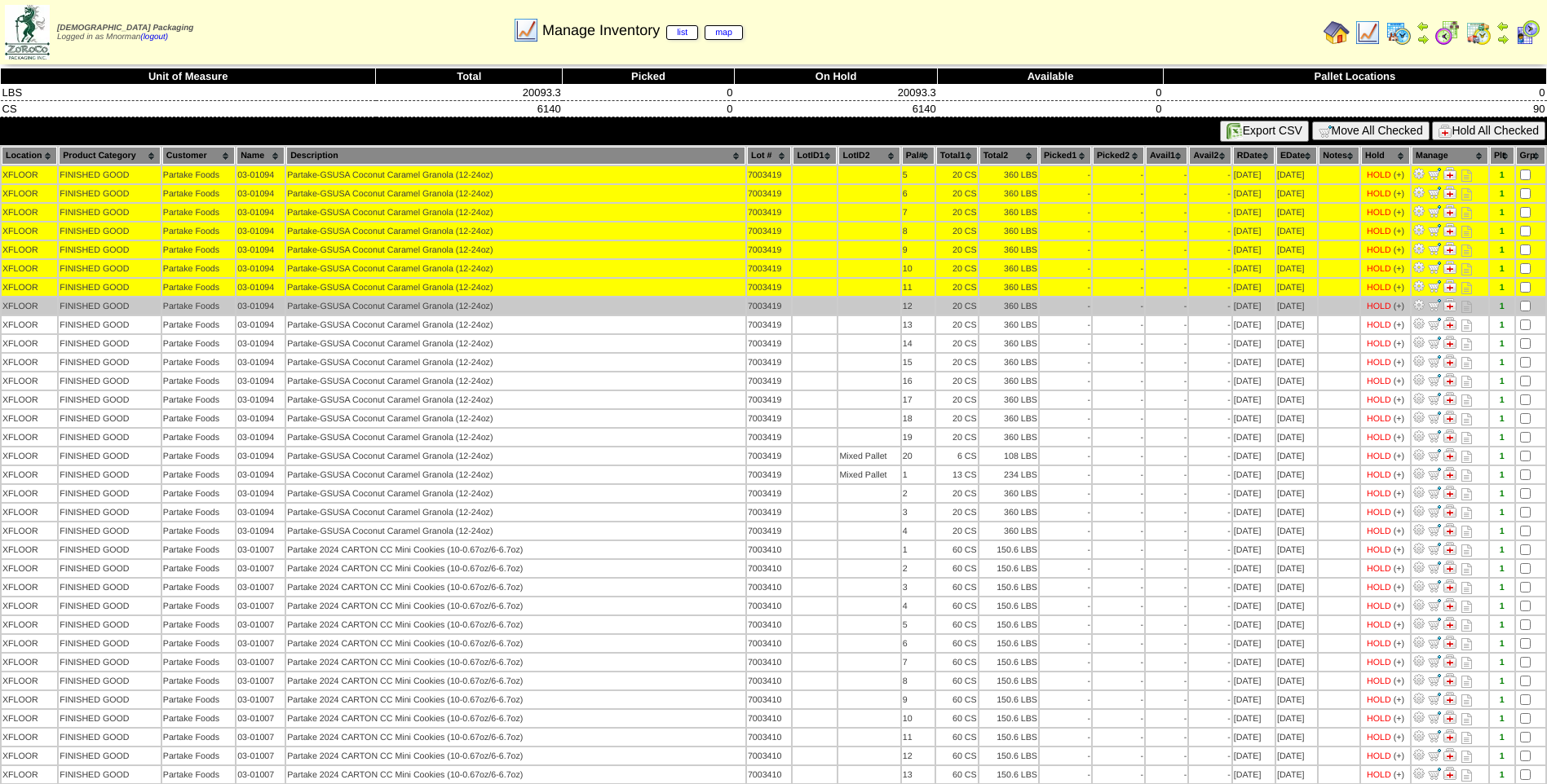
click at [1520, 298] on td at bounding box center [1531, 305] width 30 height 17
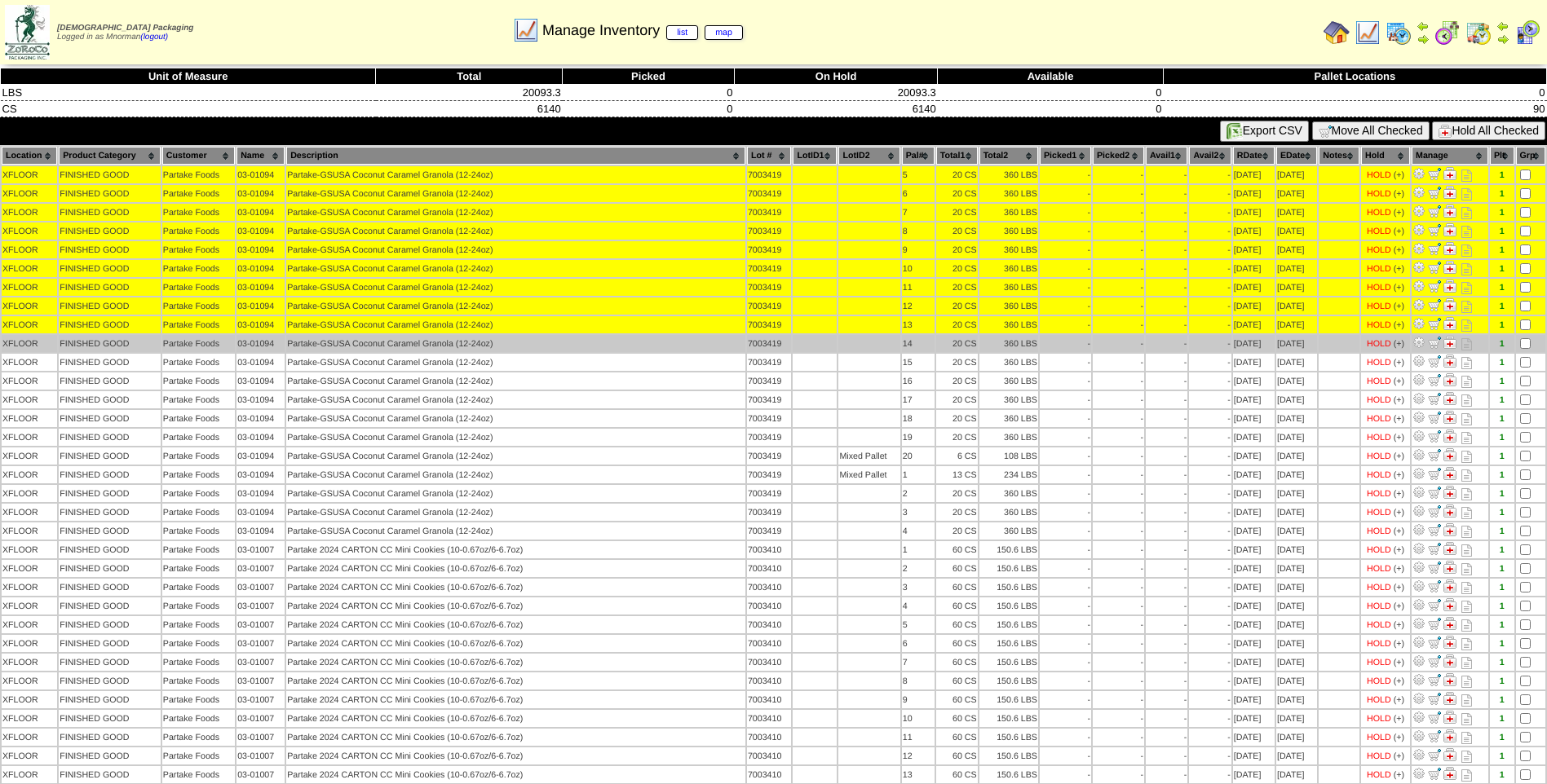
click at [1517, 346] on td at bounding box center [1531, 343] width 30 height 17
click at [1525, 351] on td at bounding box center [1531, 343] width 30 height 17
click at [1524, 351] on td at bounding box center [1531, 343] width 30 height 17
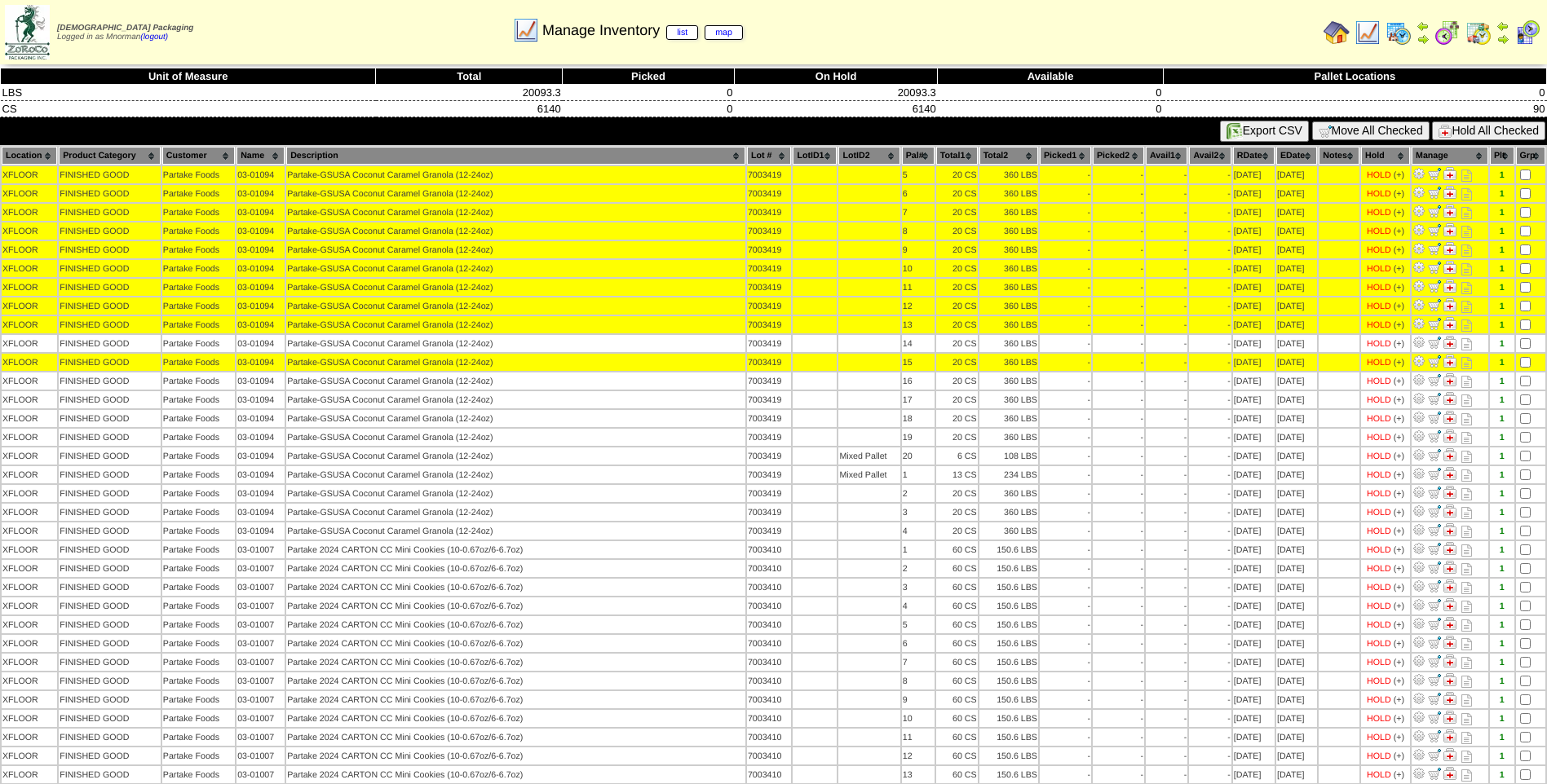
click at [1525, 349] on td at bounding box center [1531, 343] width 30 height 17
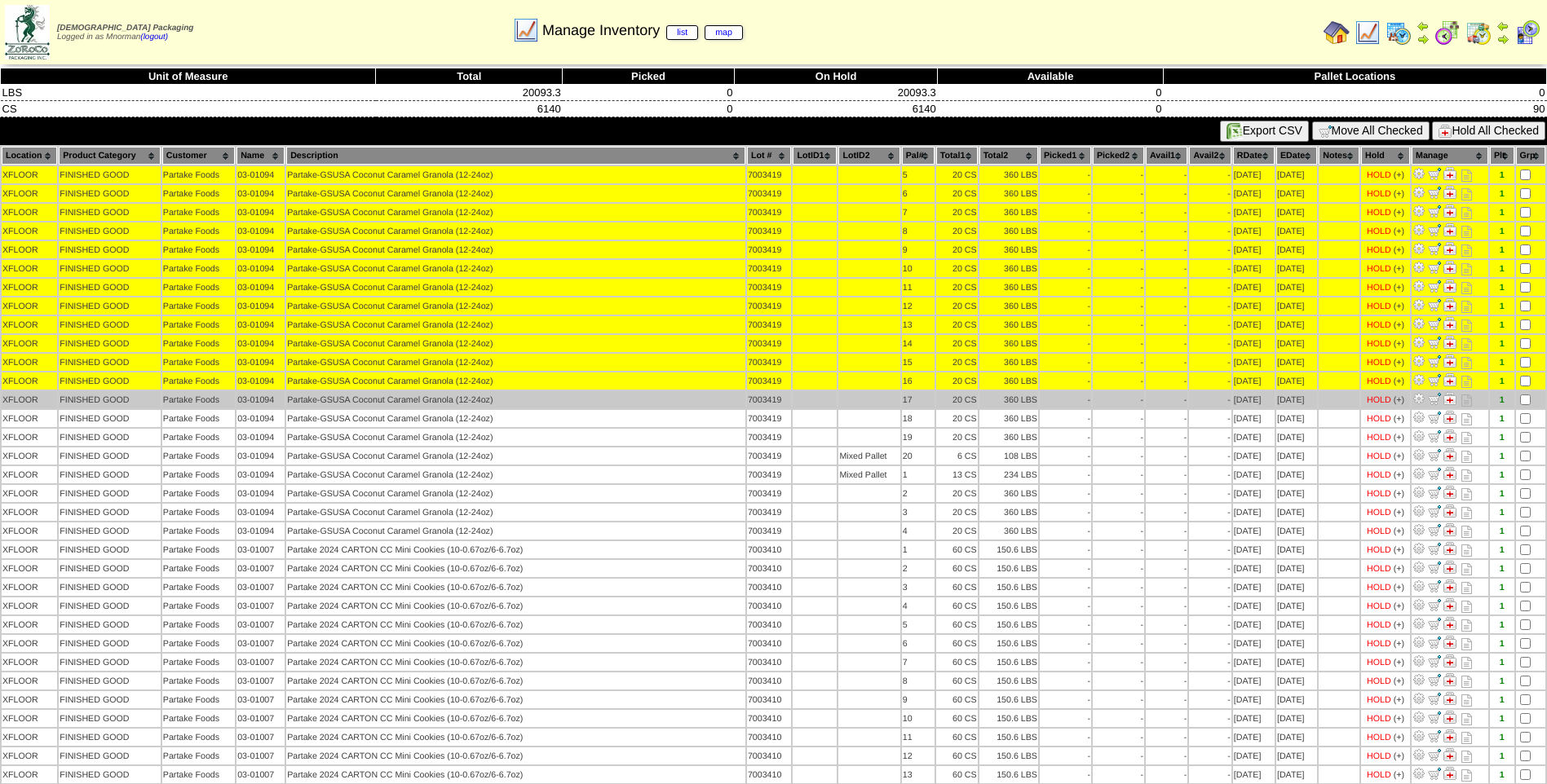
click at [1522, 406] on td at bounding box center [1531, 400] width 30 height 17
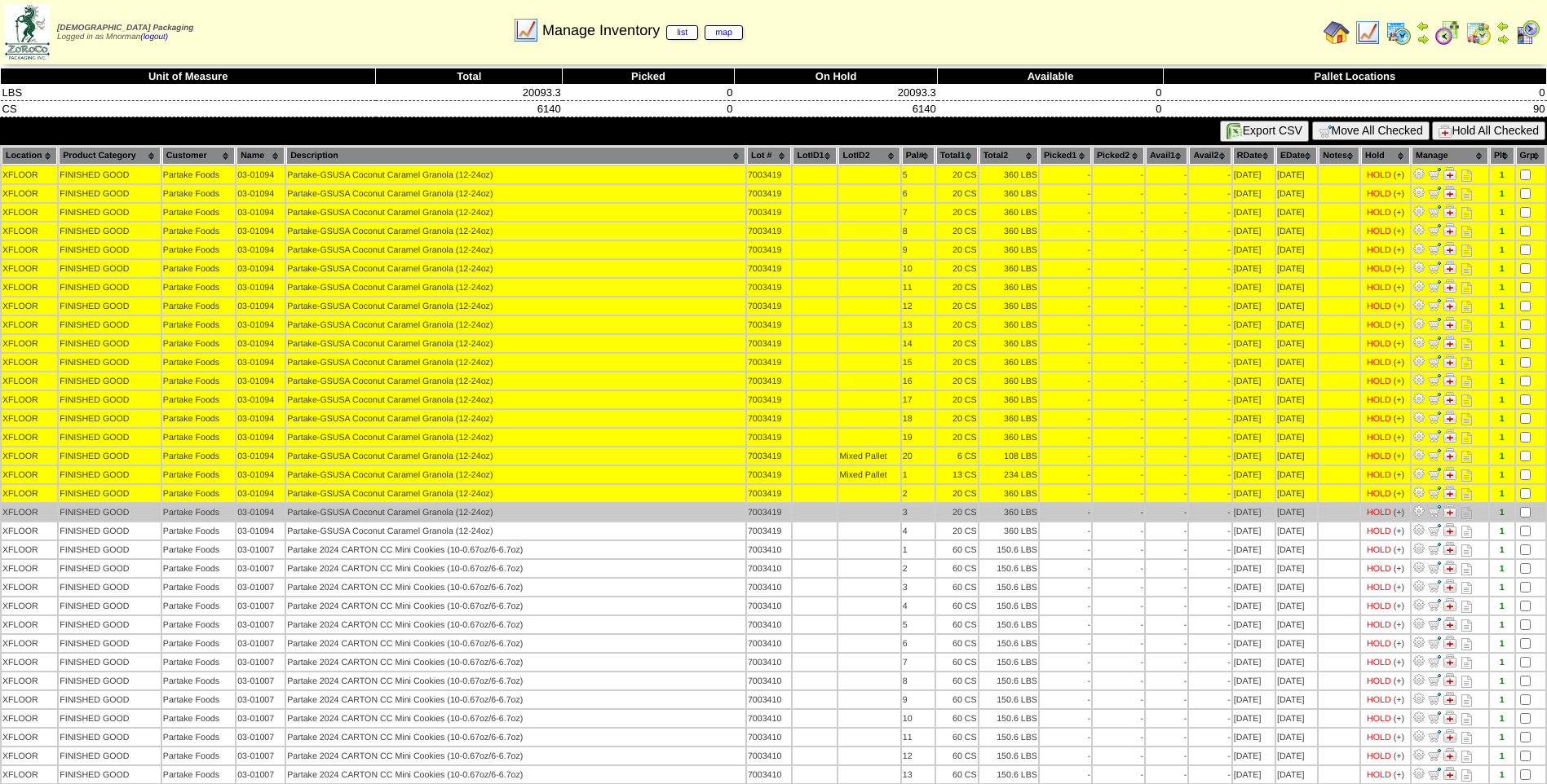
click at [1526, 518] on td at bounding box center [1531, 512] width 30 height 17
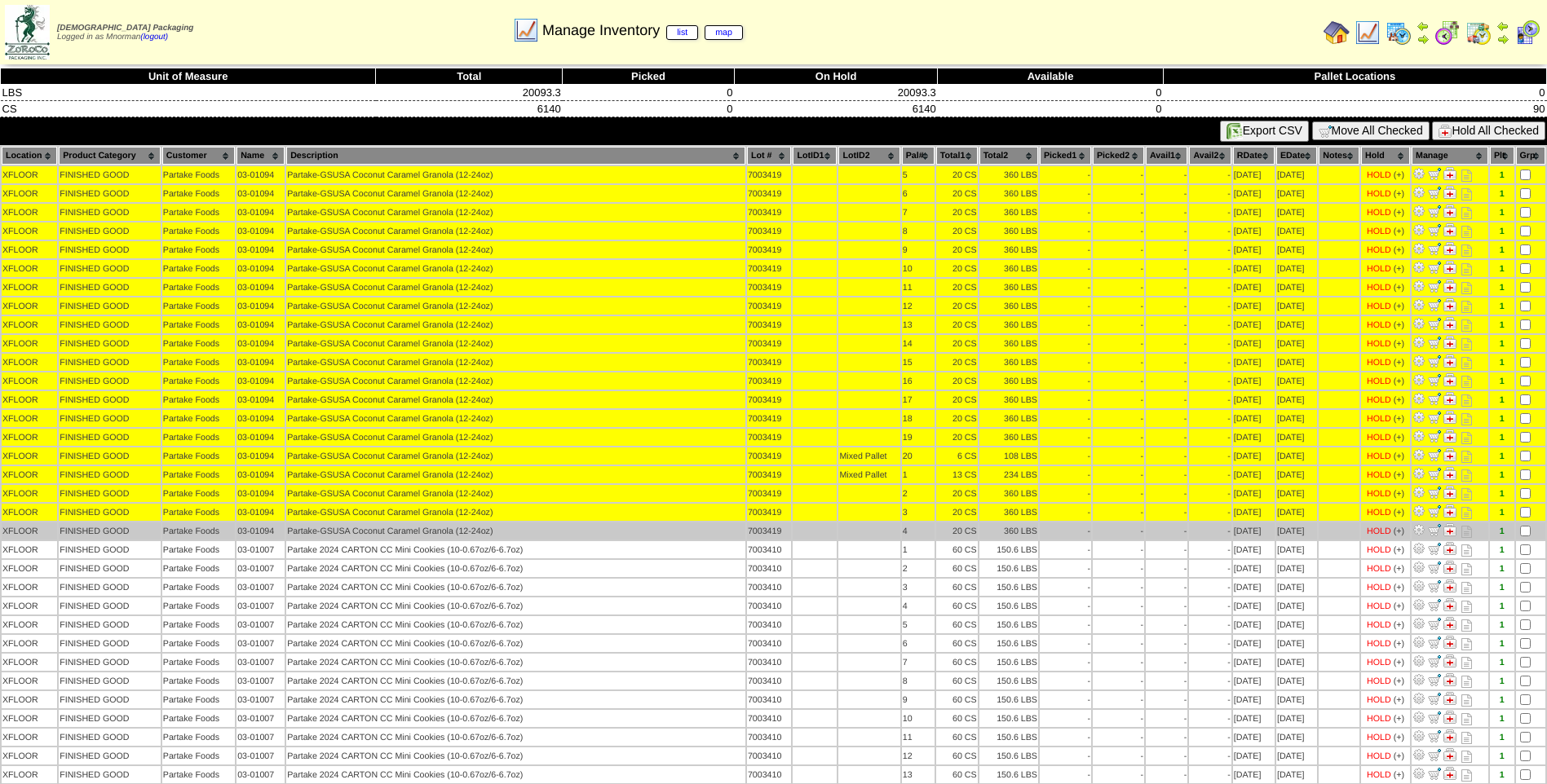
click at [1523, 526] on td at bounding box center [1531, 531] width 30 height 17
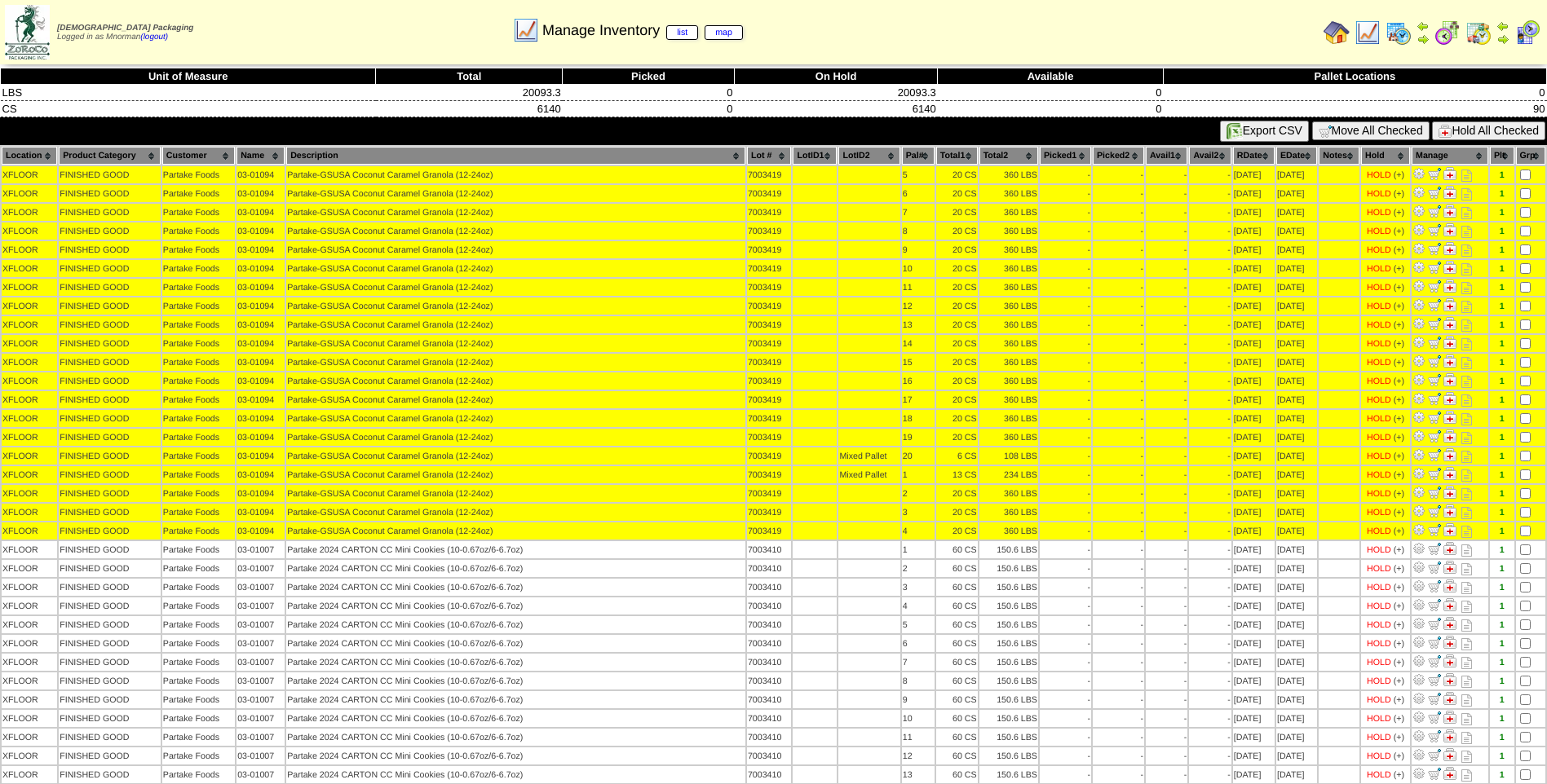
click at [1465, 126] on button "Hold All Checked" at bounding box center [1489, 131] width 113 height 19
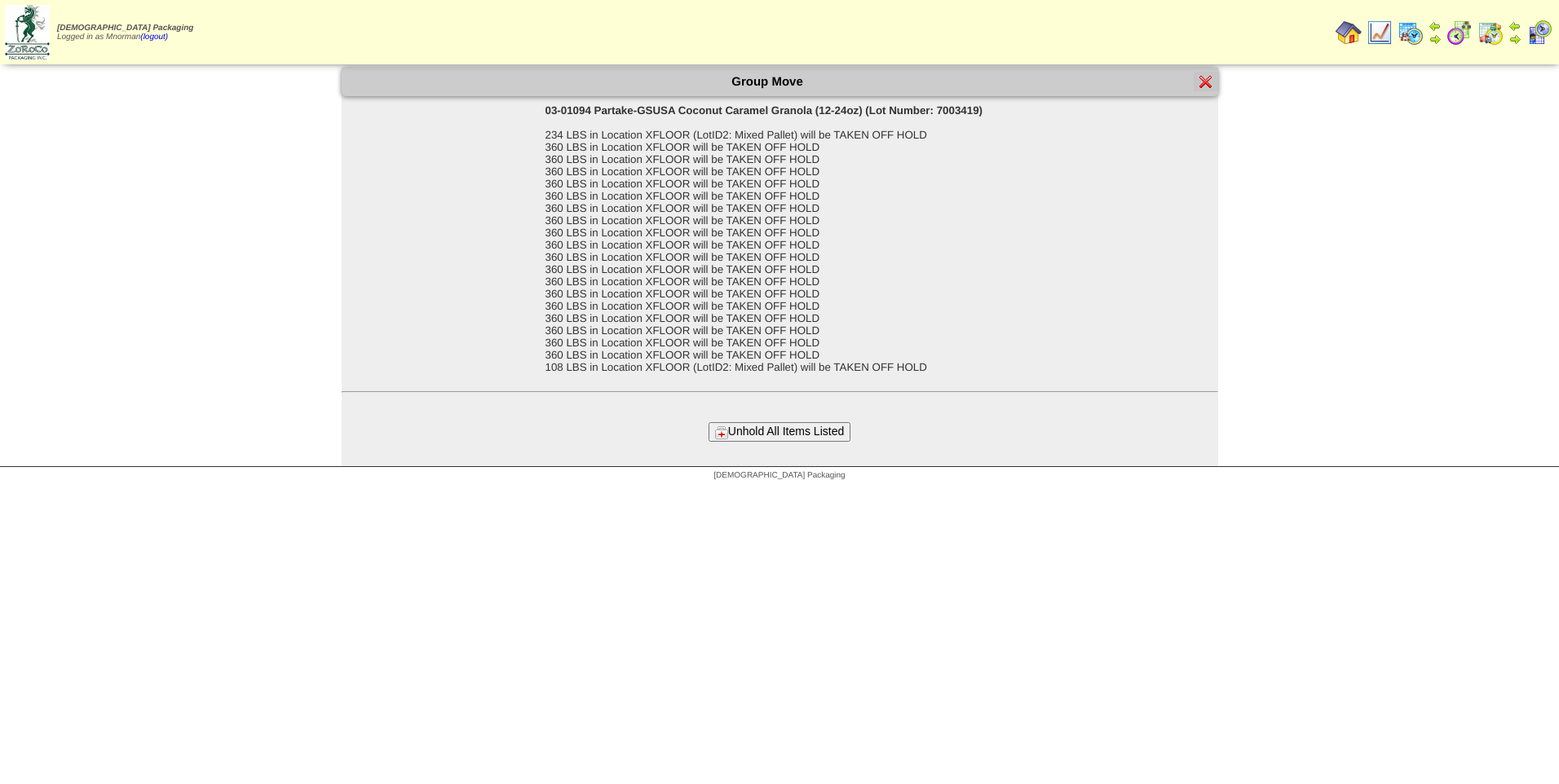
click at [777, 438] on button "Unhold All Items Listed" at bounding box center [779, 431] width 142 height 19
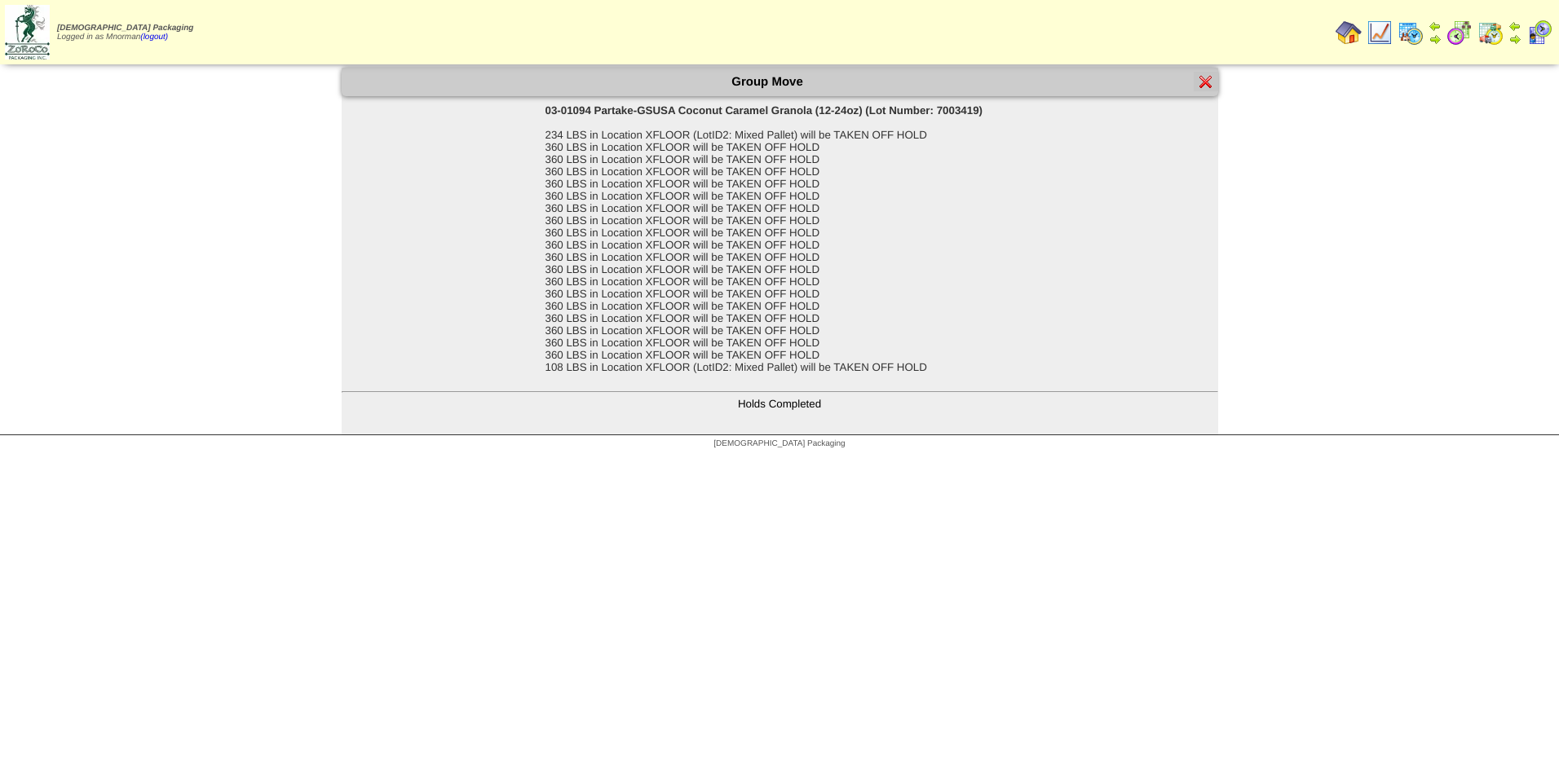
click at [1208, 76] on img at bounding box center [1206, 81] width 13 height 13
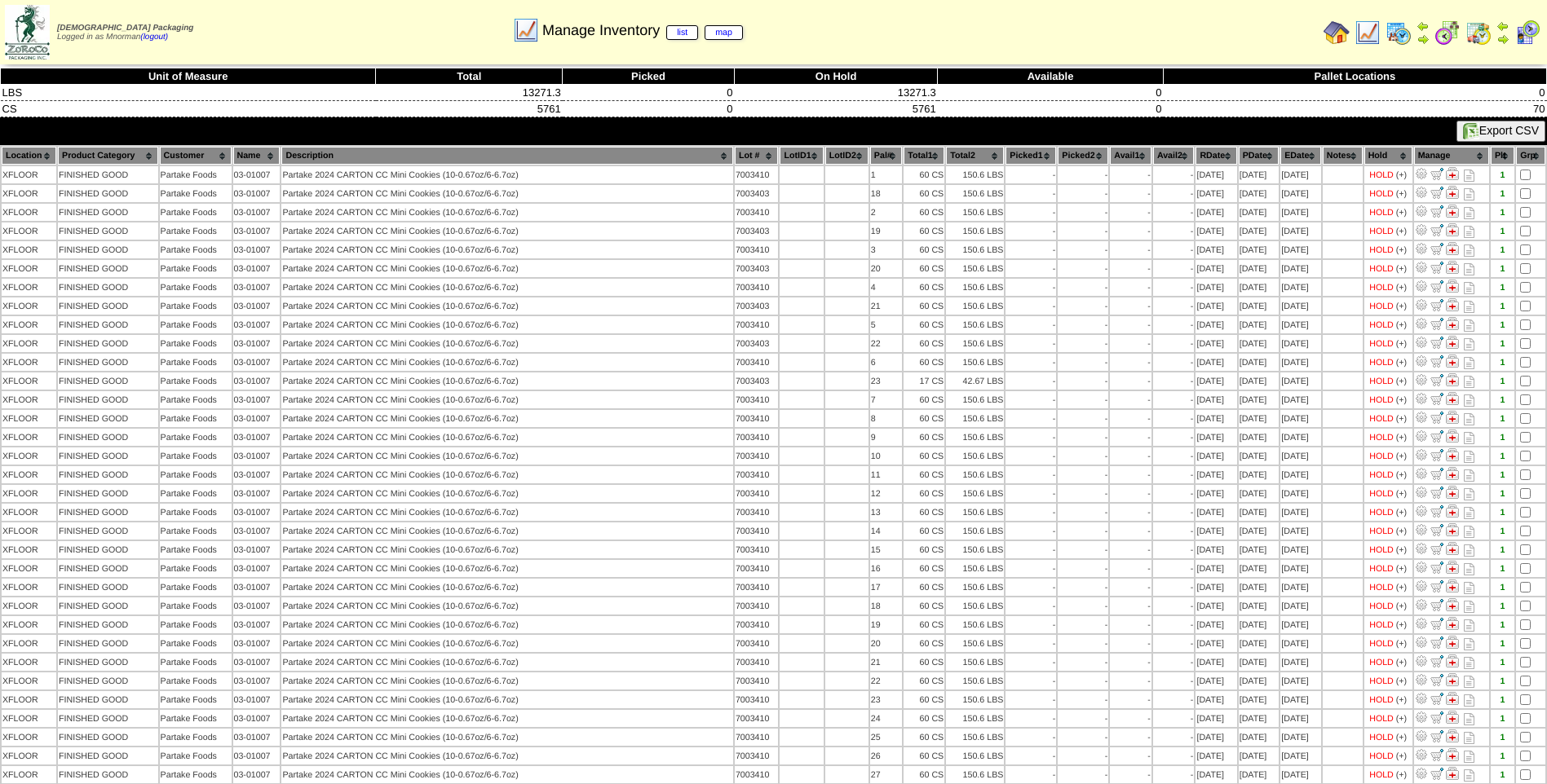
click at [1246, 152] on th "PDate" at bounding box center [1259, 156] width 41 height 18
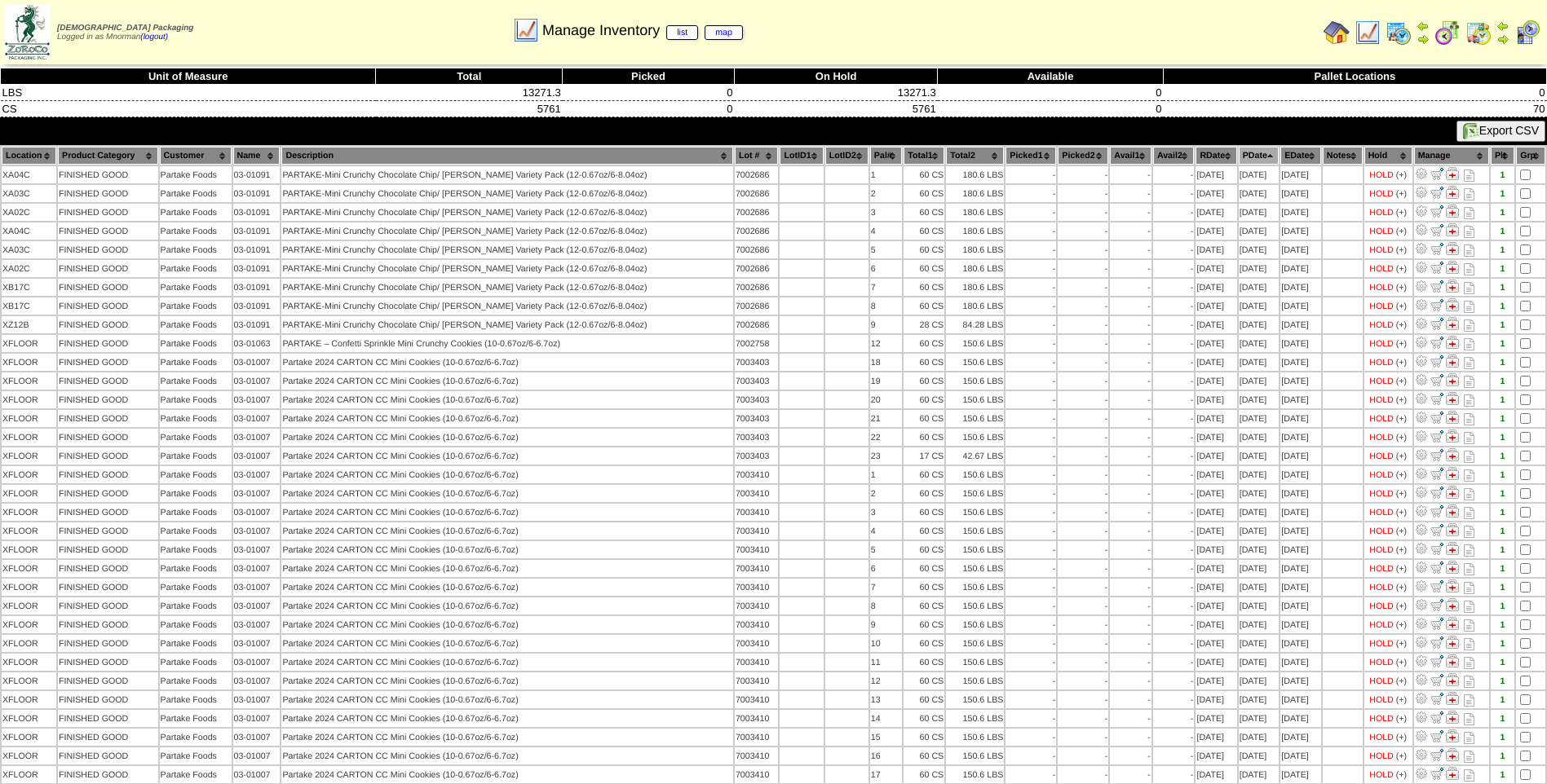
click at [1244, 154] on th "PDate" at bounding box center [1259, 156] width 41 height 18
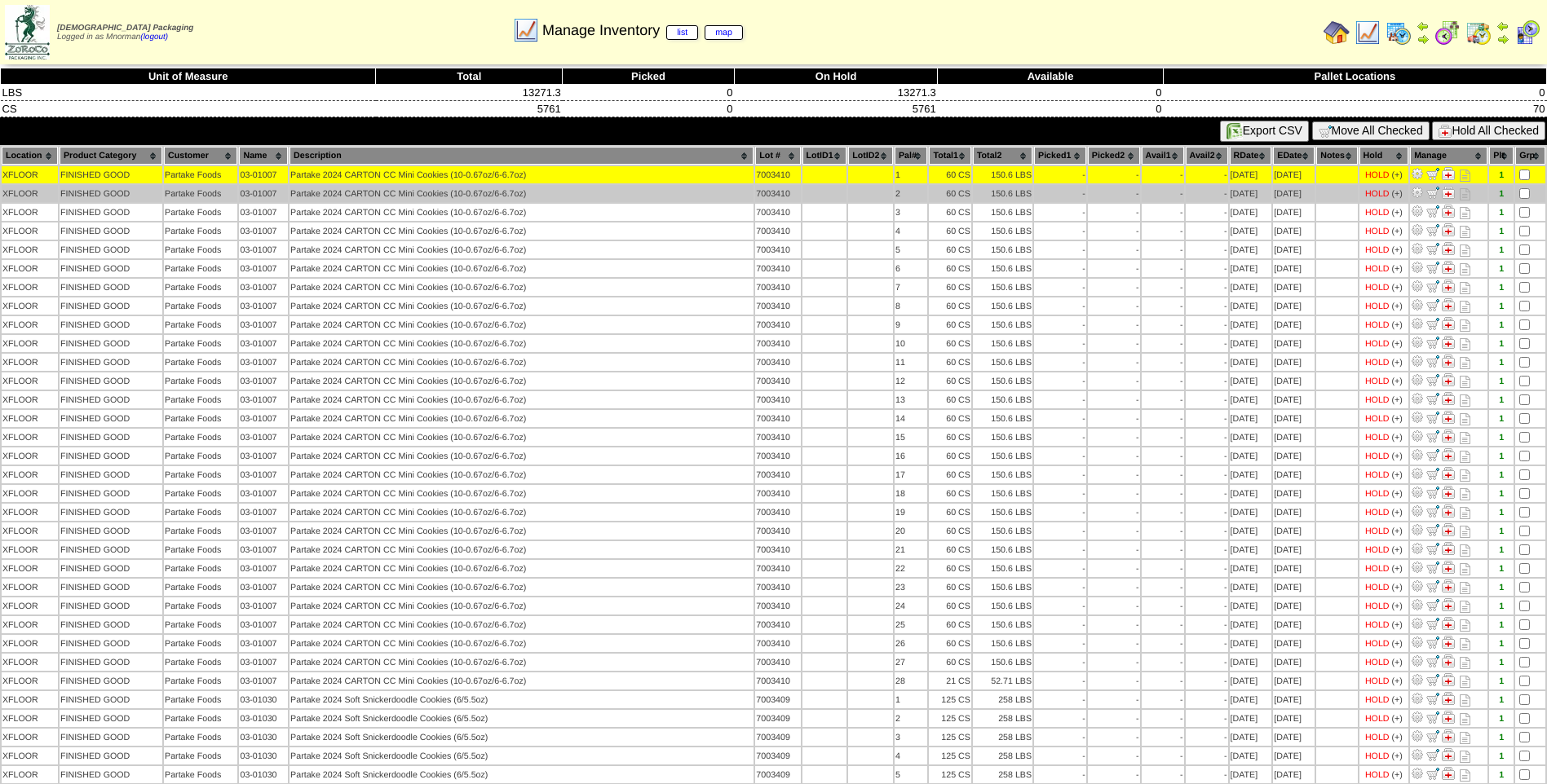
click at [1526, 199] on td at bounding box center [1530, 193] width 30 height 17
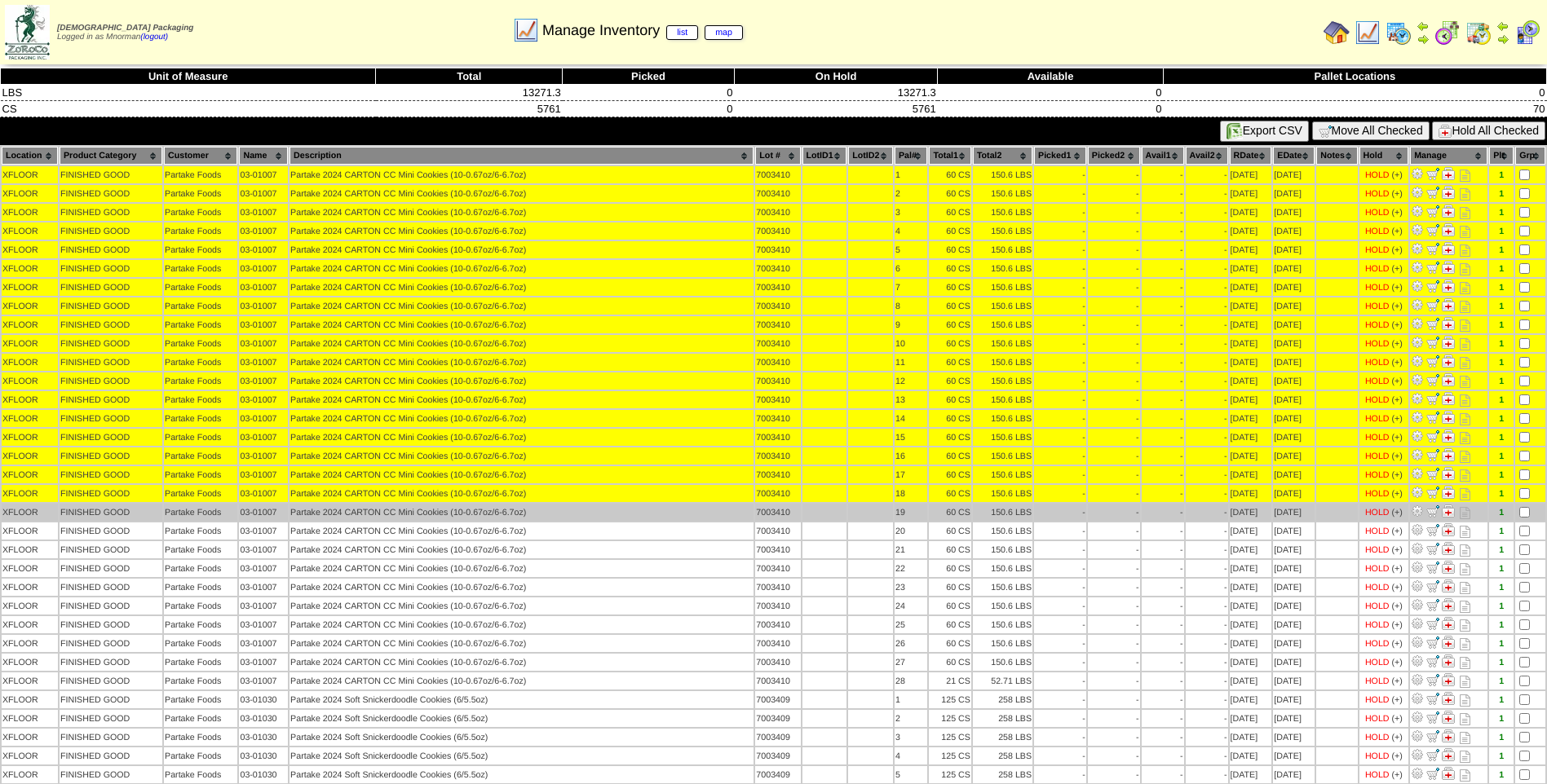
click at [1520, 518] on td at bounding box center [1530, 512] width 30 height 17
click at [1523, 516] on td at bounding box center [1530, 512] width 30 height 17
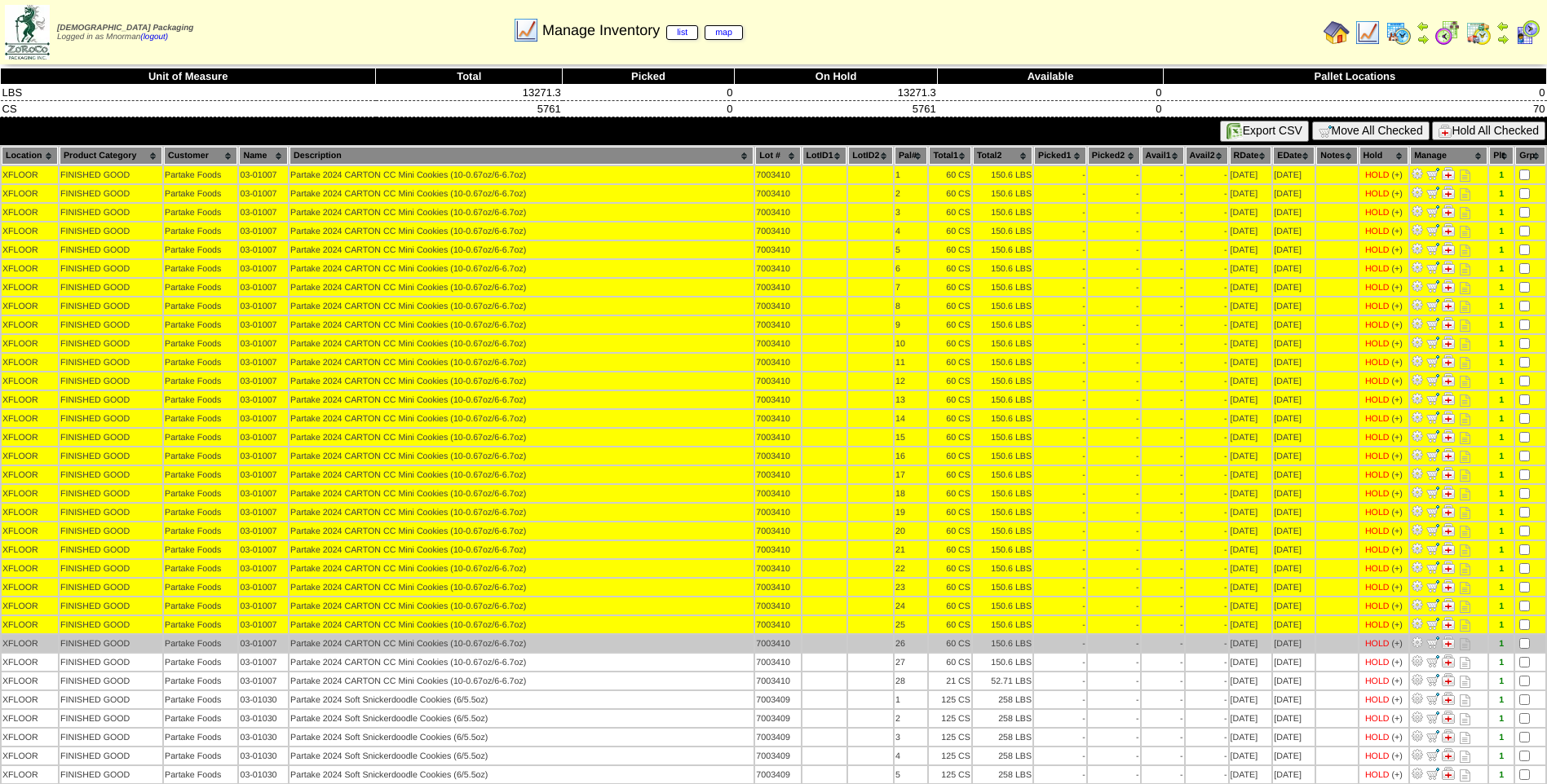
click at [1523, 650] on td at bounding box center [1530, 644] width 30 height 17
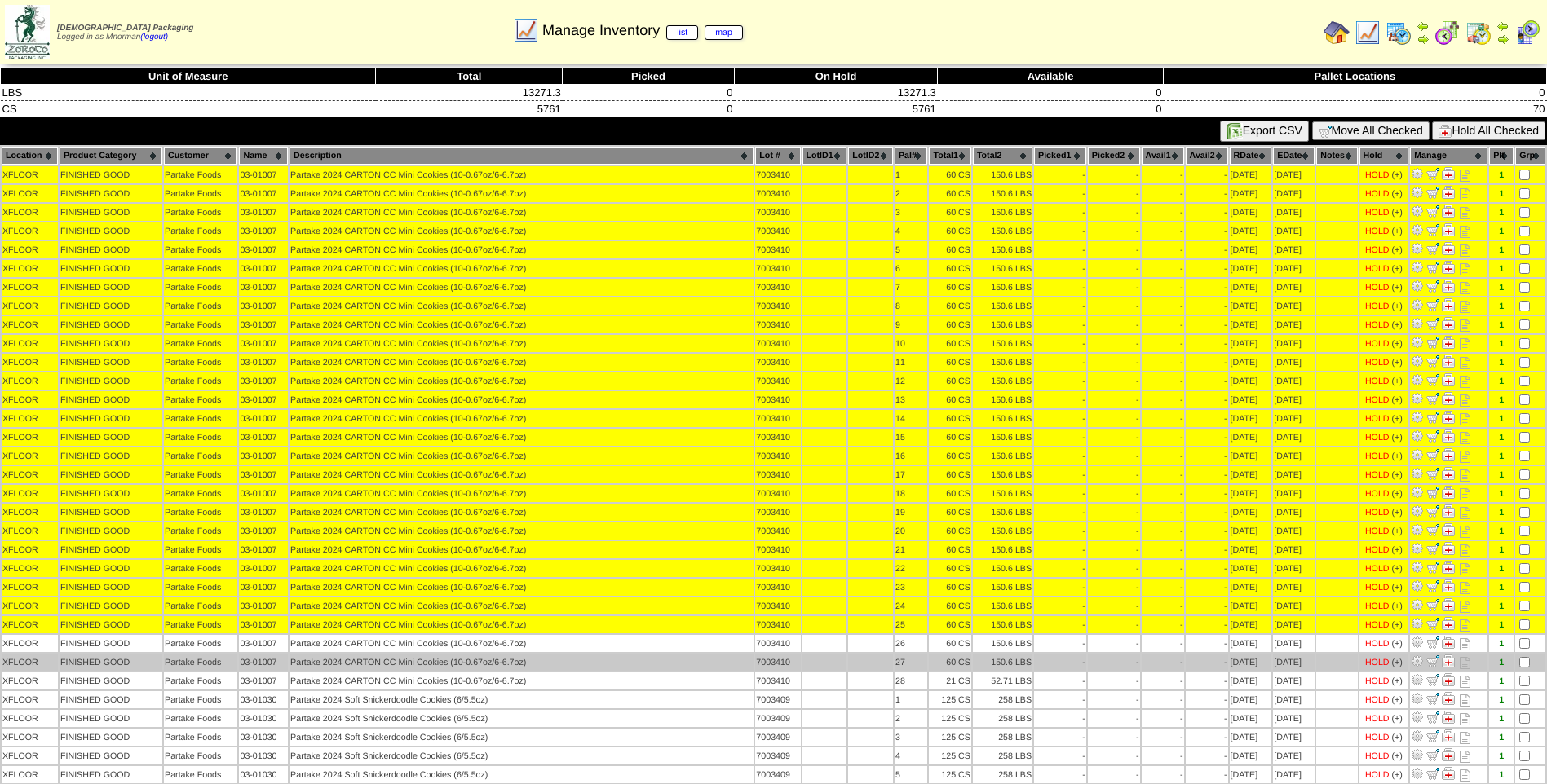
click at [1526, 670] on td at bounding box center [1530, 662] width 30 height 17
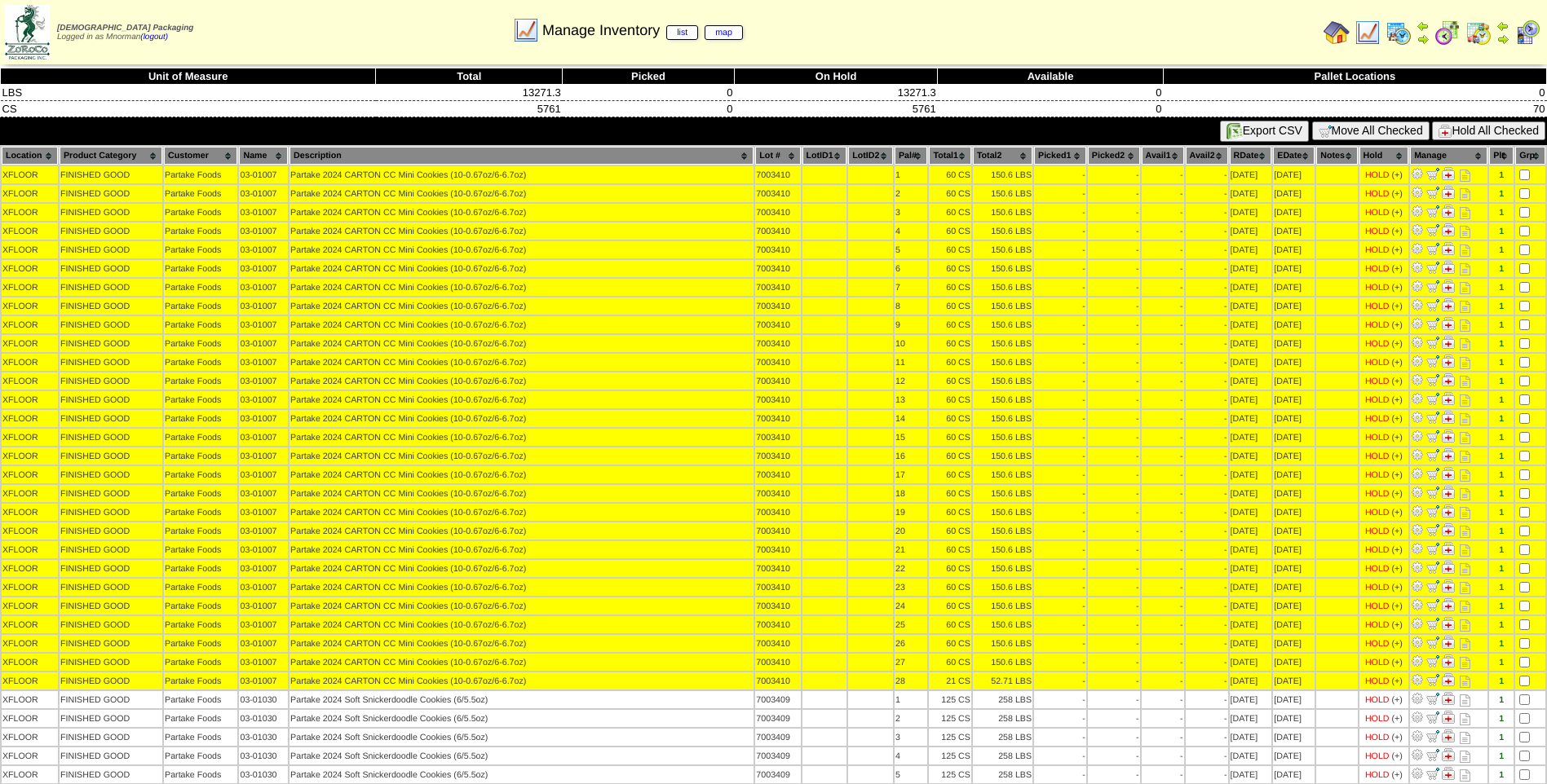
click at [1485, 134] on button "Hold All Checked" at bounding box center [1489, 131] width 113 height 19
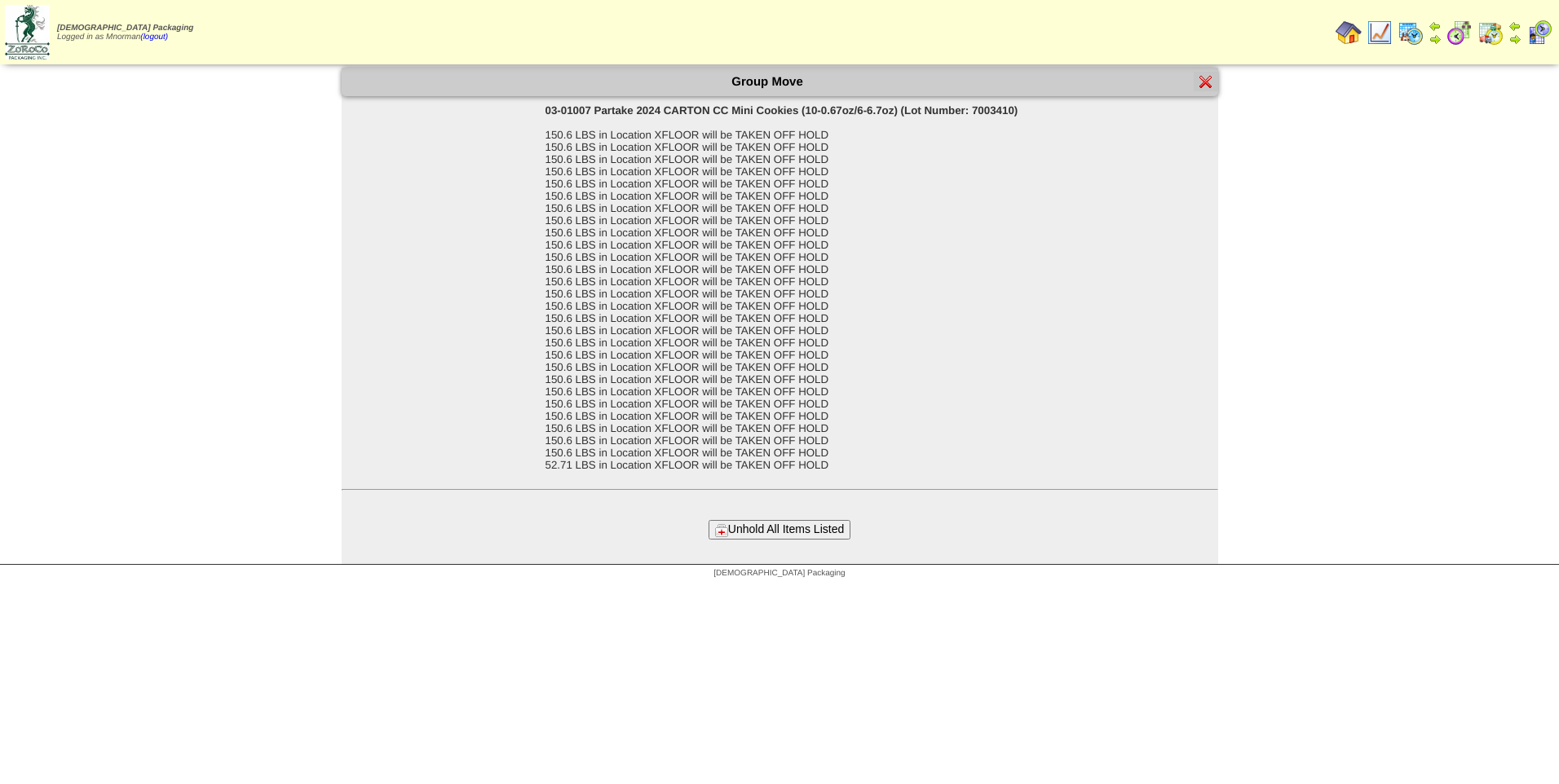
click at [776, 534] on button "Unhold All Items Listed" at bounding box center [779, 530] width 142 height 19
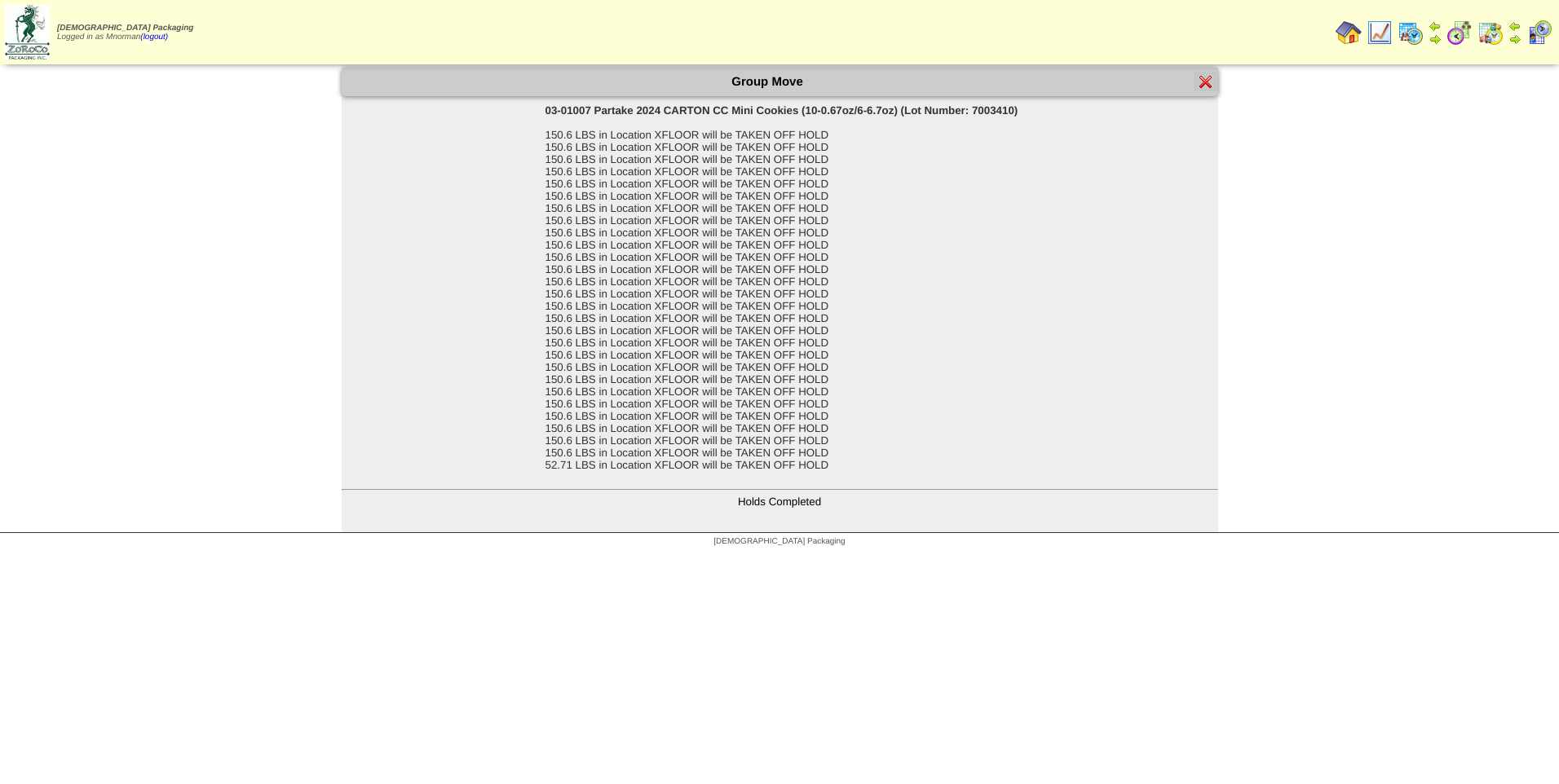
click at [1205, 76] on img at bounding box center [1206, 81] width 13 height 13
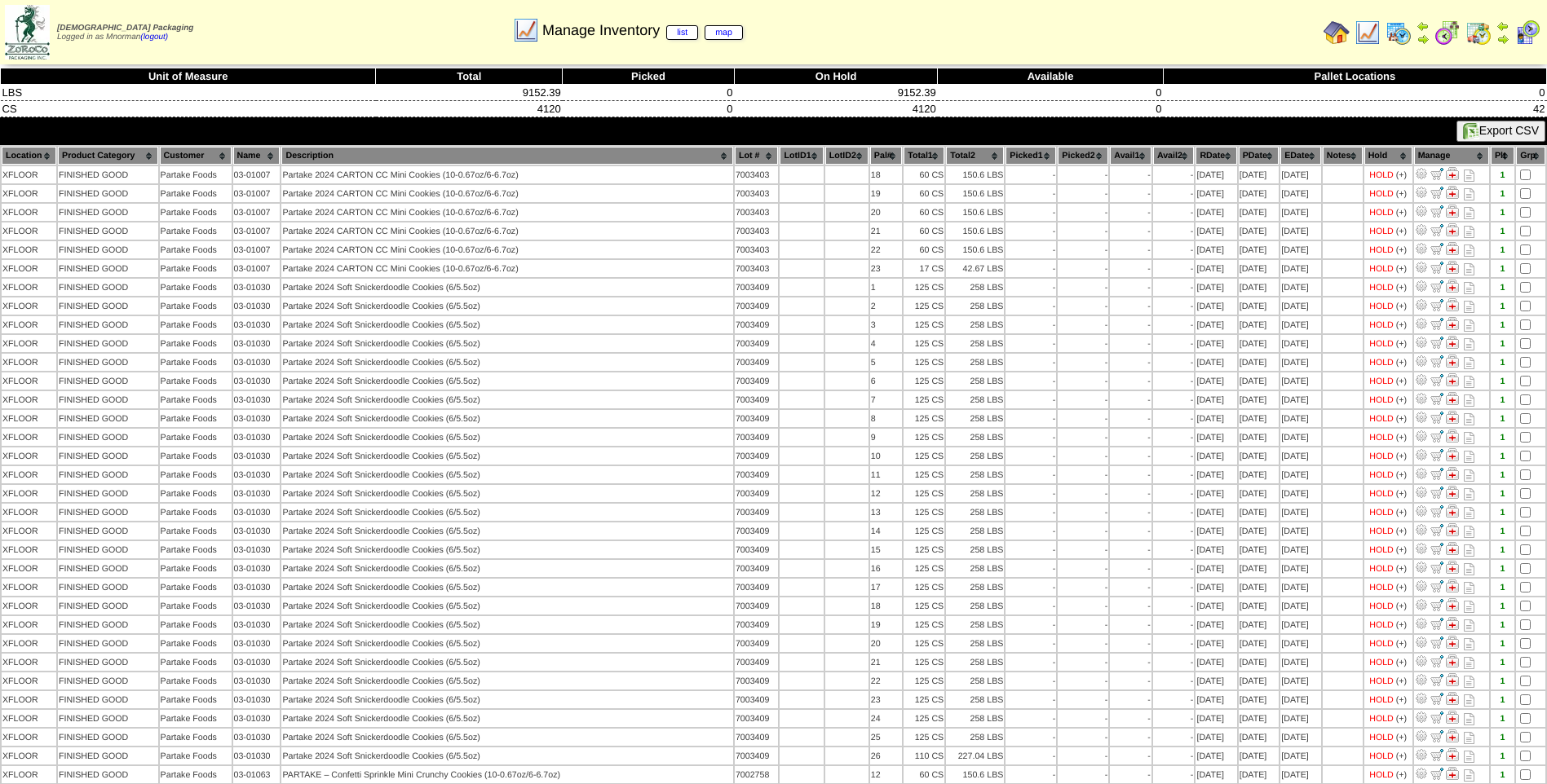
click at [1242, 161] on th "PDate" at bounding box center [1259, 156] width 41 height 18
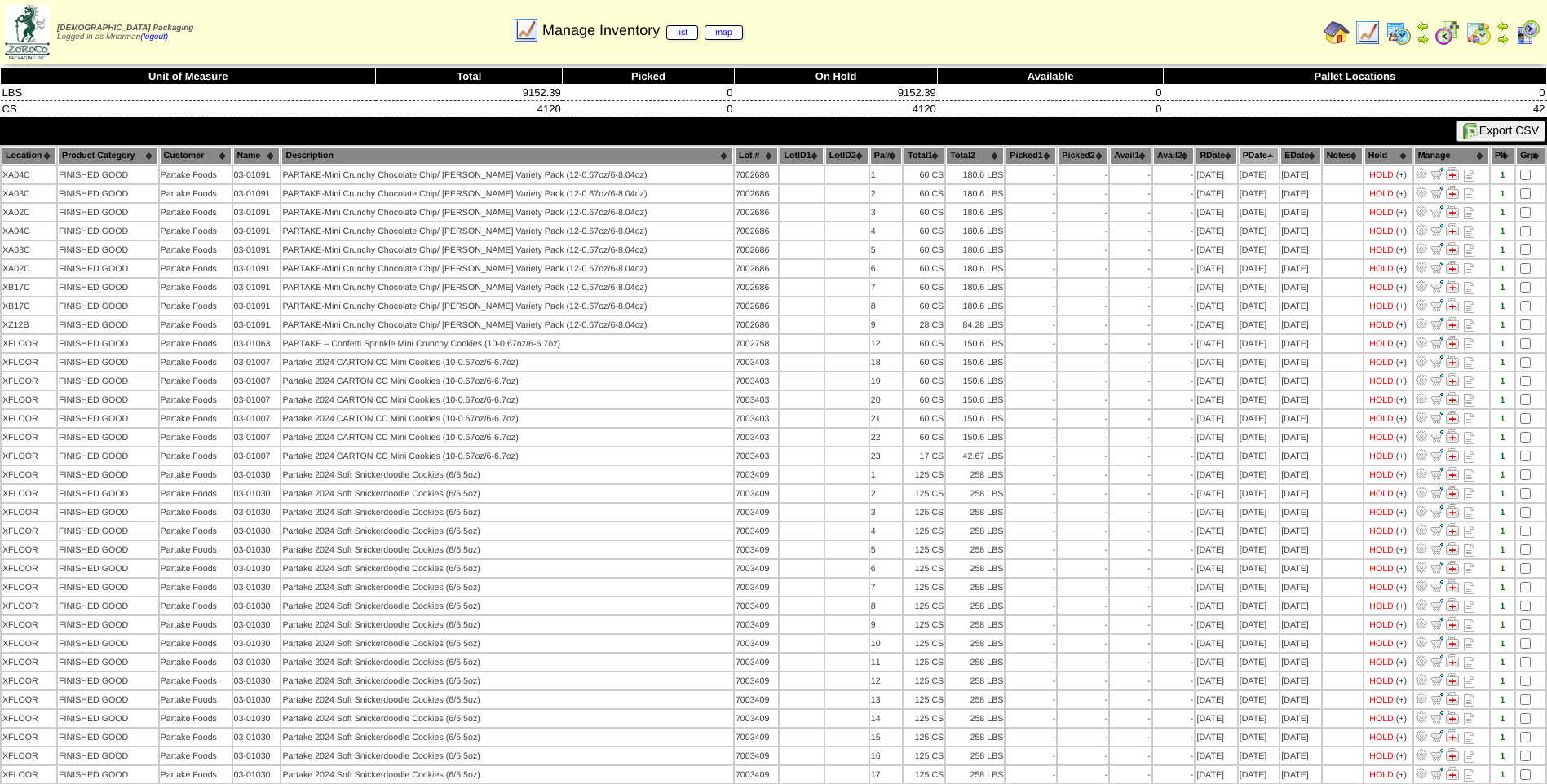
click at [1242, 152] on th "PDate" at bounding box center [1259, 156] width 41 height 18
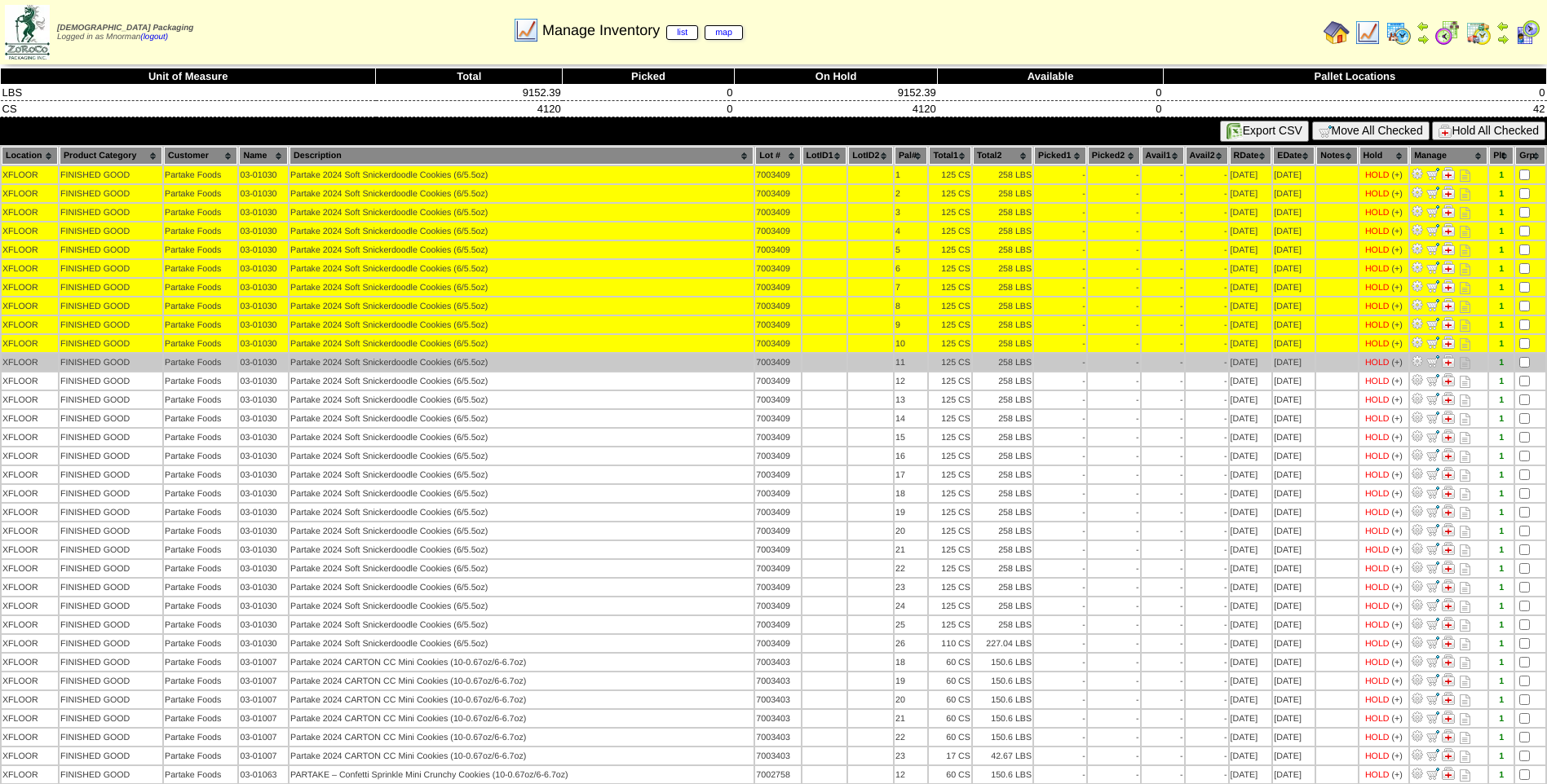
click at [1524, 368] on td at bounding box center [1530, 362] width 30 height 17
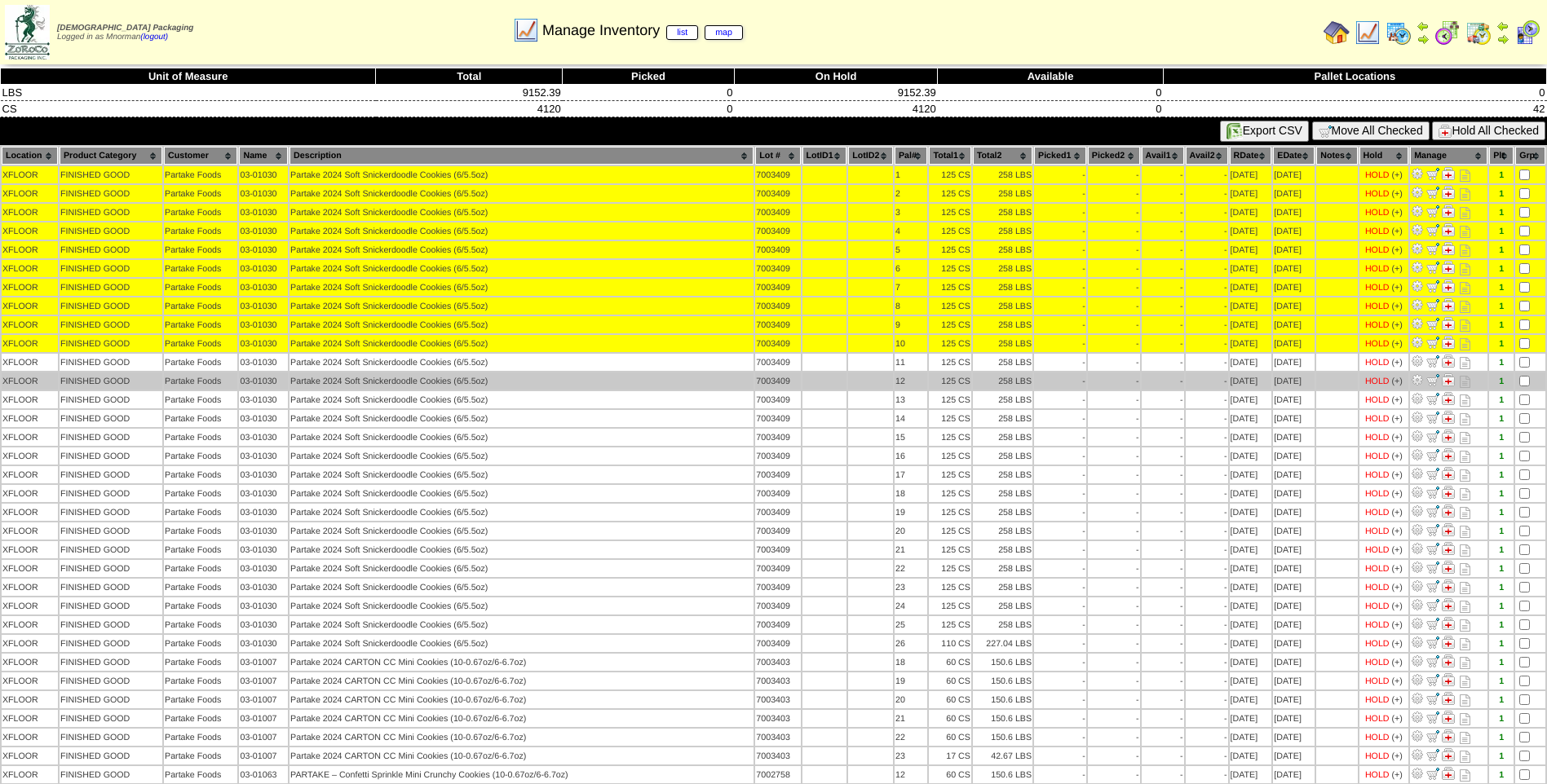
click at [1521, 387] on td at bounding box center [1530, 381] width 30 height 17
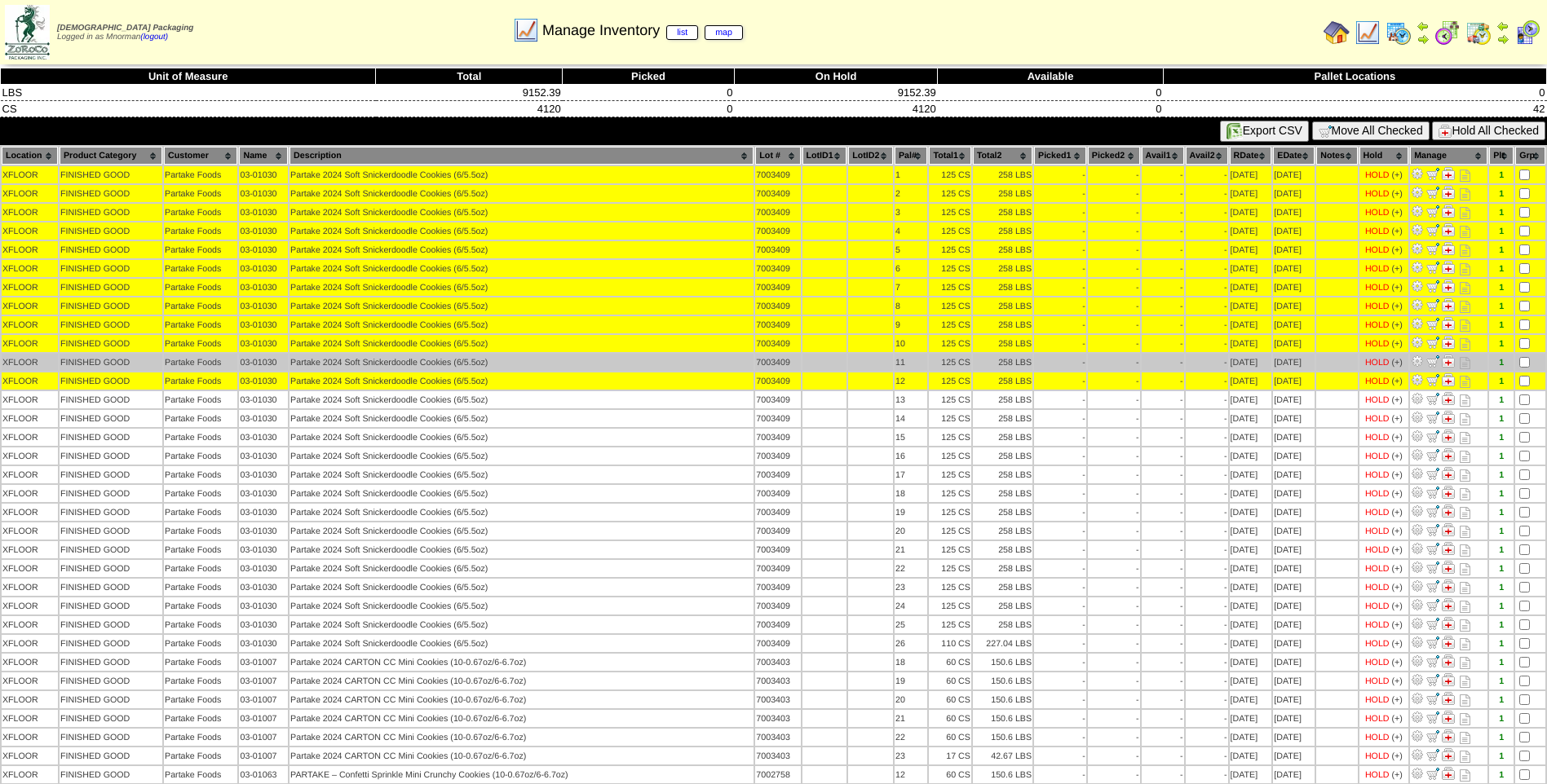
click at [1517, 364] on td at bounding box center [1530, 362] width 30 height 17
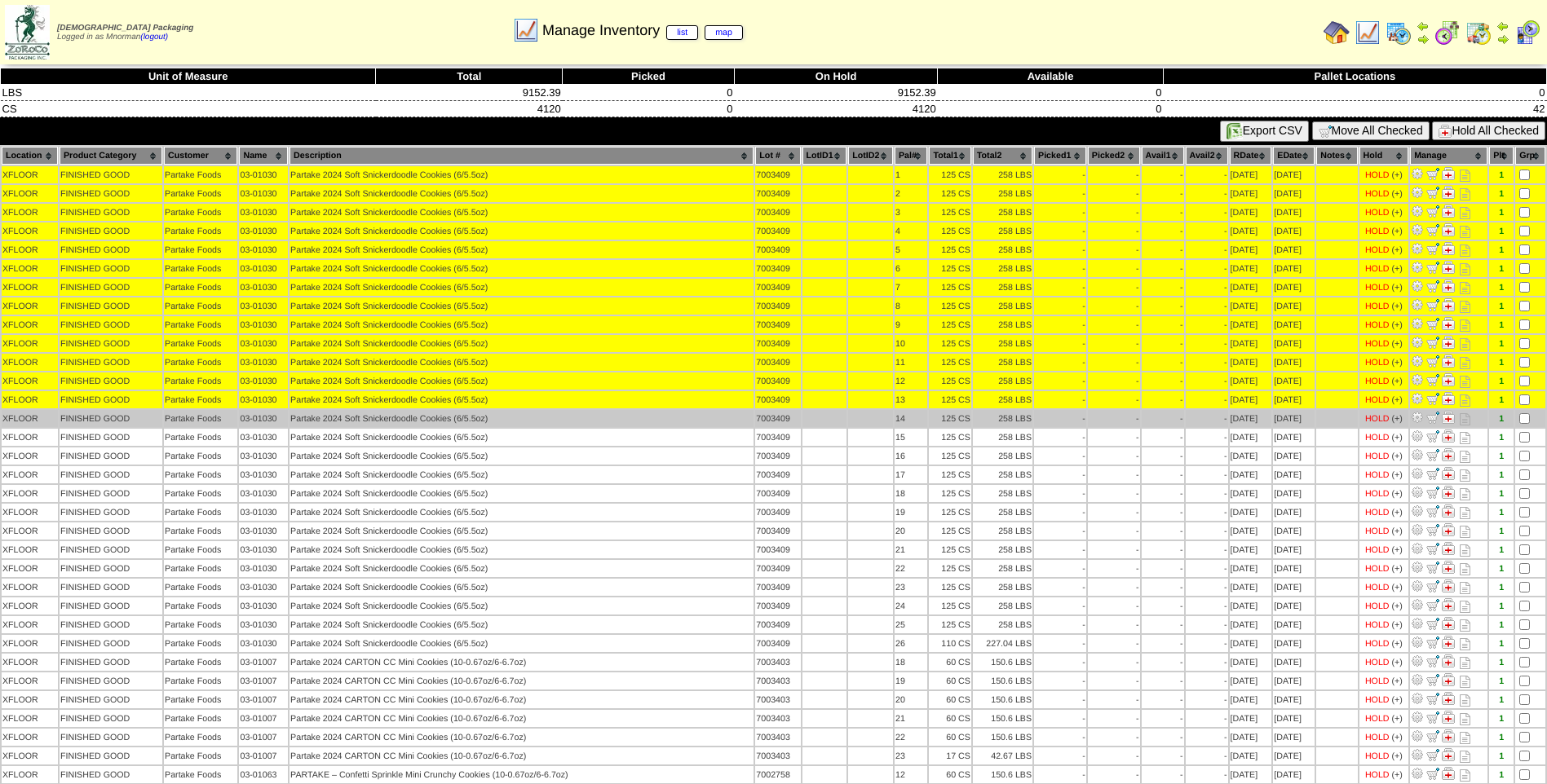
click at [1522, 424] on td at bounding box center [1530, 418] width 30 height 17
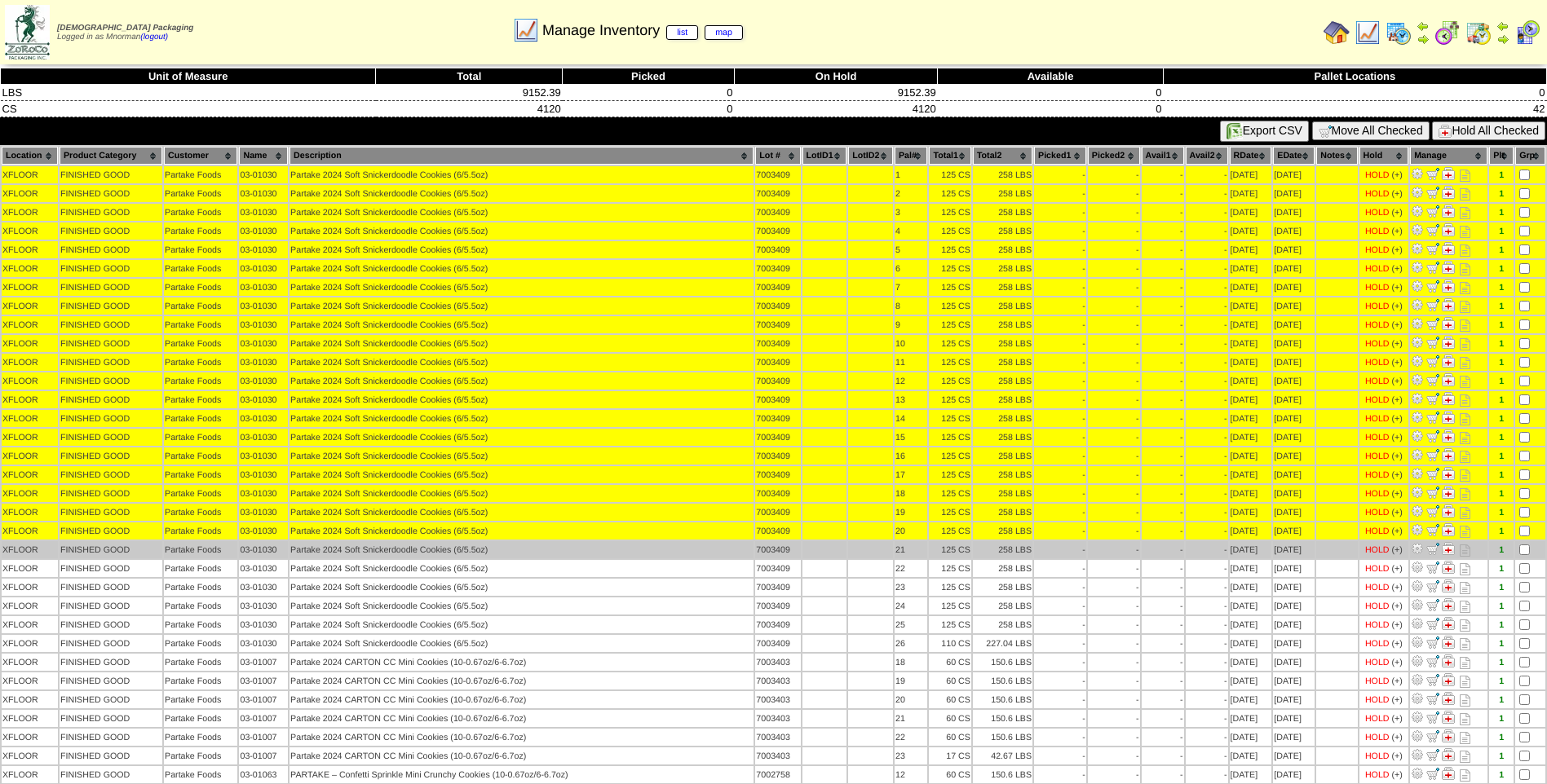
click at [1521, 542] on td at bounding box center [1530, 549] width 30 height 17
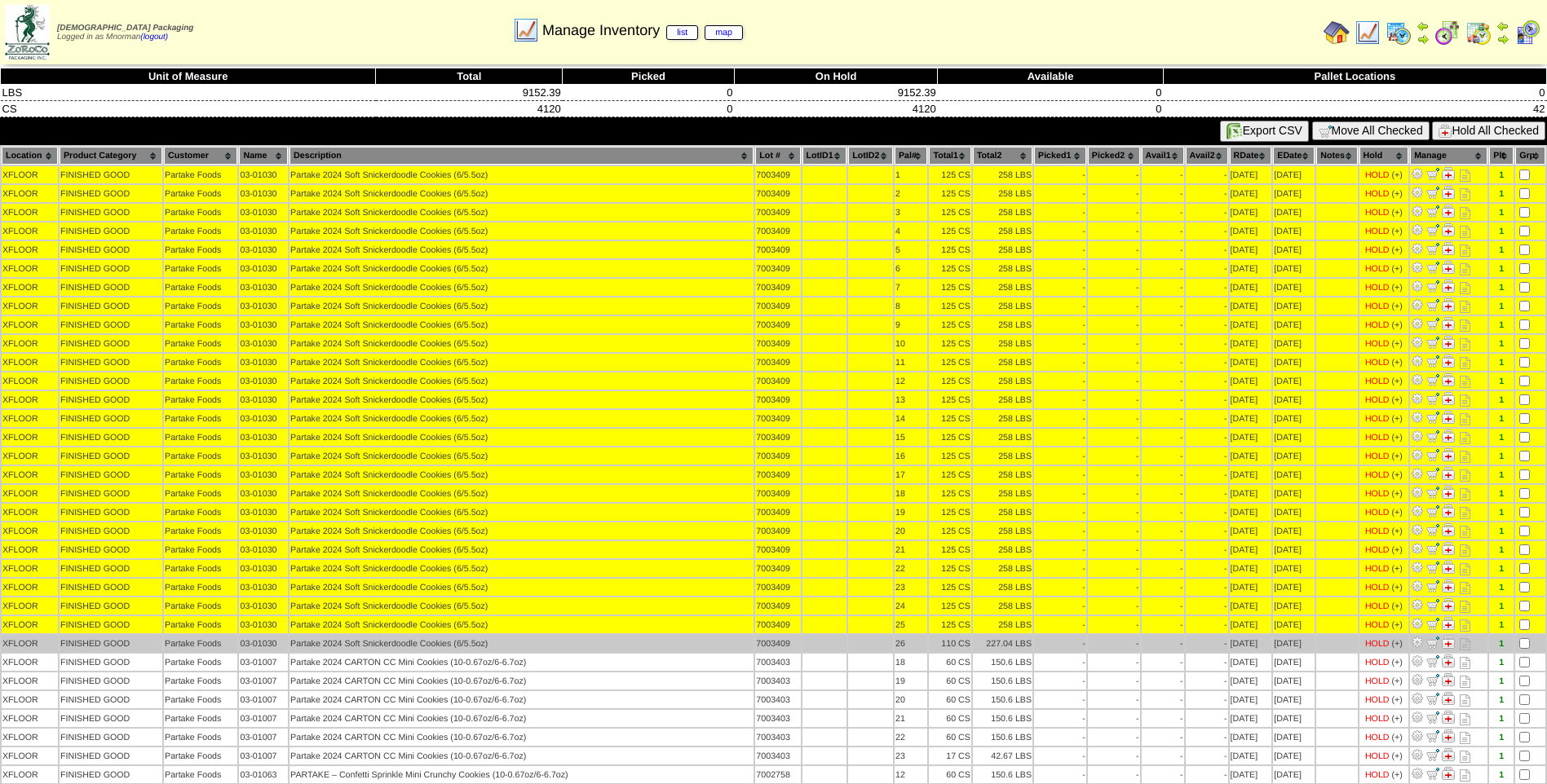
click at [1523, 638] on td at bounding box center [1530, 644] width 30 height 17
click at [1523, 636] on td at bounding box center [1530, 644] width 30 height 17
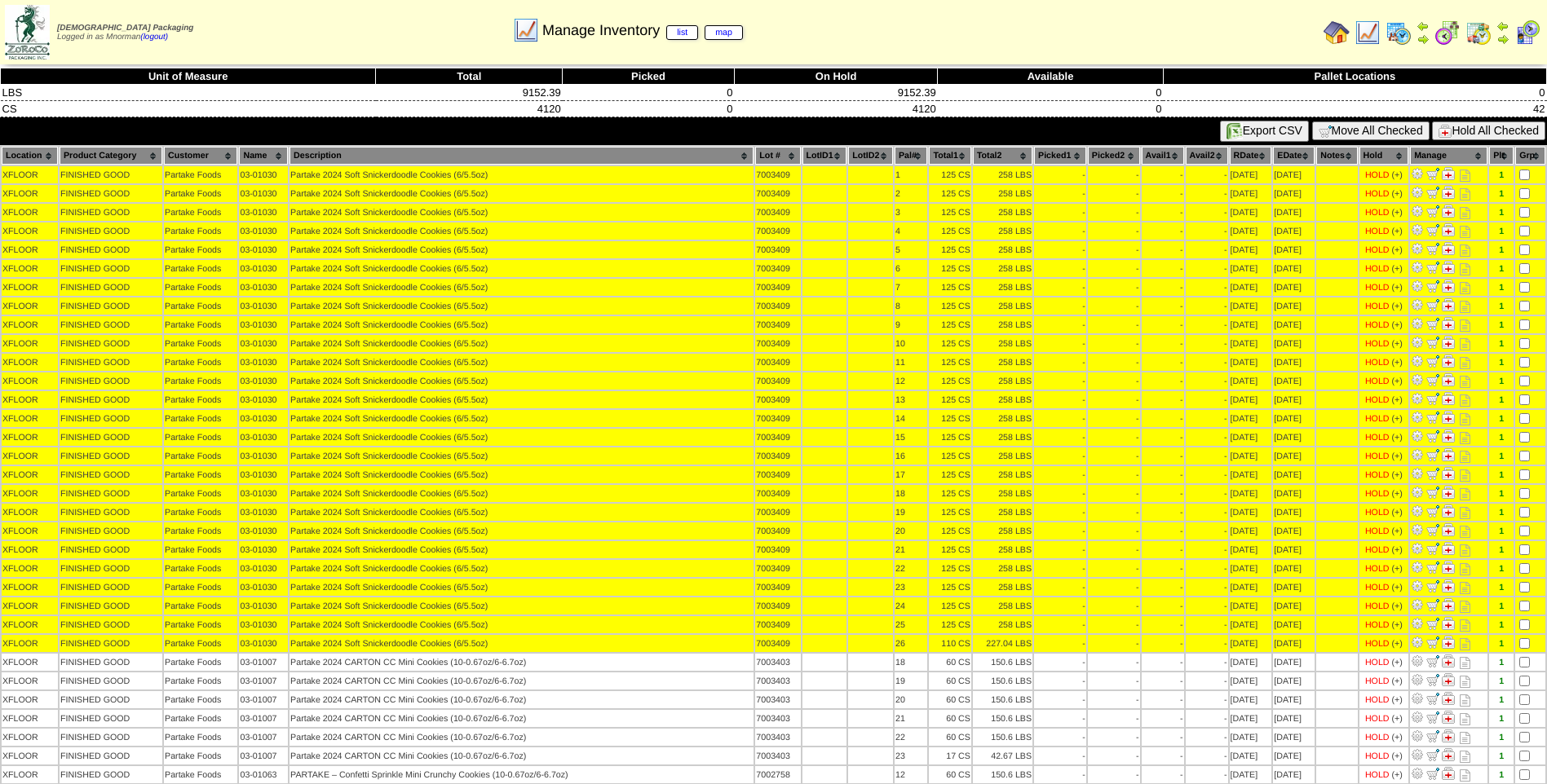
click at [1492, 126] on button "Hold All Checked" at bounding box center [1489, 131] width 113 height 19
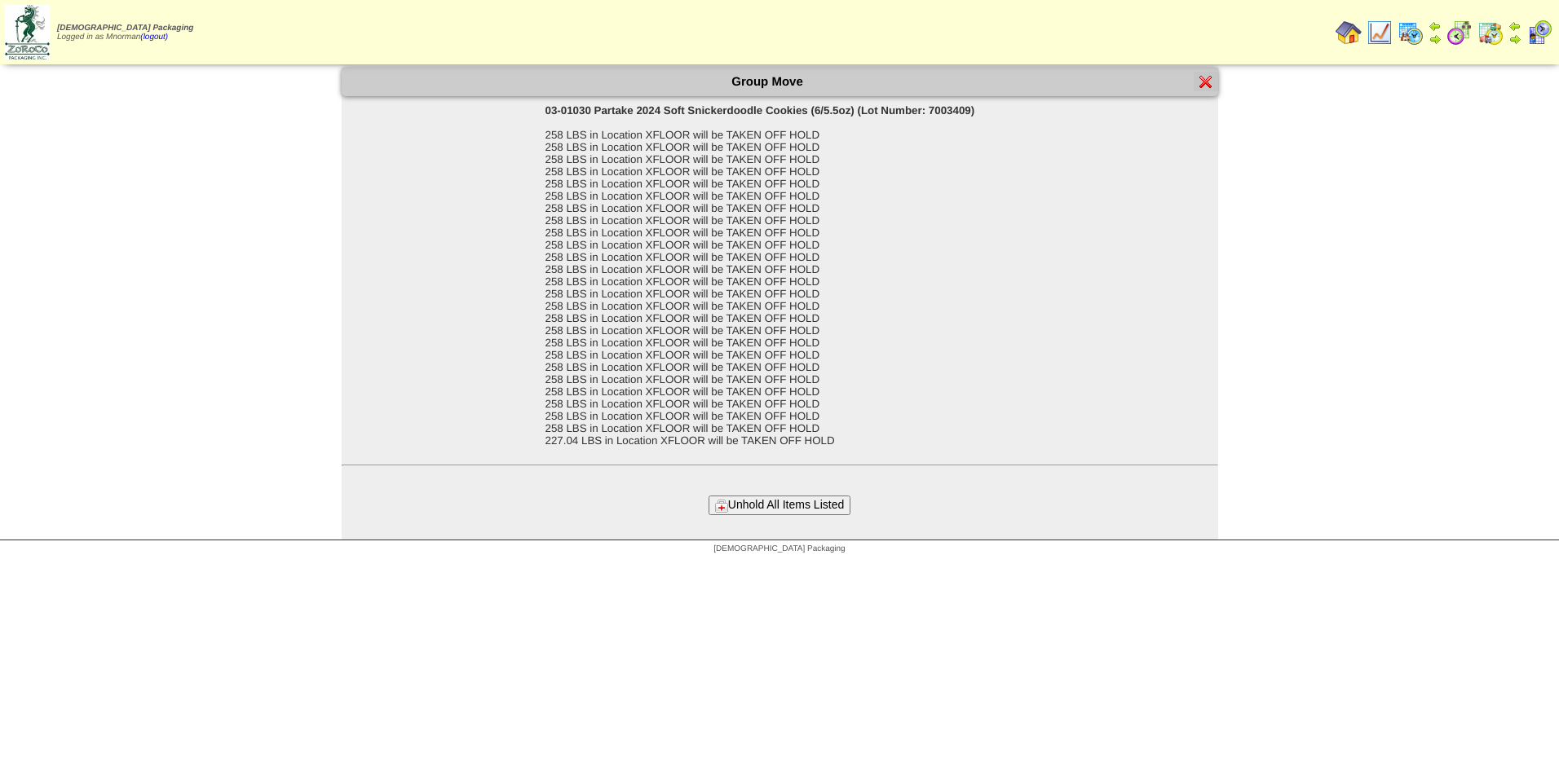
click at [760, 513] on button "Unhold All Items Listed" at bounding box center [779, 505] width 142 height 19
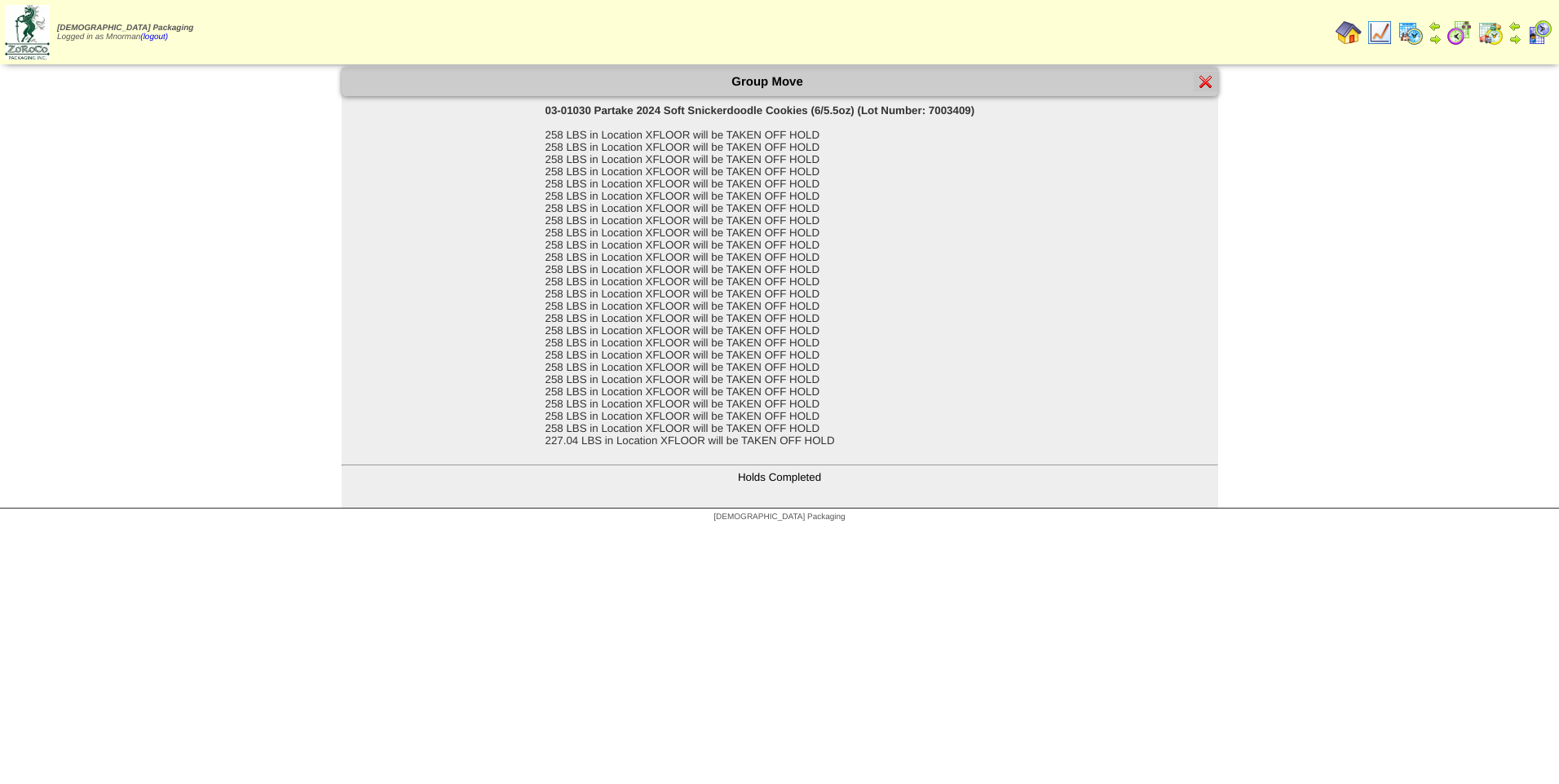
click at [1202, 81] on img at bounding box center [1206, 81] width 13 height 13
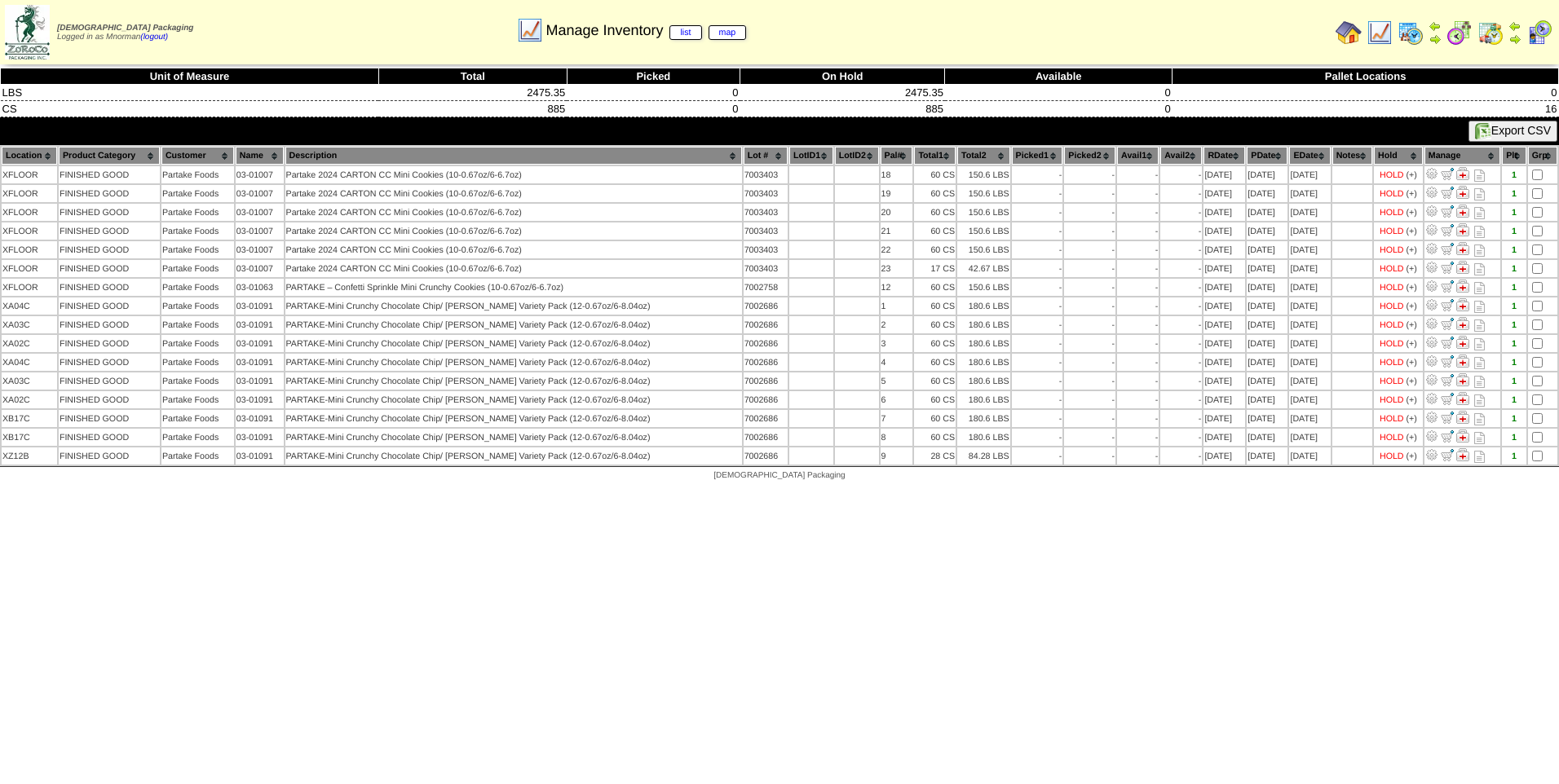
click at [1254, 149] on th "PDate" at bounding box center [1267, 156] width 41 height 18
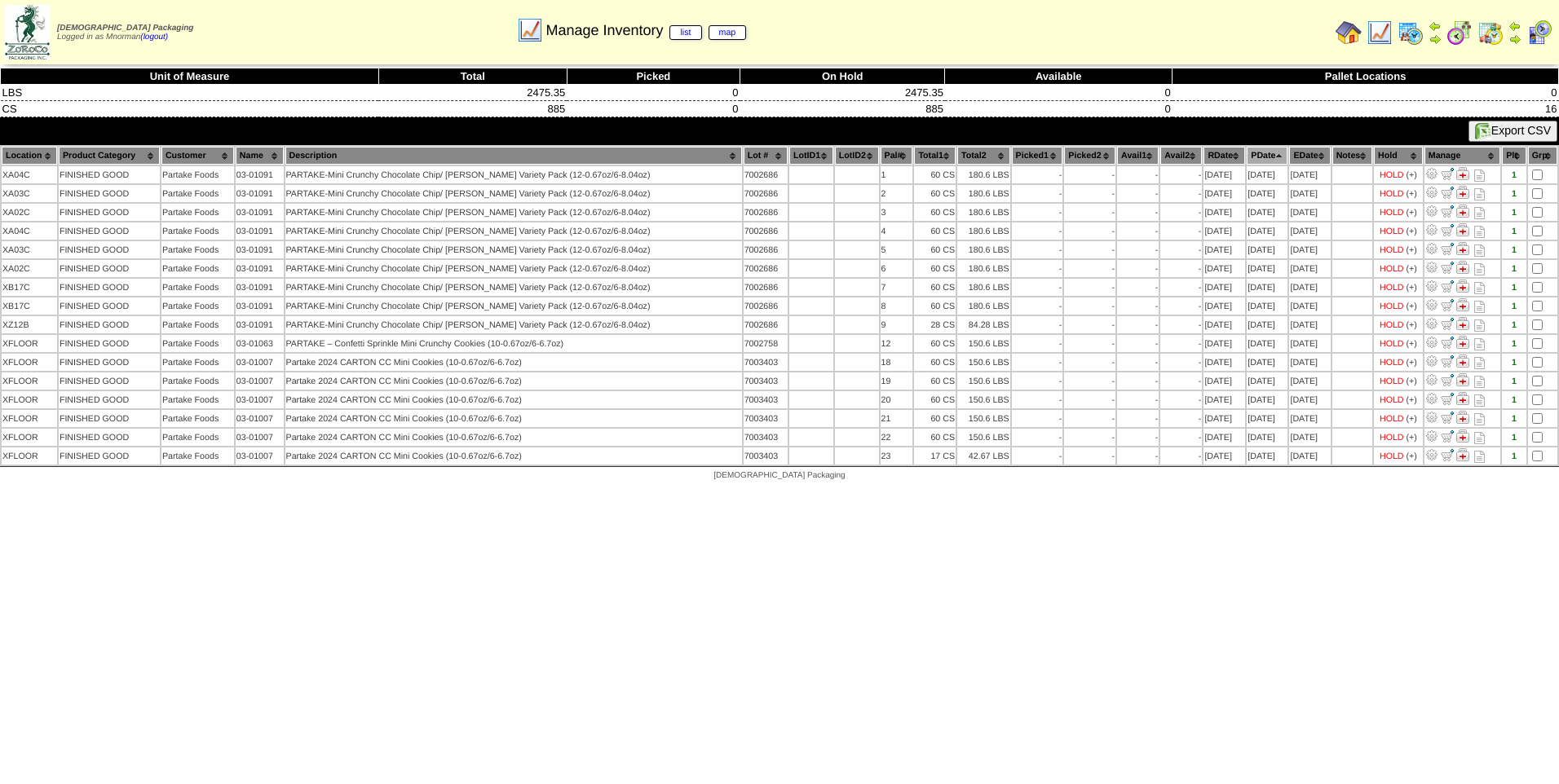
click at [1249, 148] on th "PDate" at bounding box center [1267, 156] width 41 height 18
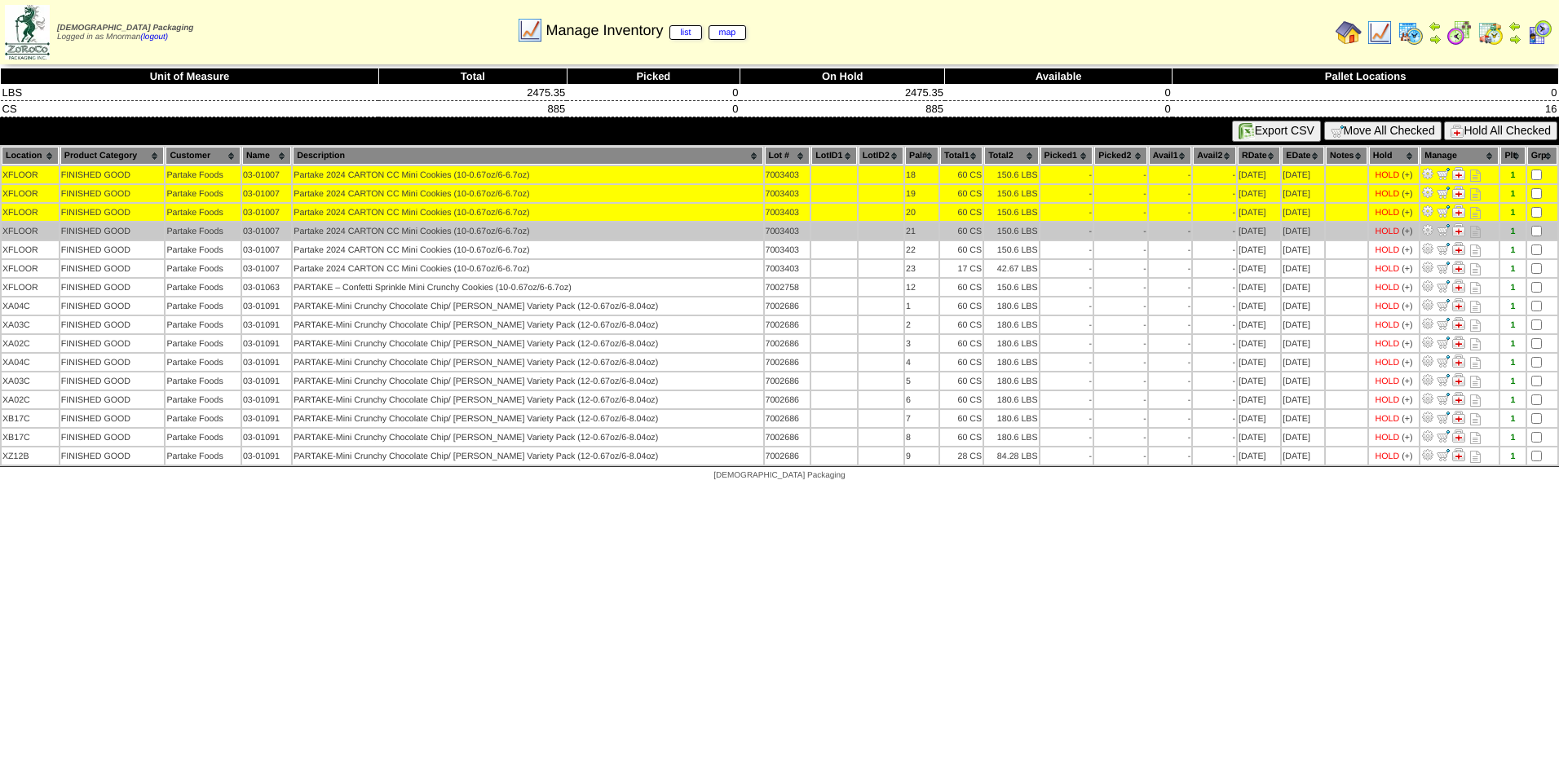
click at [1530, 236] on td at bounding box center [1542, 231] width 30 height 17
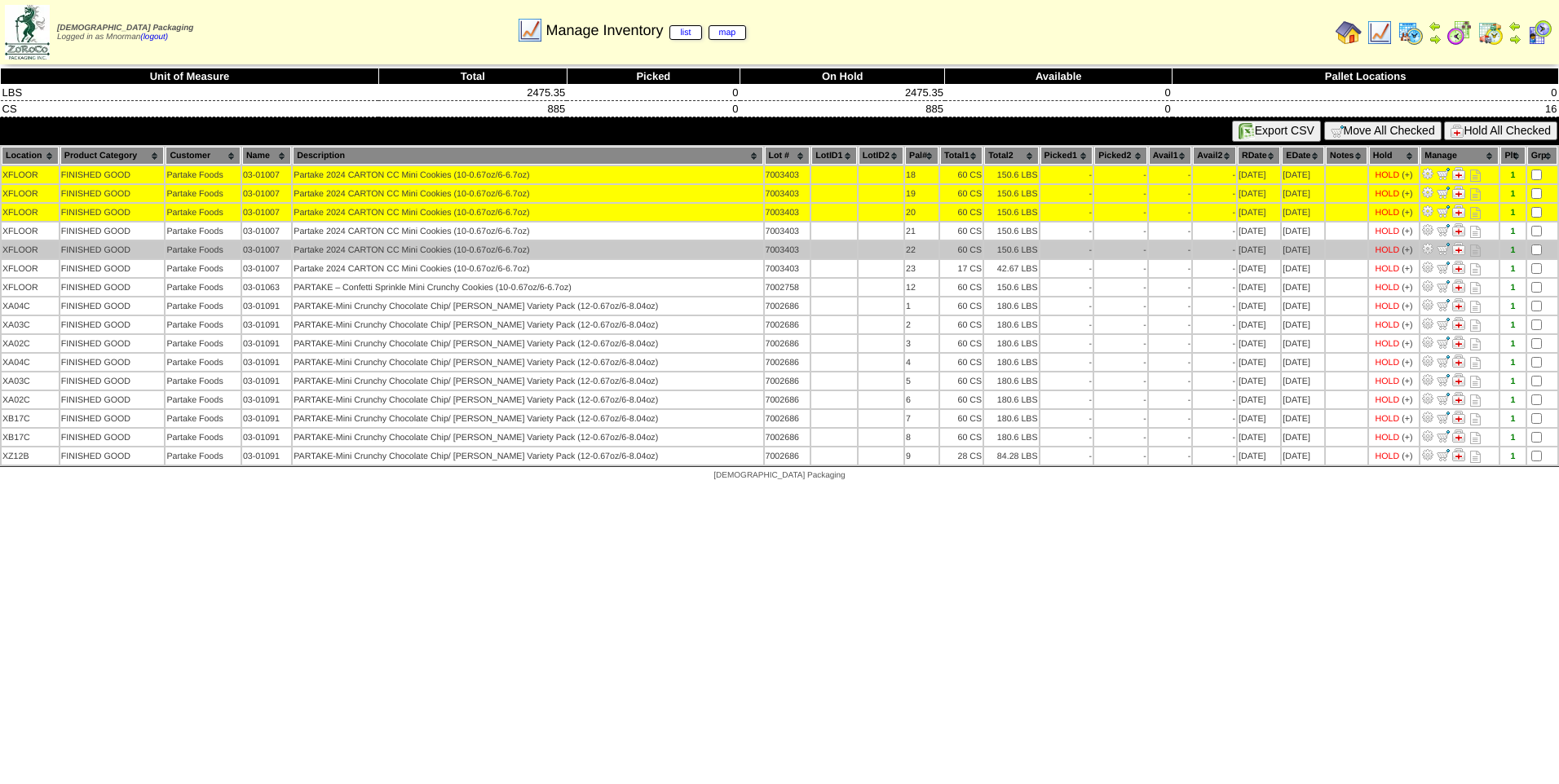
click at [1529, 243] on td at bounding box center [1542, 250] width 30 height 17
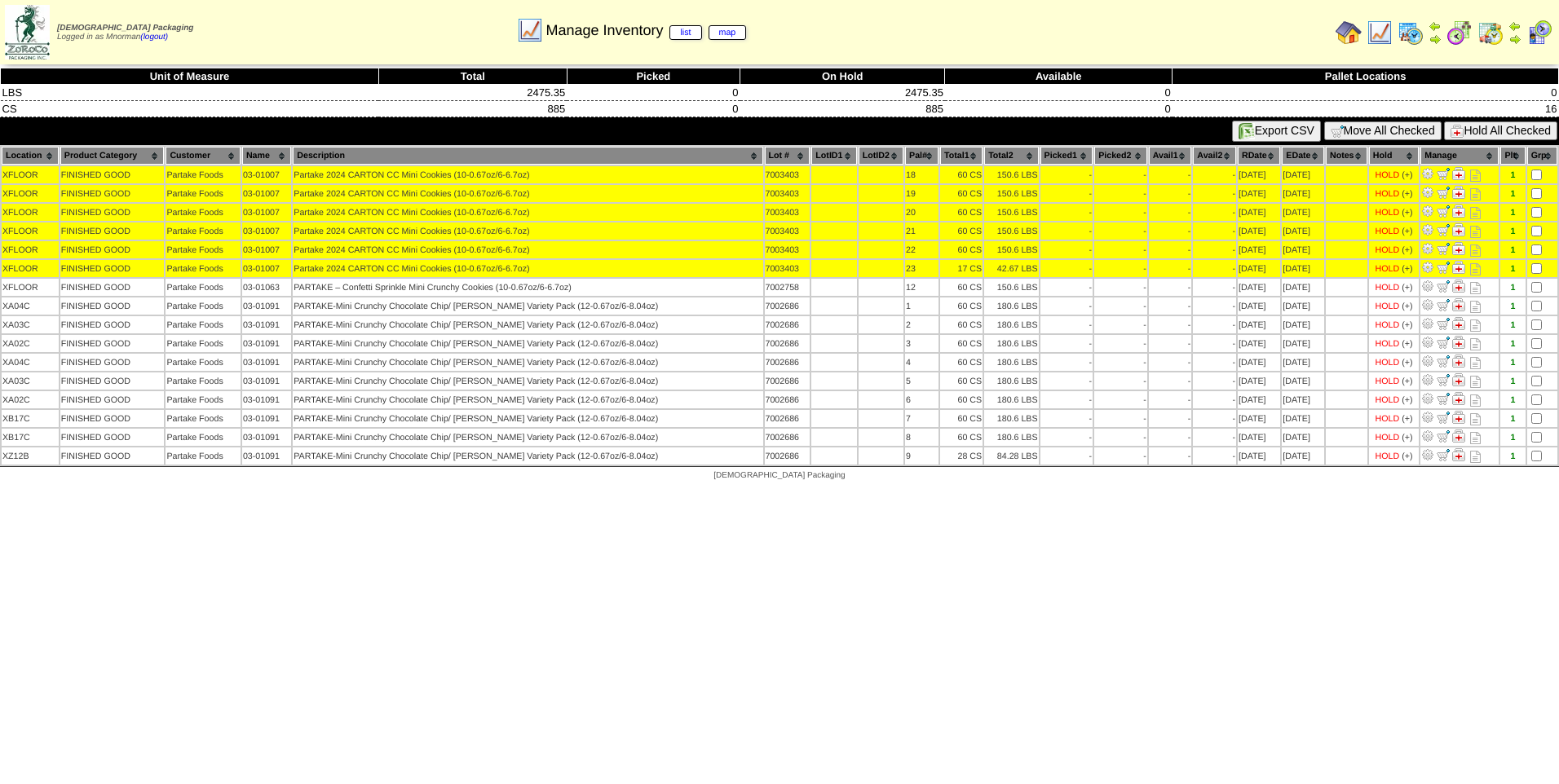
click at [1486, 124] on button "Hold All Checked" at bounding box center [1501, 131] width 113 height 19
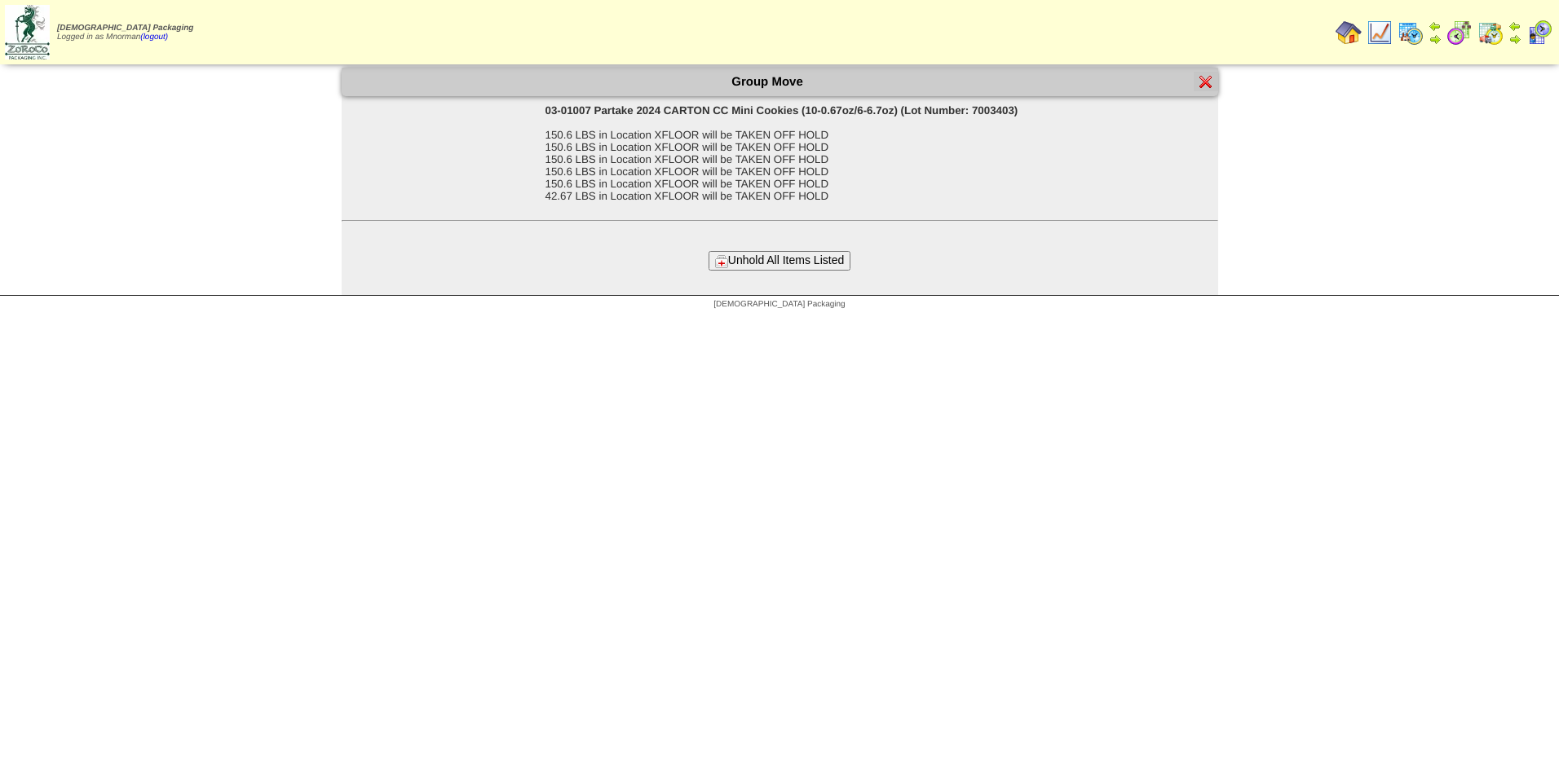
click at [800, 264] on button "Unhold All Items Listed" at bounding box center [779, 260] width 142 height 19
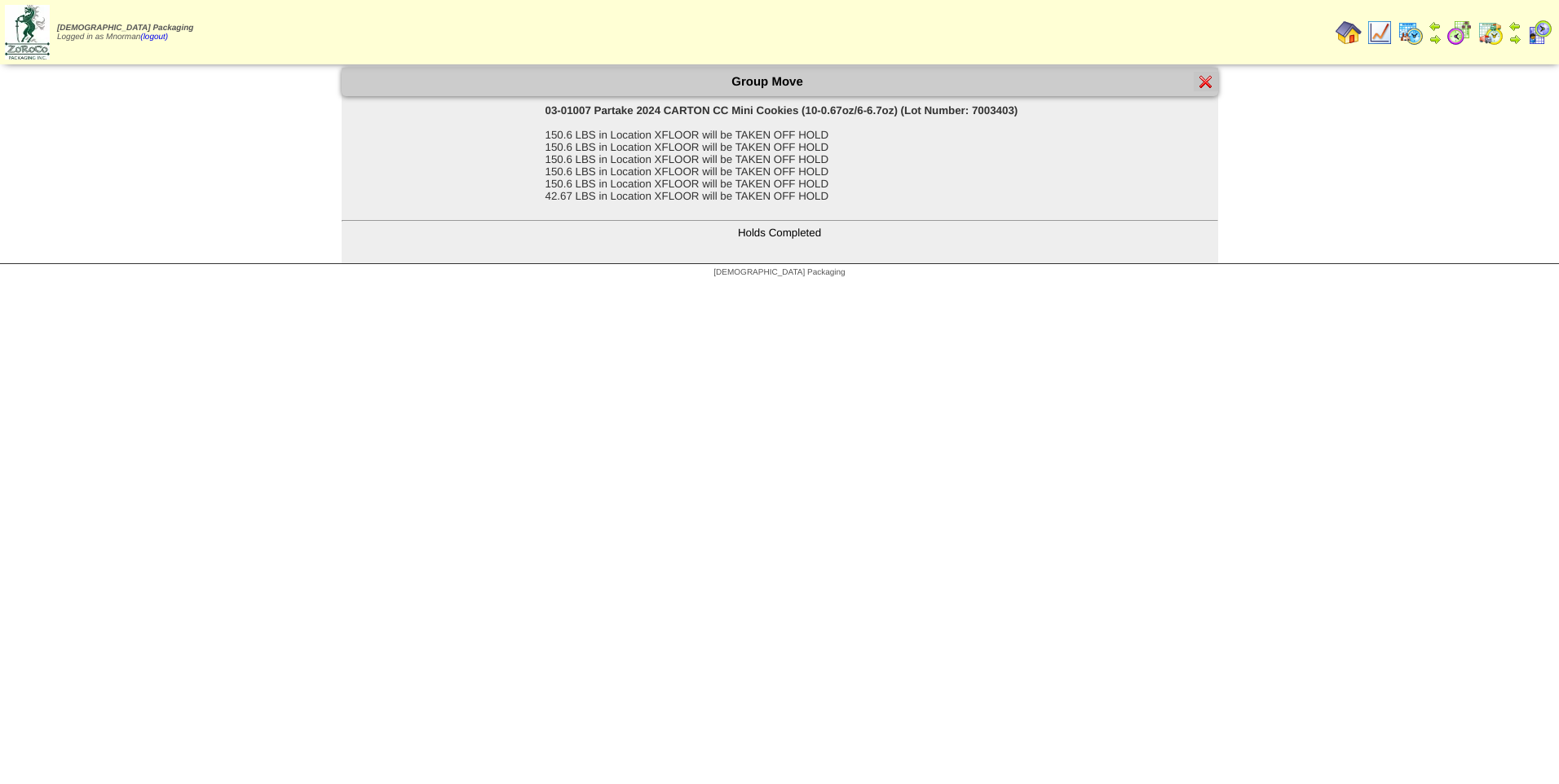
click at [1204, 80] on img at bounding box center [1206, 81] width 13 height 13
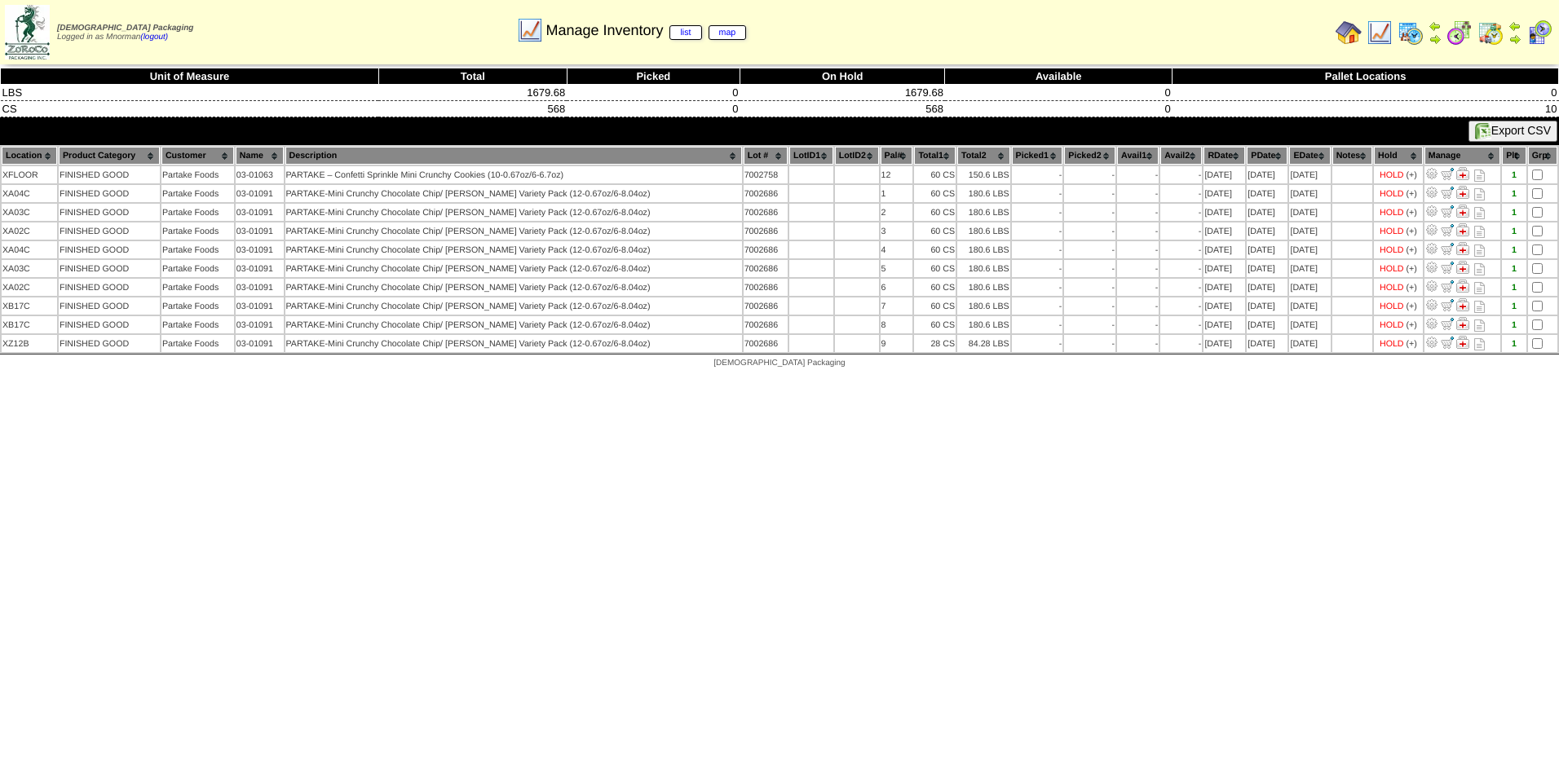
click at [1378, 37] on img at bounding box center [1379, 33] width 26 height 26
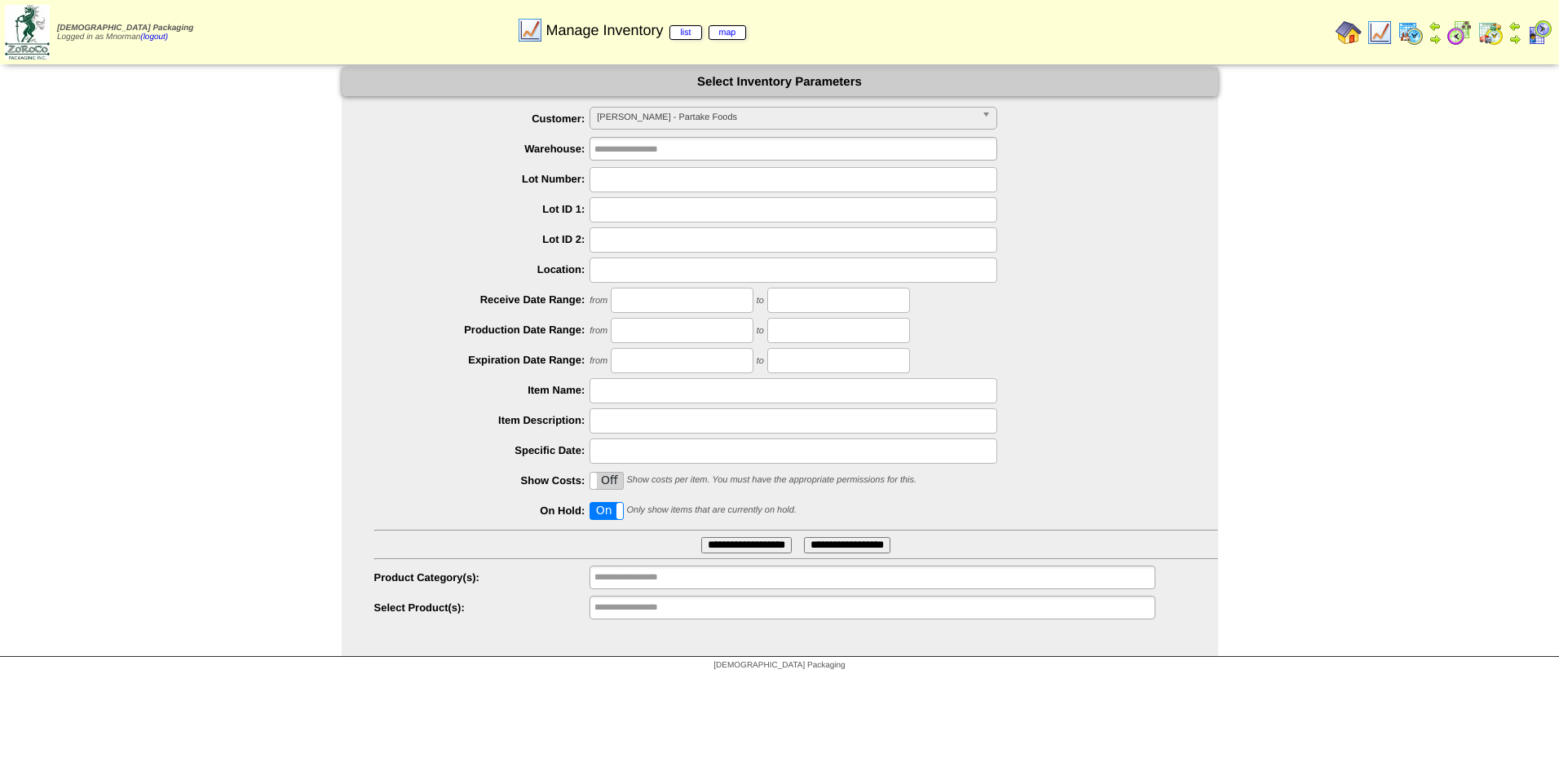
click at [963, 115] on span "[PERSON_NAME] - Partake Foods" at bounding box center [786, 117] width 378 height 20
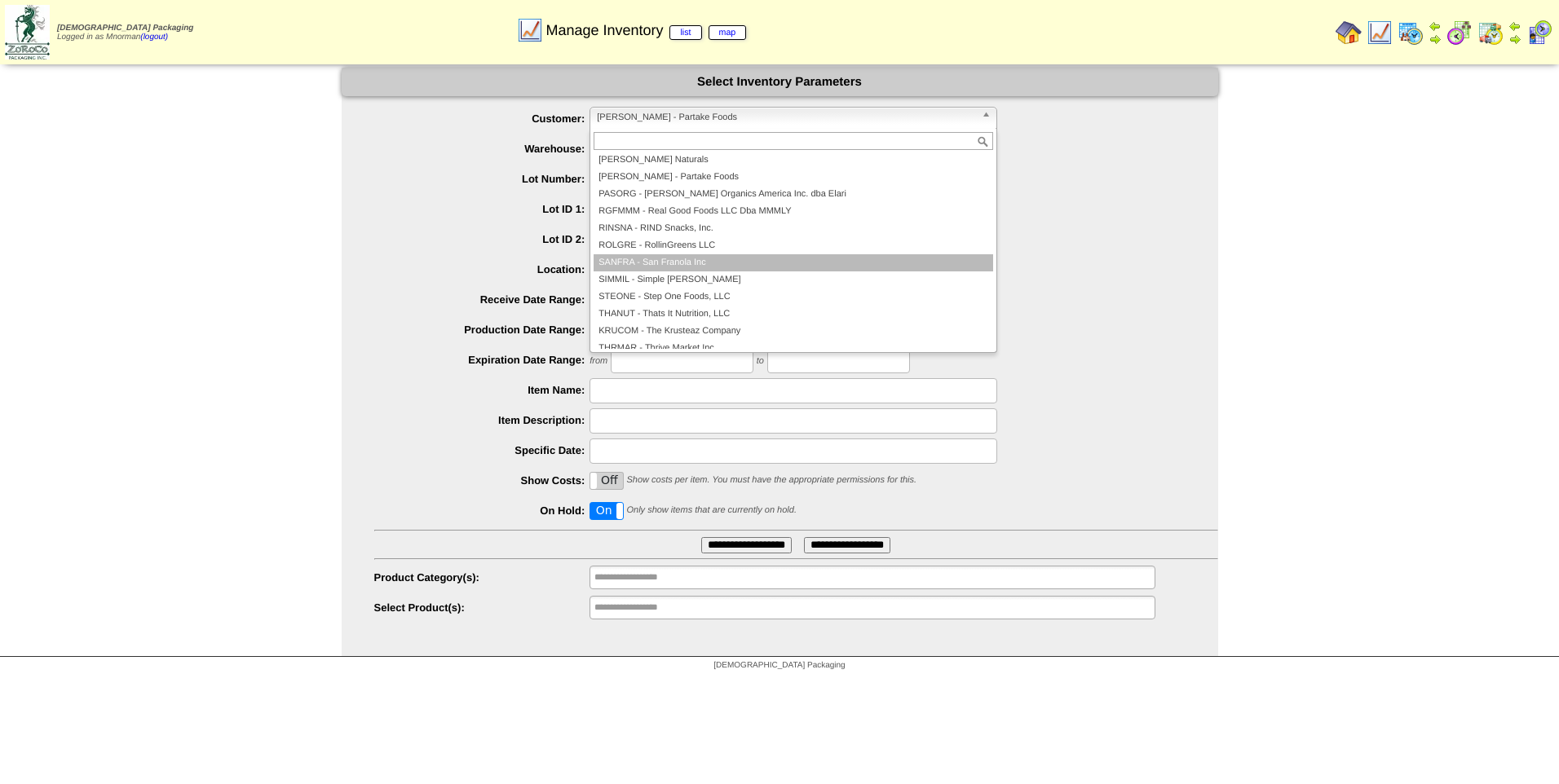
scroll to position [335, 0]
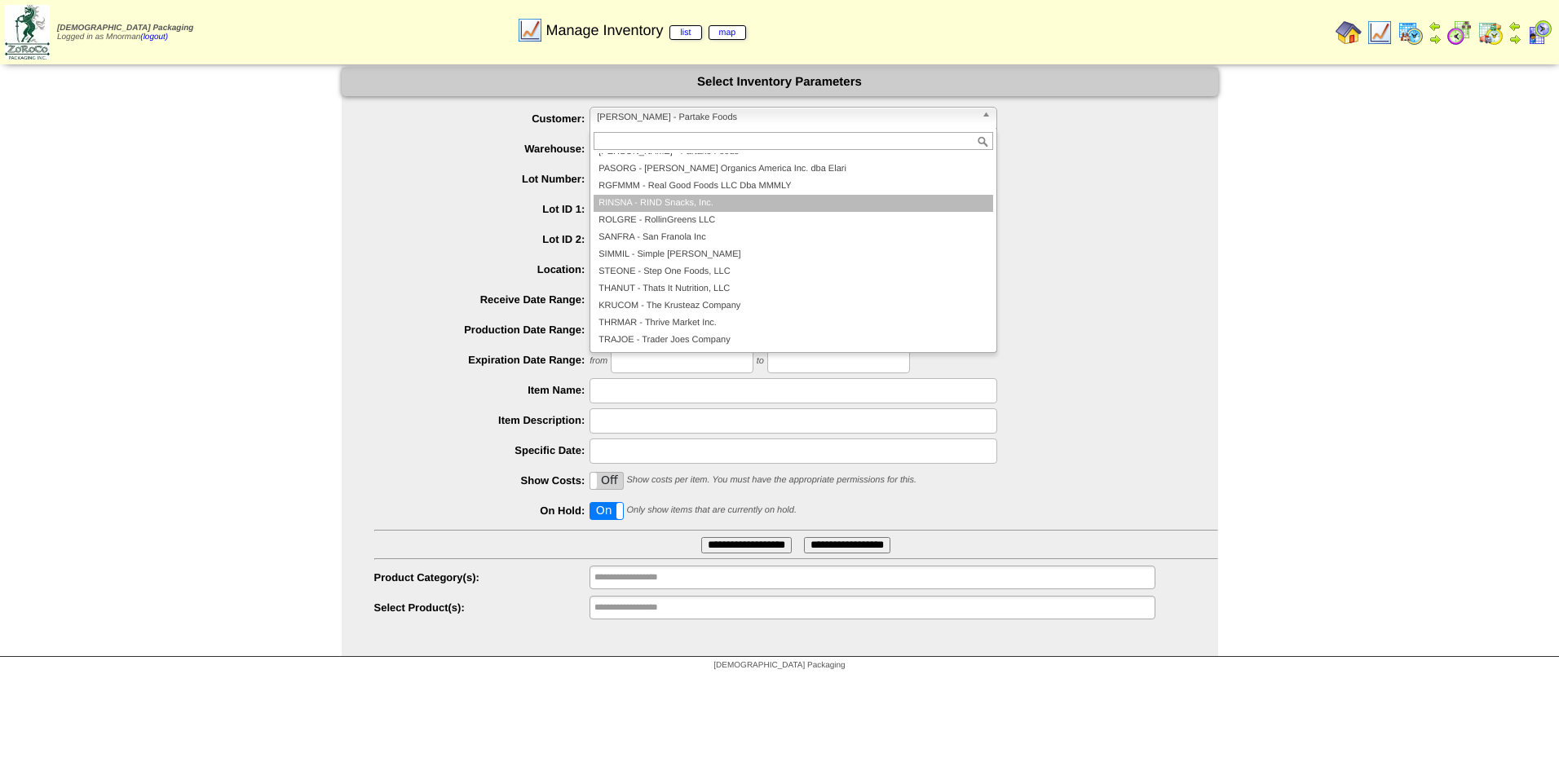
click at [732, 200] on li "RINSNA - RIND Snacks, Inc." at bounding box center [793, 203] width 400 height 17
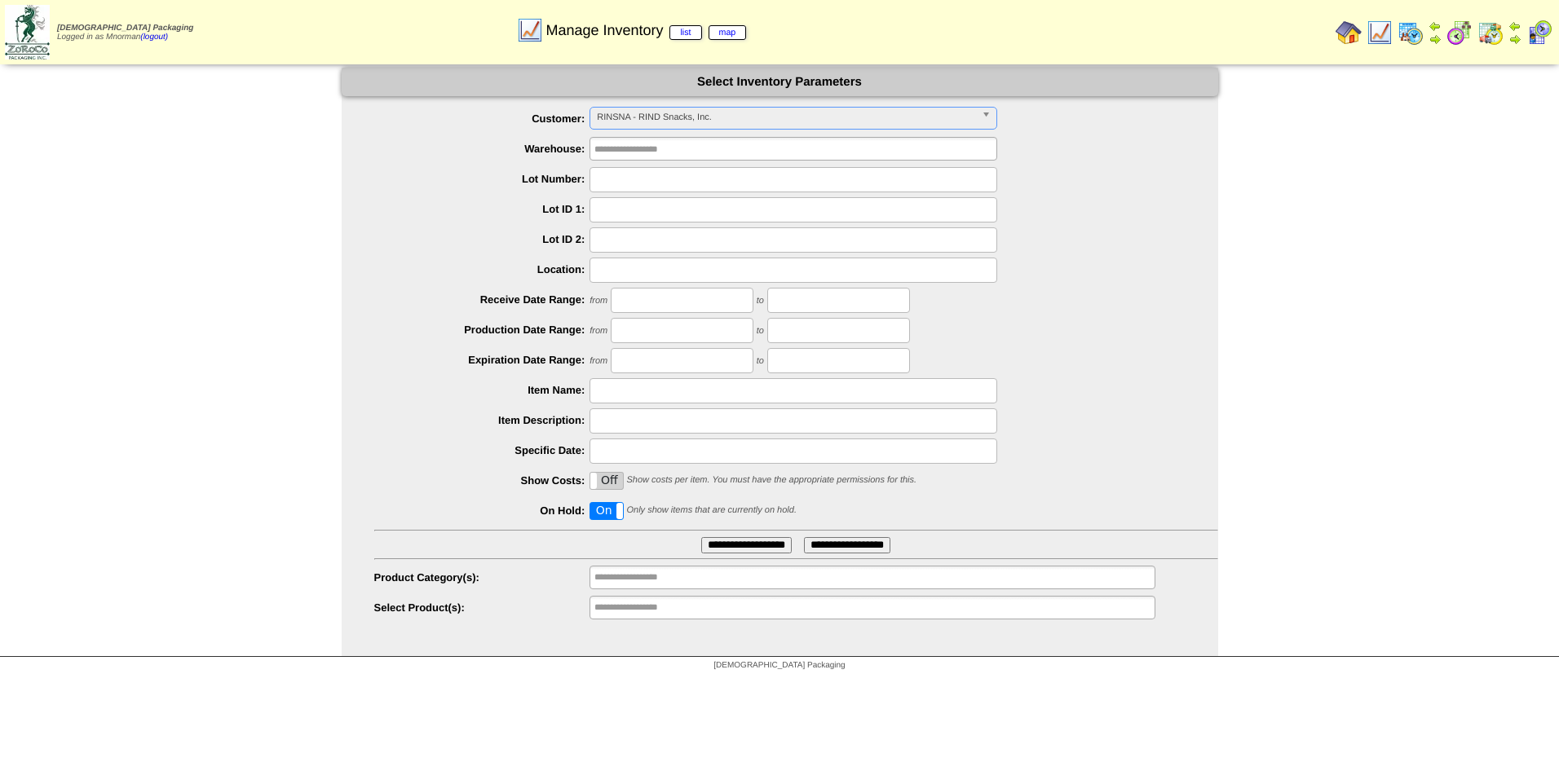
click at [737, 541] on input "**********" at bounding box center [746, 545] width 90 height 16
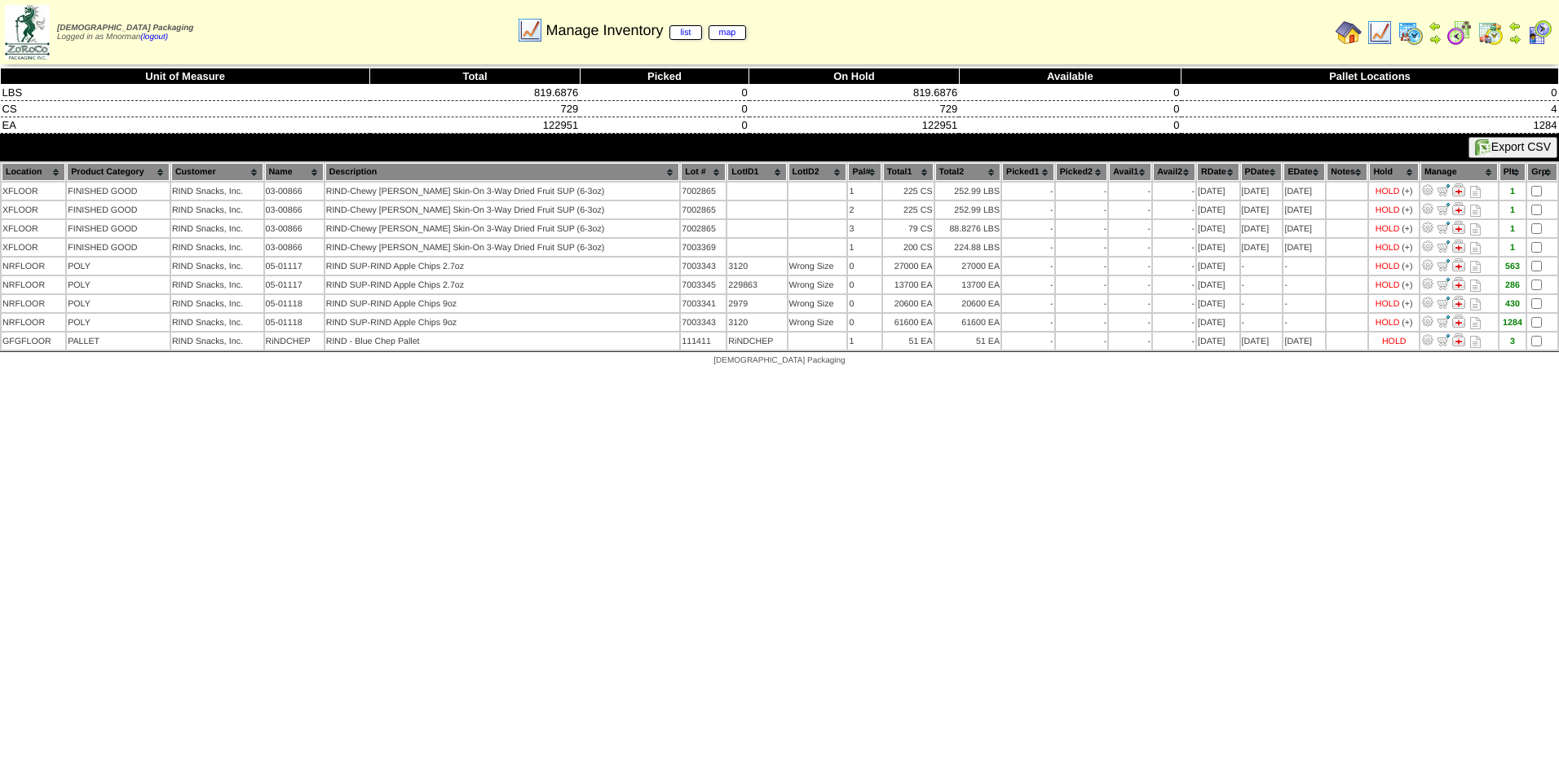
click at [1376, 35] on img at bounding box center [1379, 33] width 26 height 26
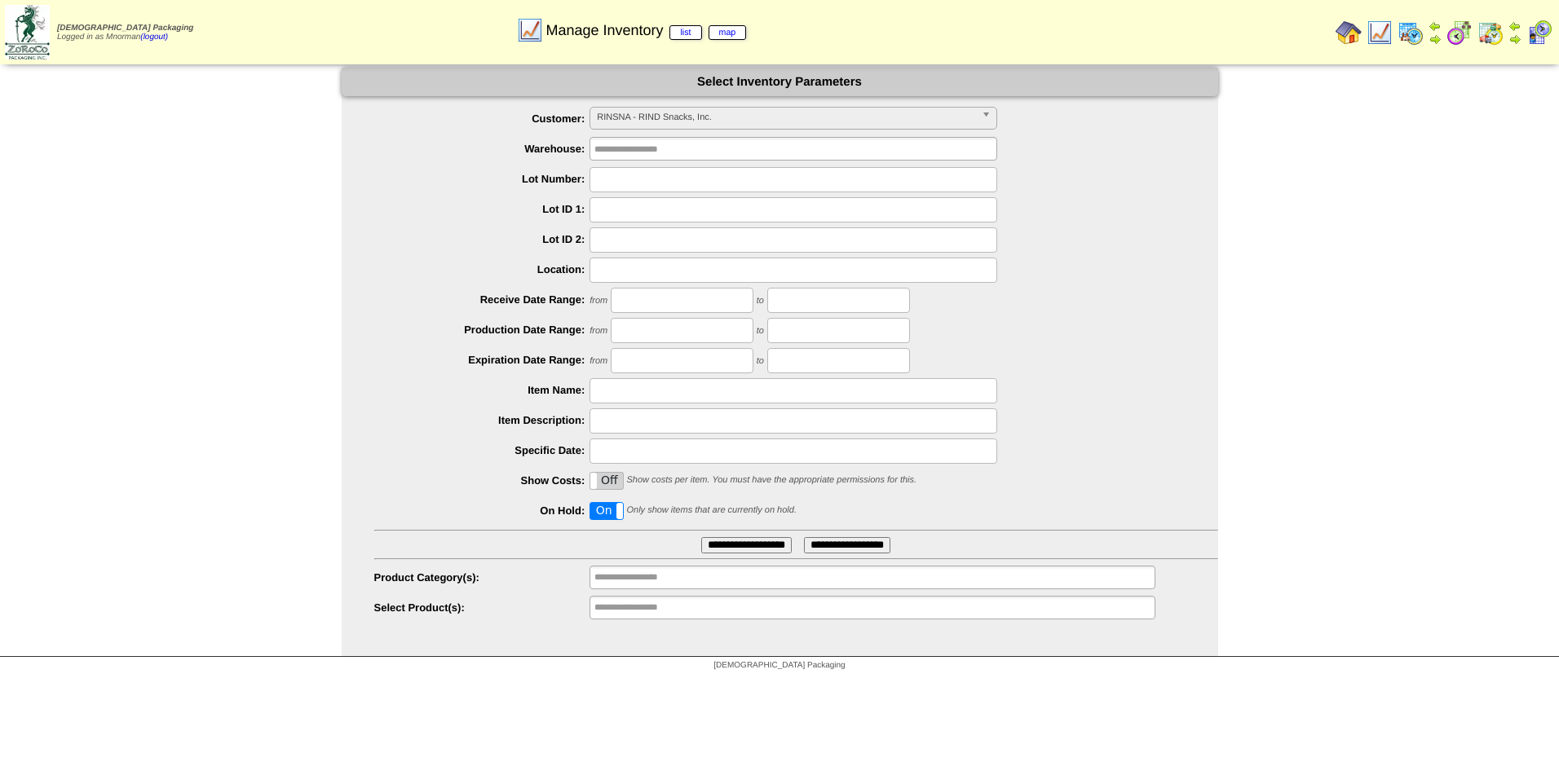
click at [860, 113] on span "RINSNA - RIND Snacks, Inc." at bounding box center [786, 117] width 378 height 20
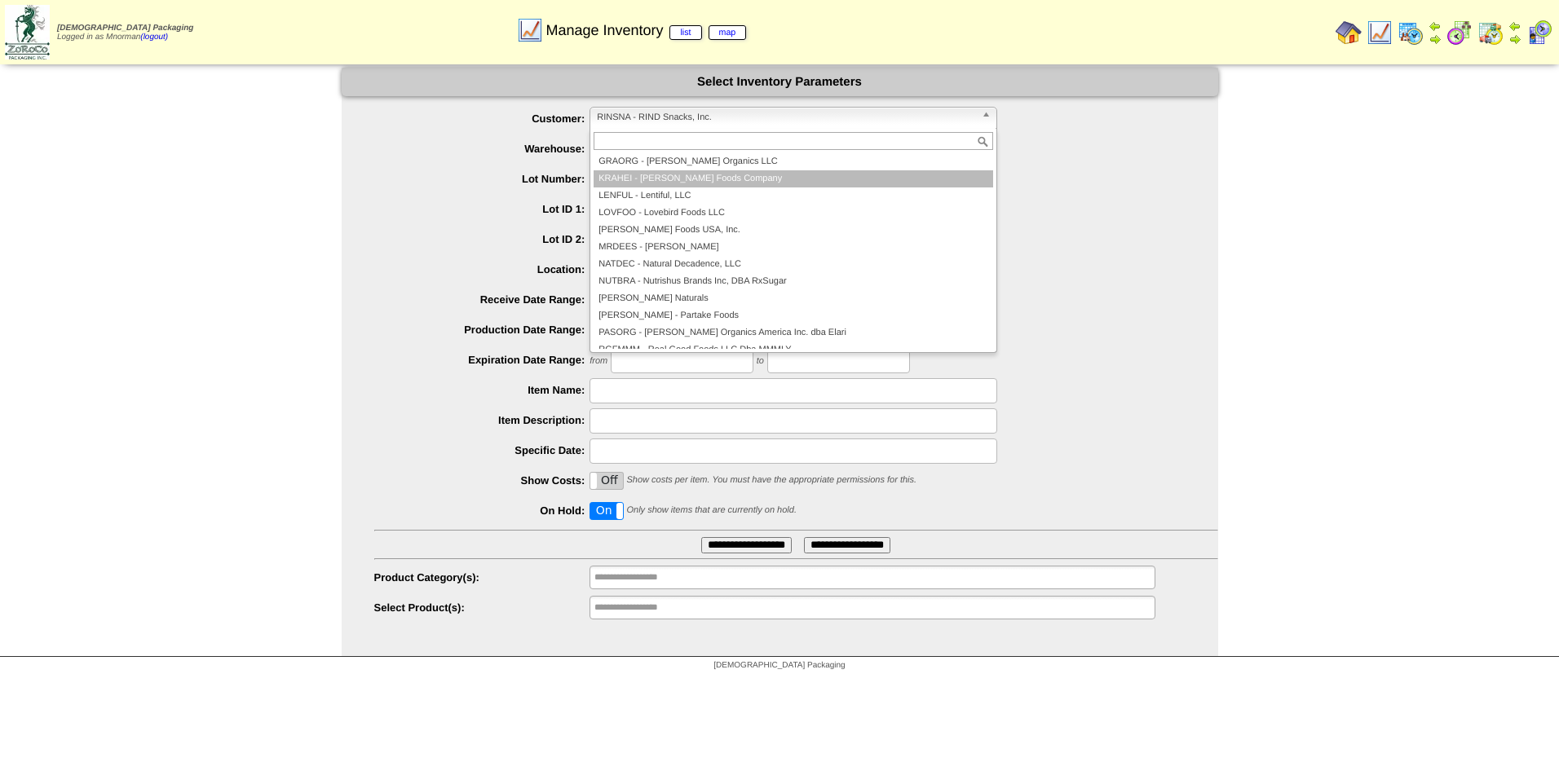
scroll to position [8, 0]
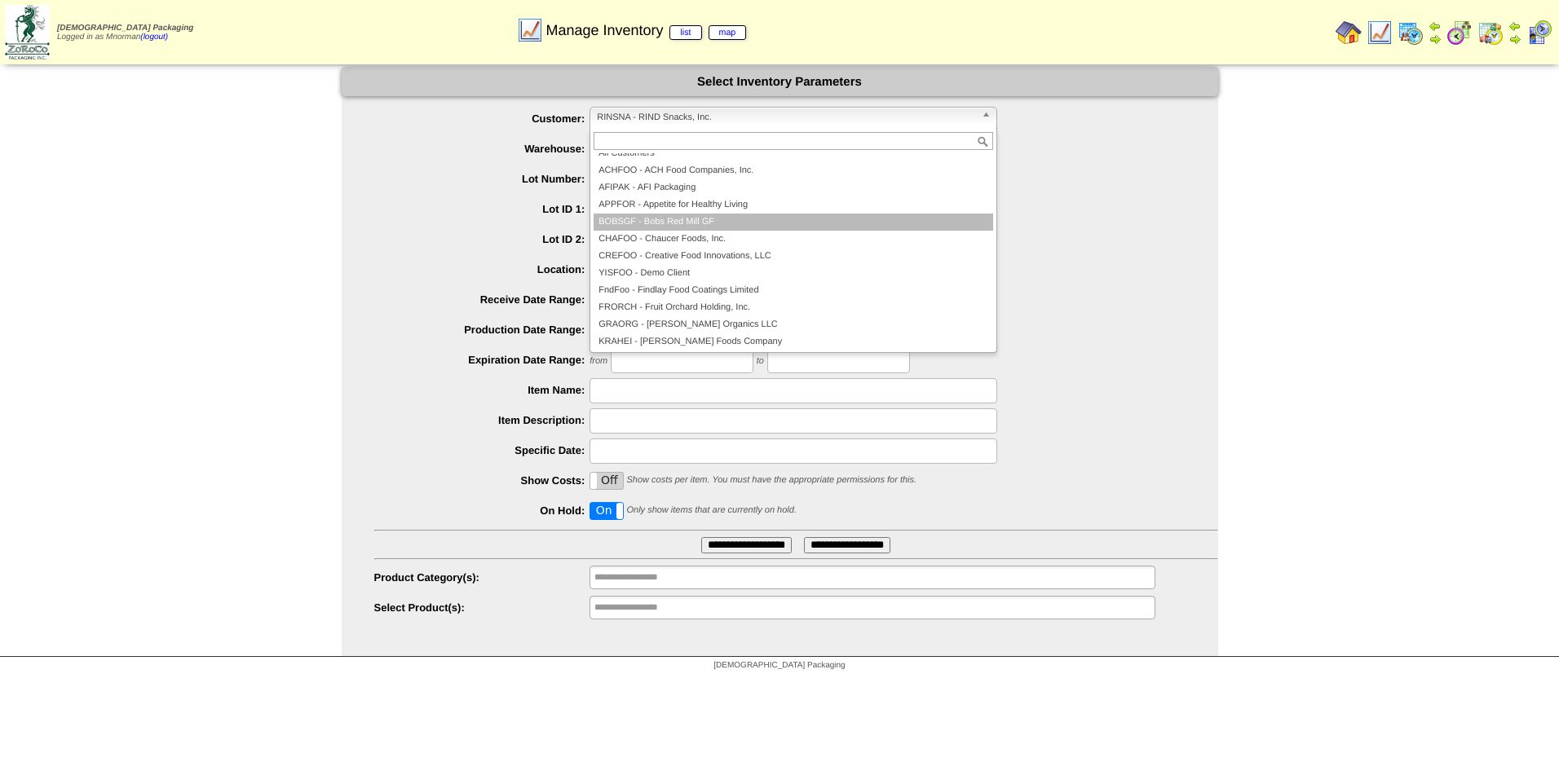
click at [766, 222] on li "BOBSGF - Bobs Red Mill GF" at bounding box center [793, 222] width 400 height 17
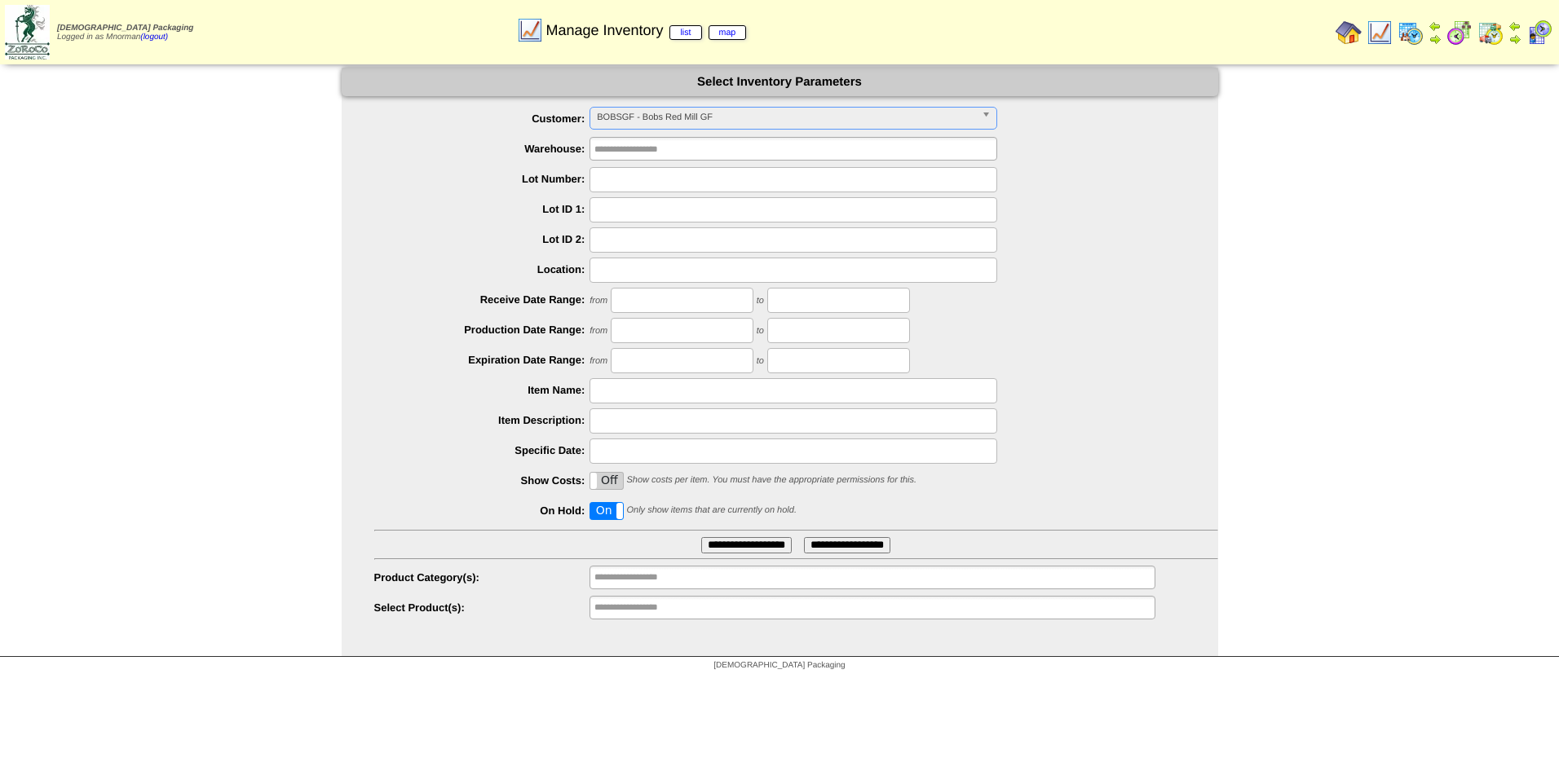
click at [750, 546] on input "**********" at bounding box center [746, 545] width 90 height 16
